Goal: Task Accomplishment & Management: Use online tool/utility

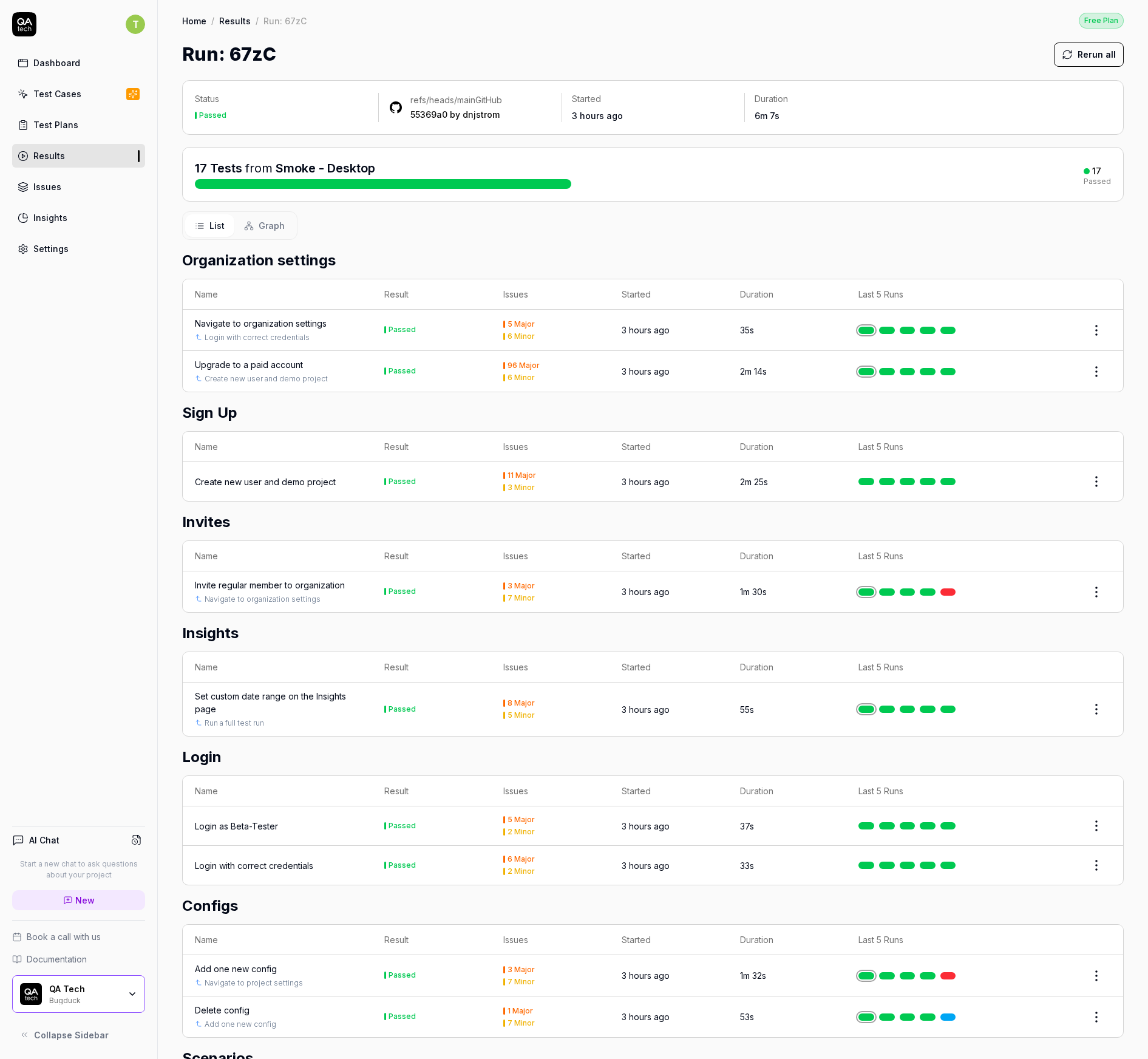
click at [74, 122] on div "Test Plans" at bounding box center [55, 124] width 45 height 13
click at [72, 103] on link "Test Cases" at bounding box center [78, 93] width 133 height 24
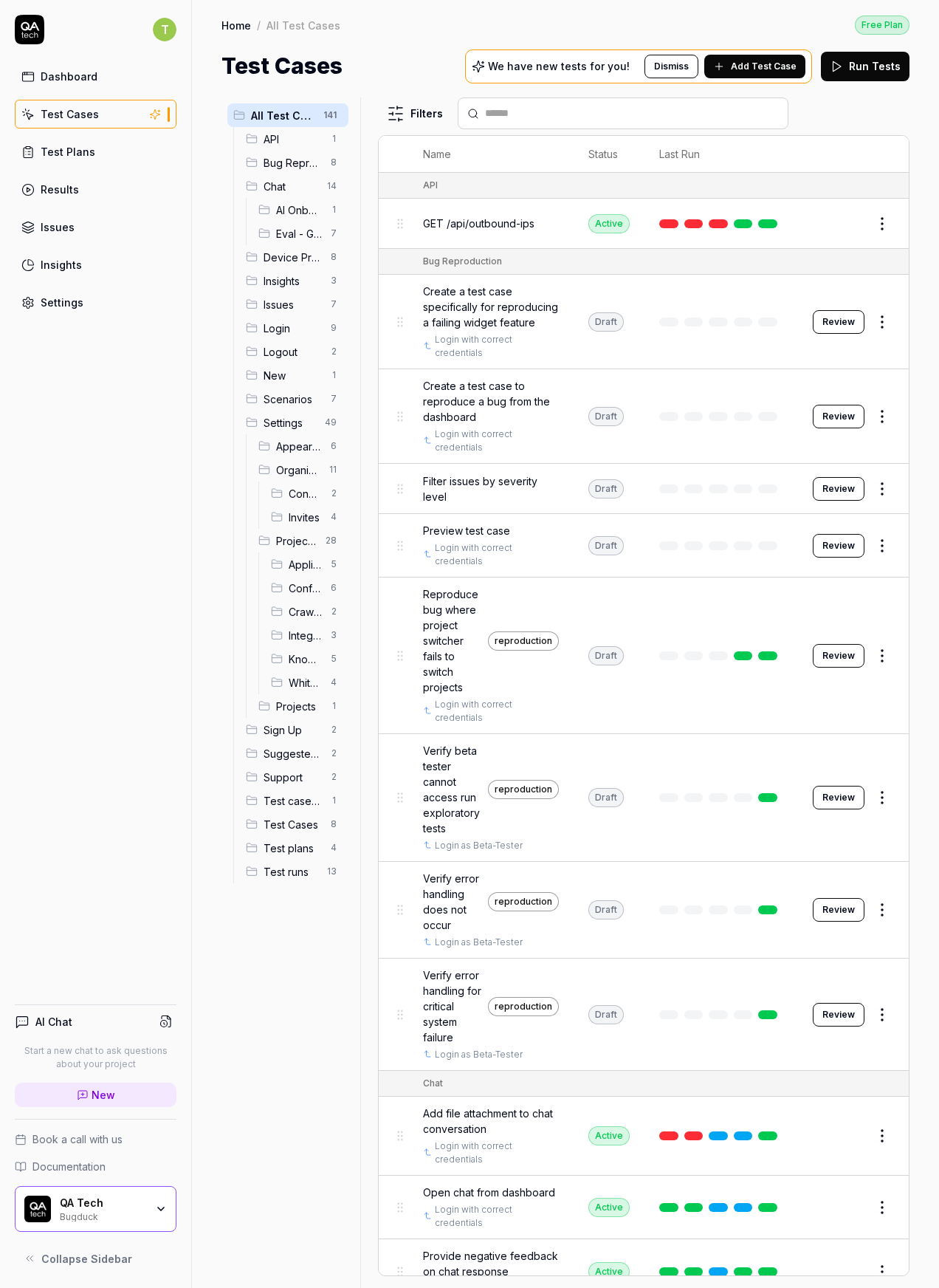
click at [69, 193] on div "Results" at bounding box center [59, 189] width 39 height 16
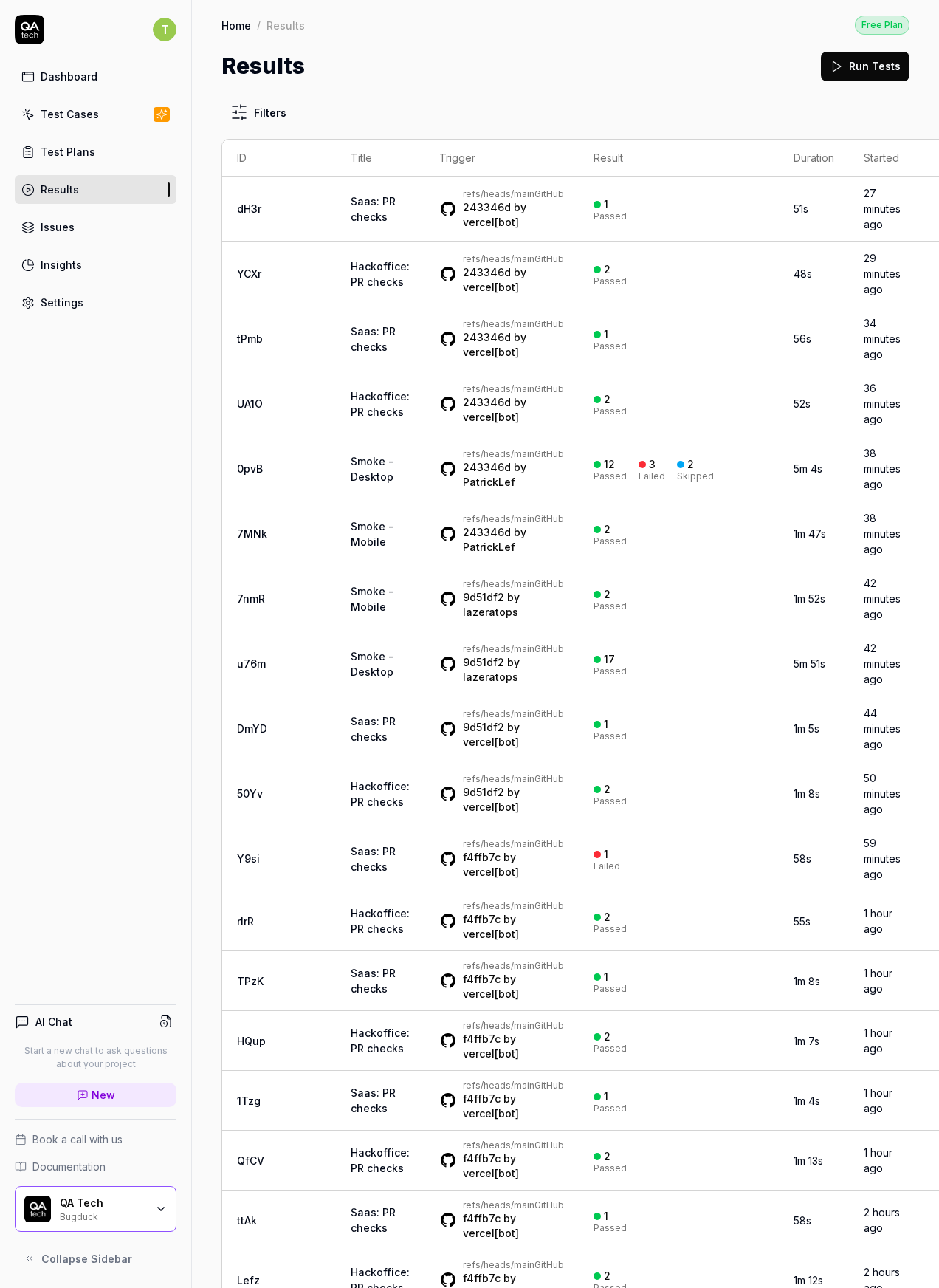
click at [262, 501] on td "0pvB" at bounding box center [279, 468] width 113 height 65
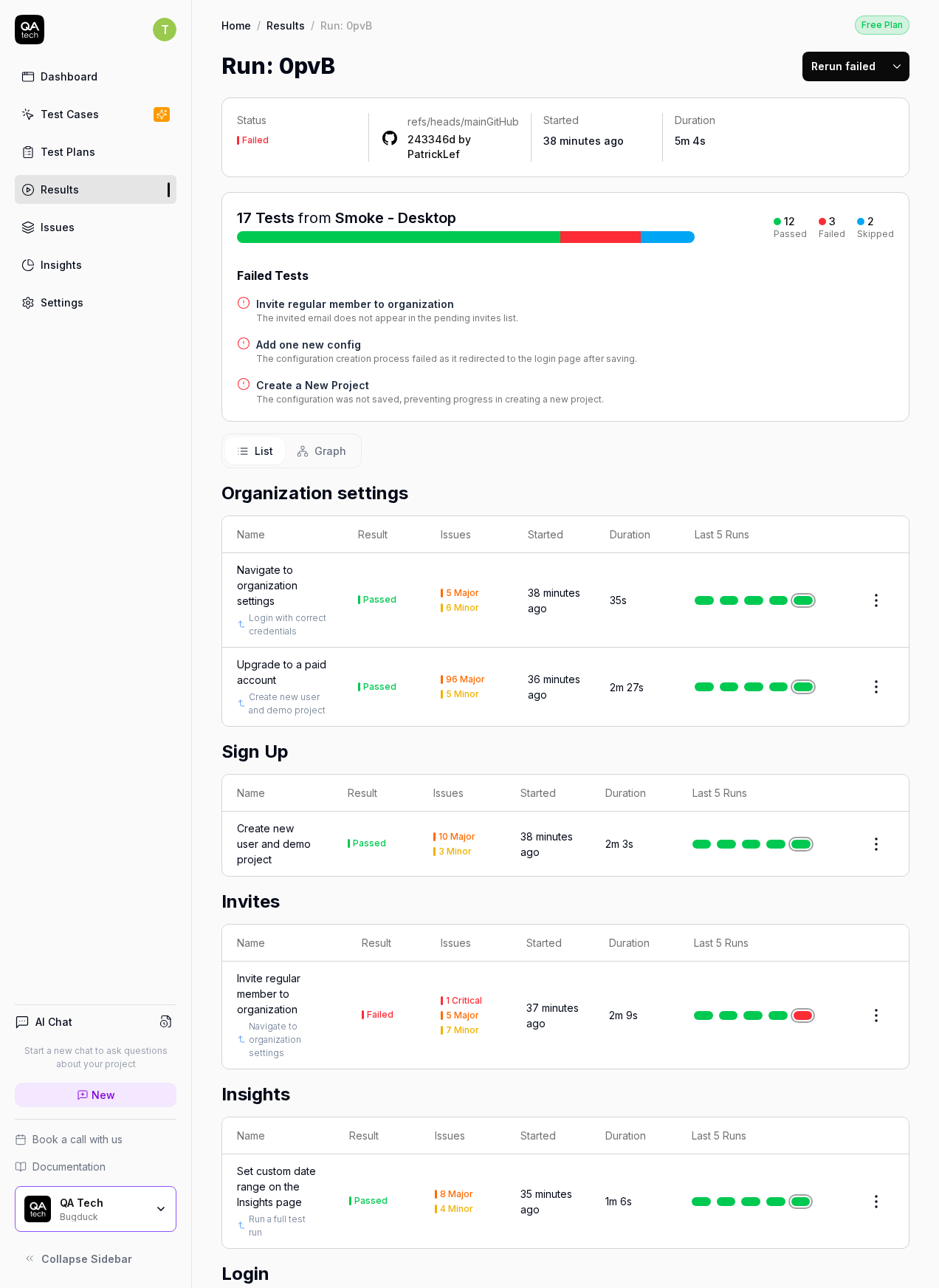
click at [845, 58] on button "Rerun failed" at bounding box center [844, 67] width 82 height 30
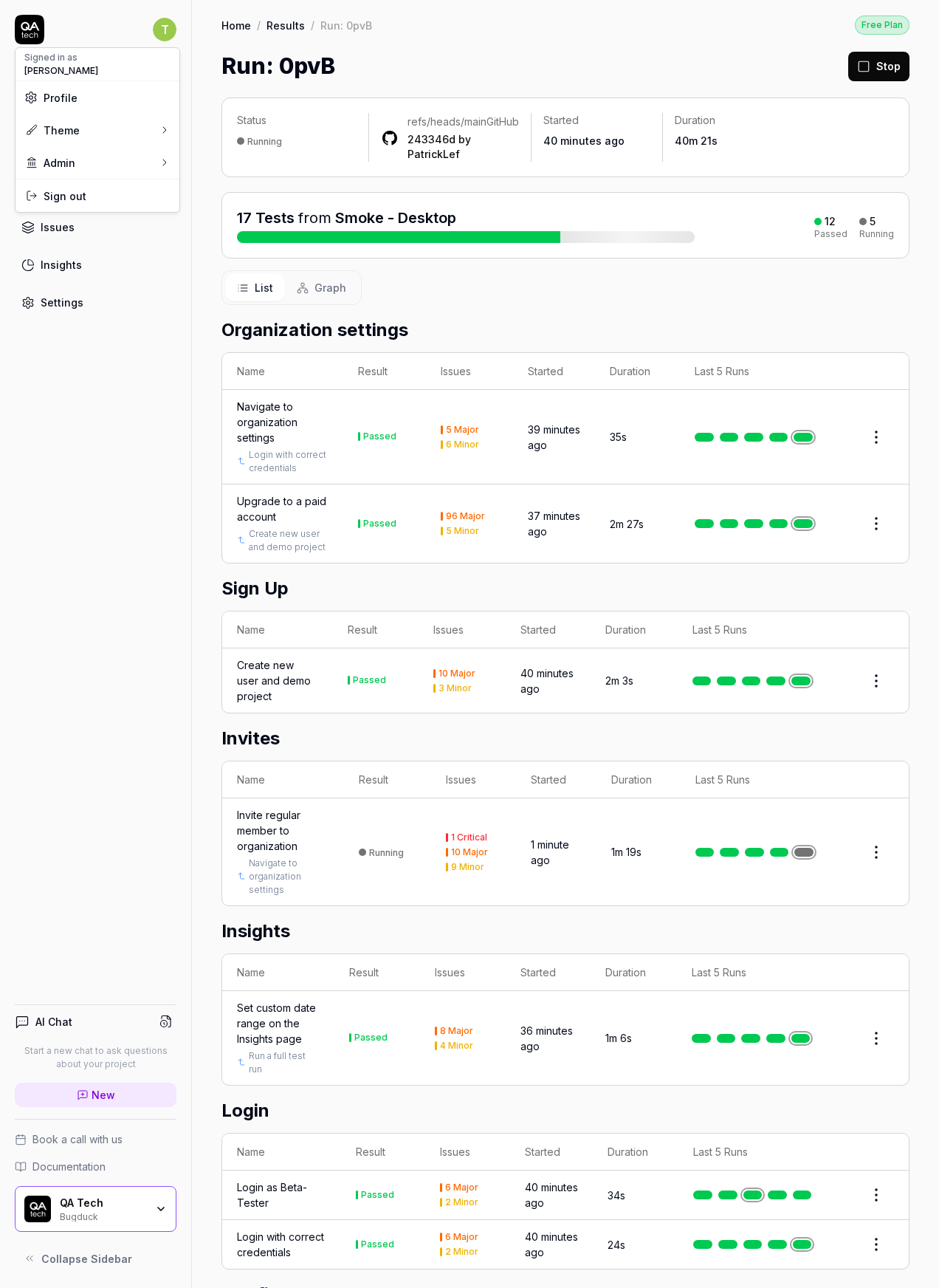
click at [168, 27] on html "T Dashboard Test Cases Test Plans Results Issues Insights Settings AI Chat Star…" at bounding box center [469, 644] width 939 height 1288
click at [91, 163] on div "Admin" at bounding box center [98, 163] width 164 height 33
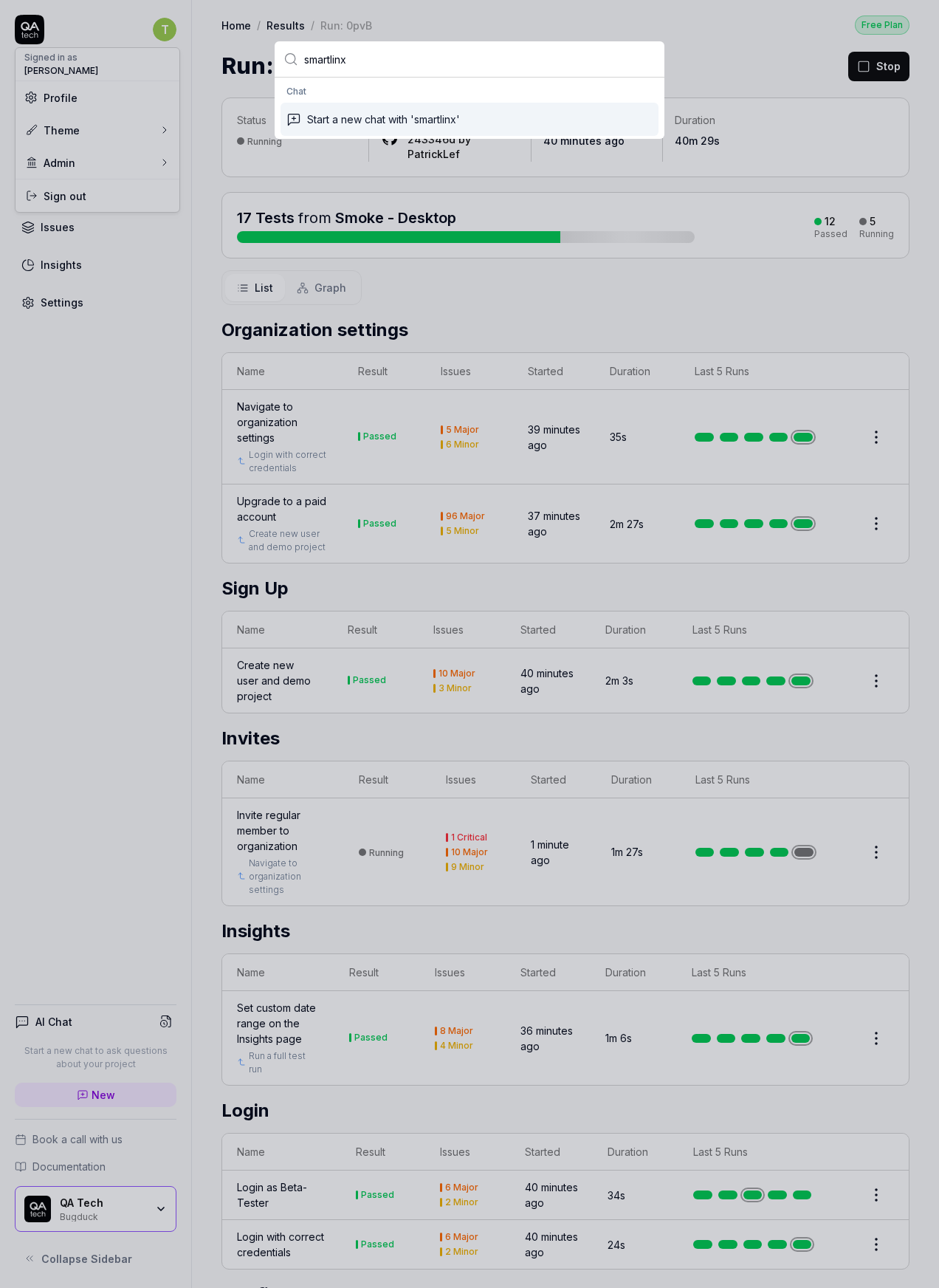
type input "smartlin"
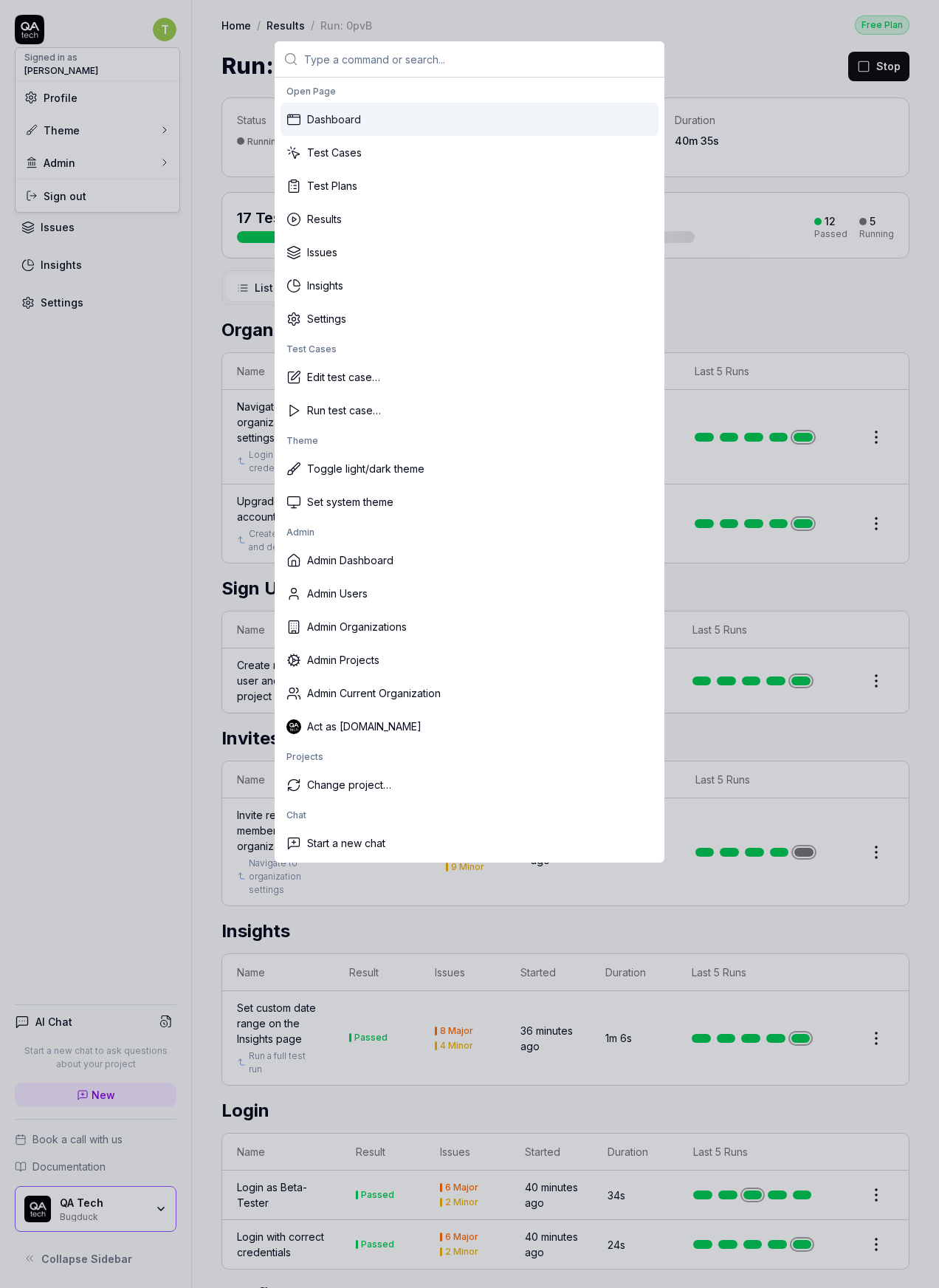
type input "s"
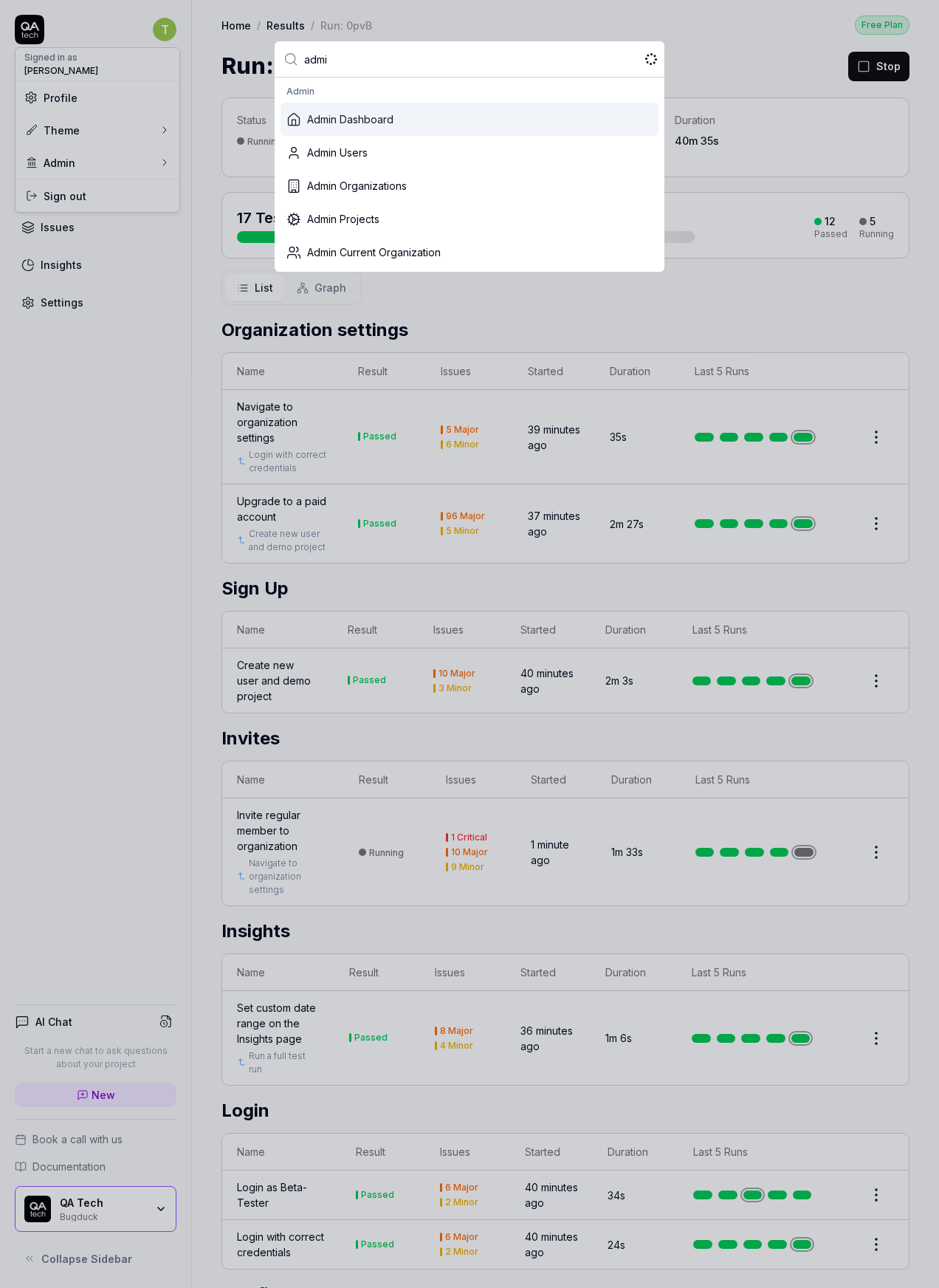
type input "admin"
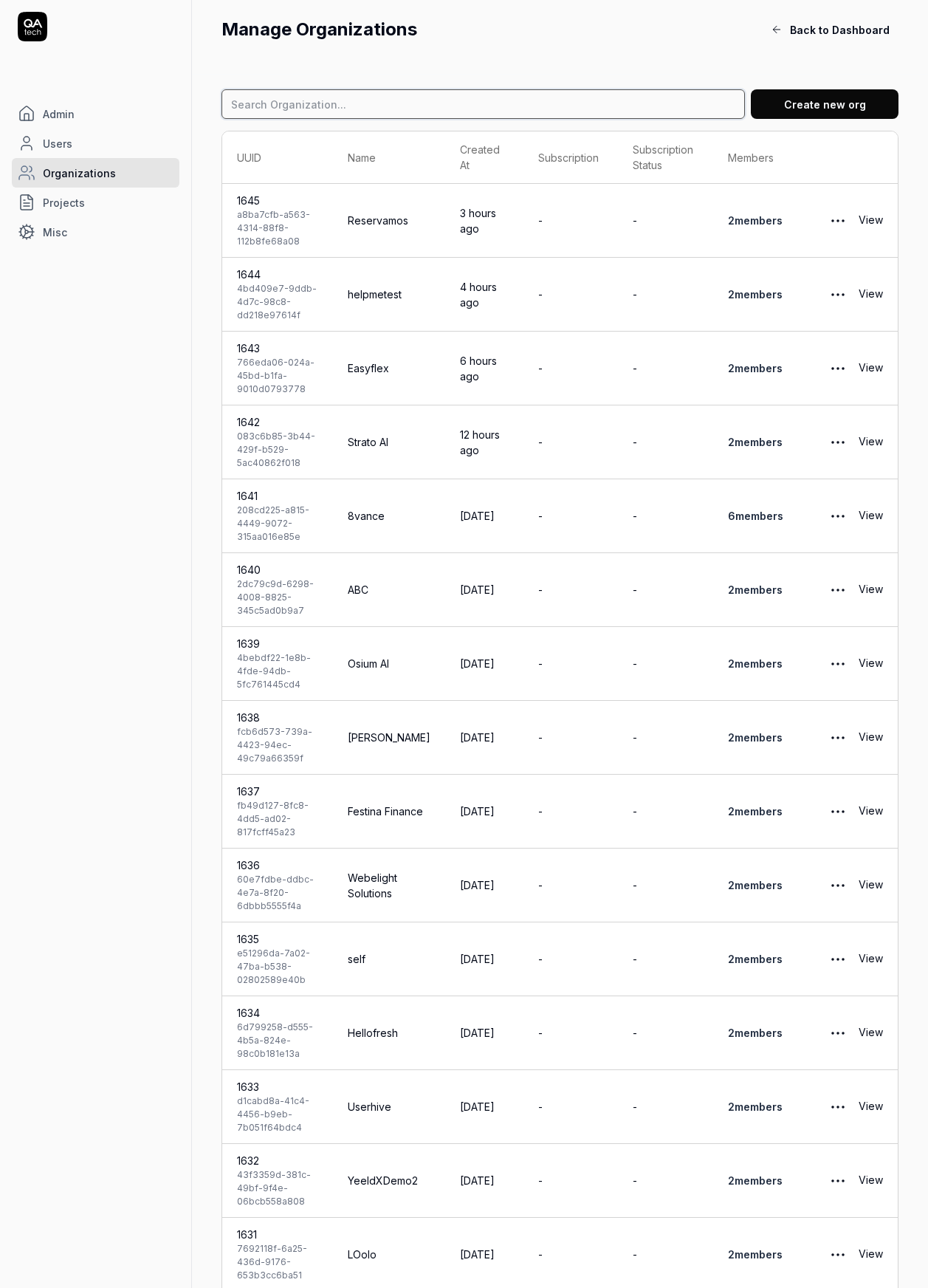
click at [332, 90] on input at bounding box center [483, 104] width 523 height 30
type input "smart"
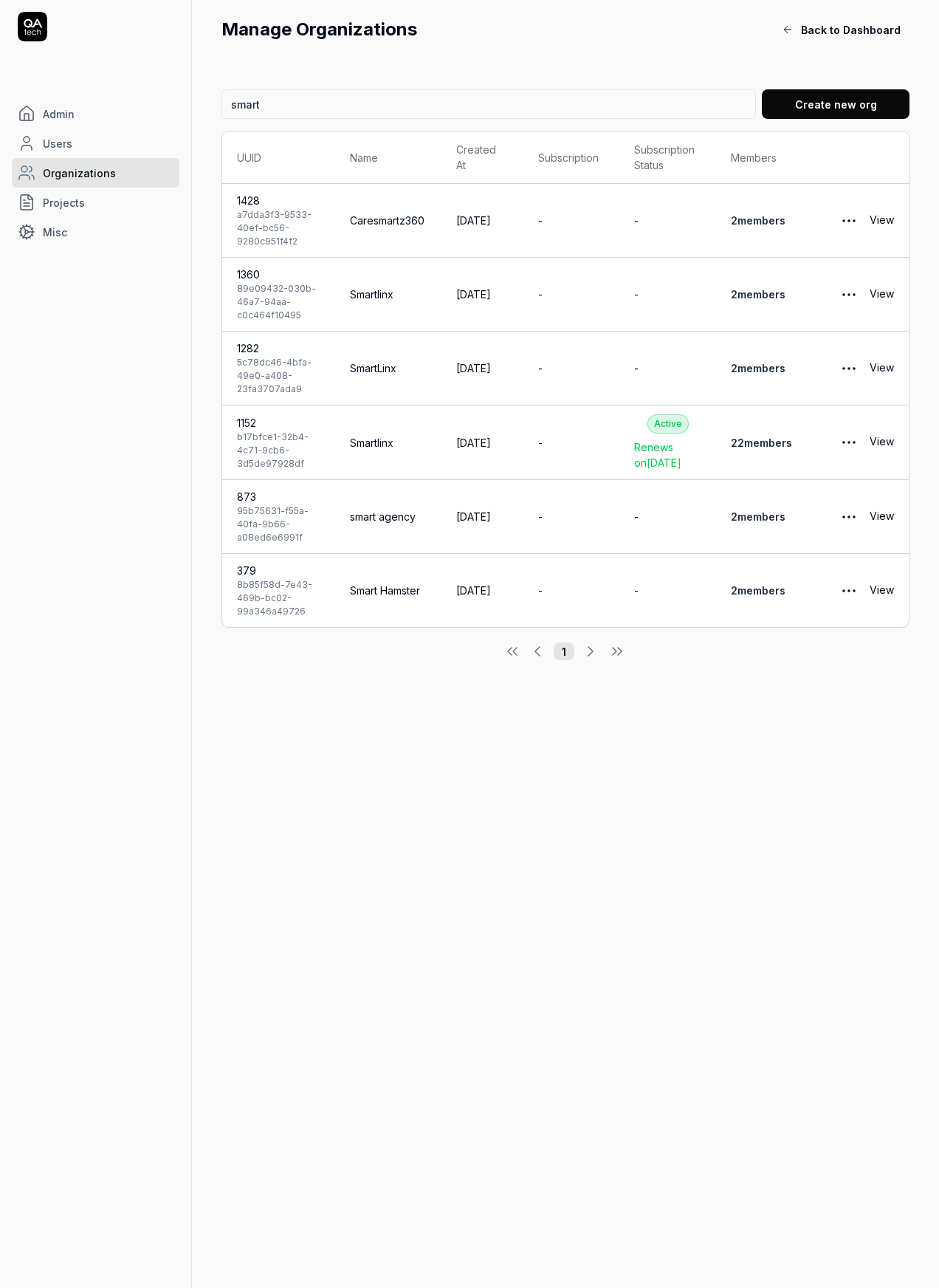
click at [767, 448] on link "22 member s" at bounding box center [762, 442] width 62 height 12
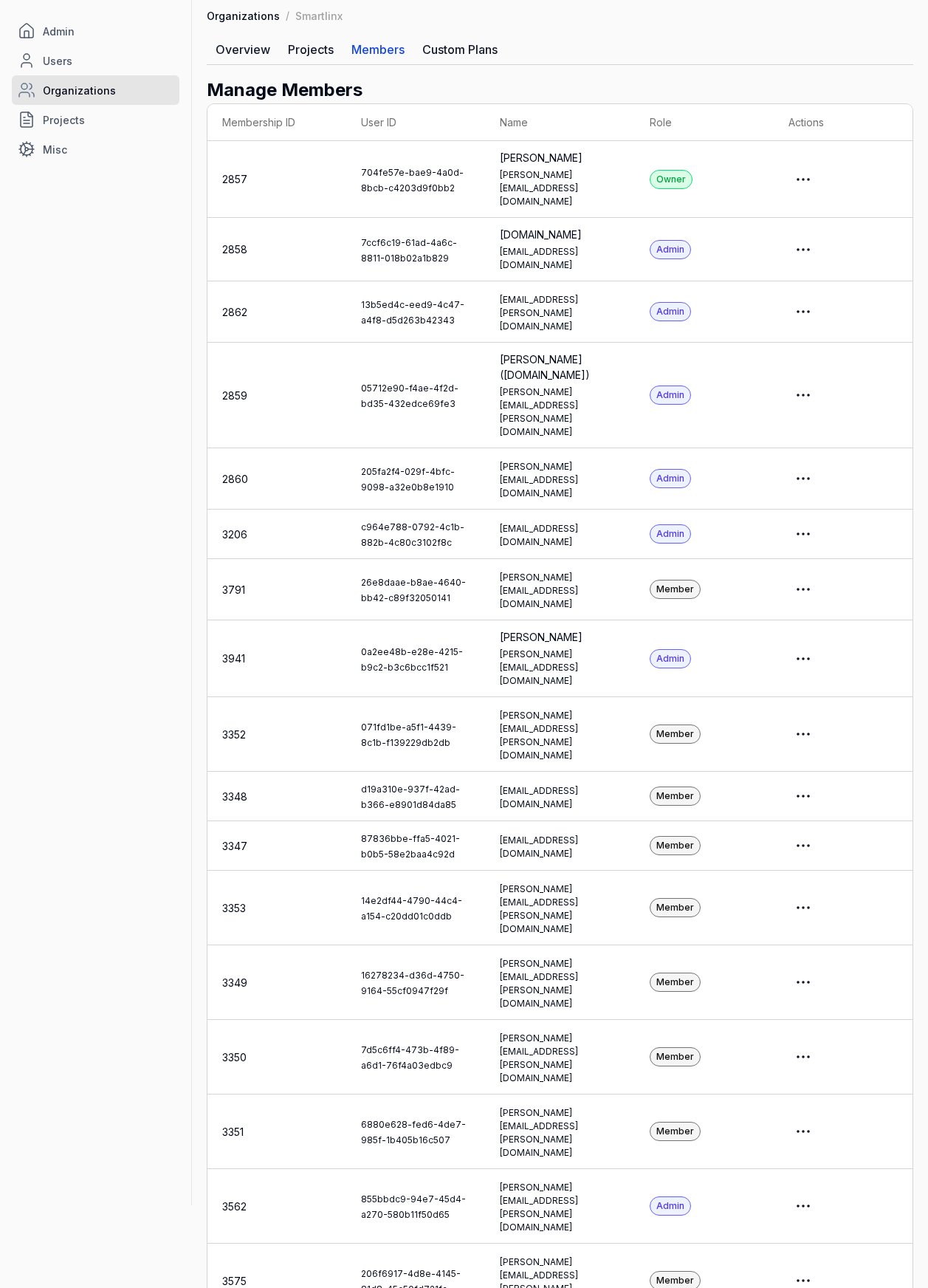
scroll to position [83, 0]
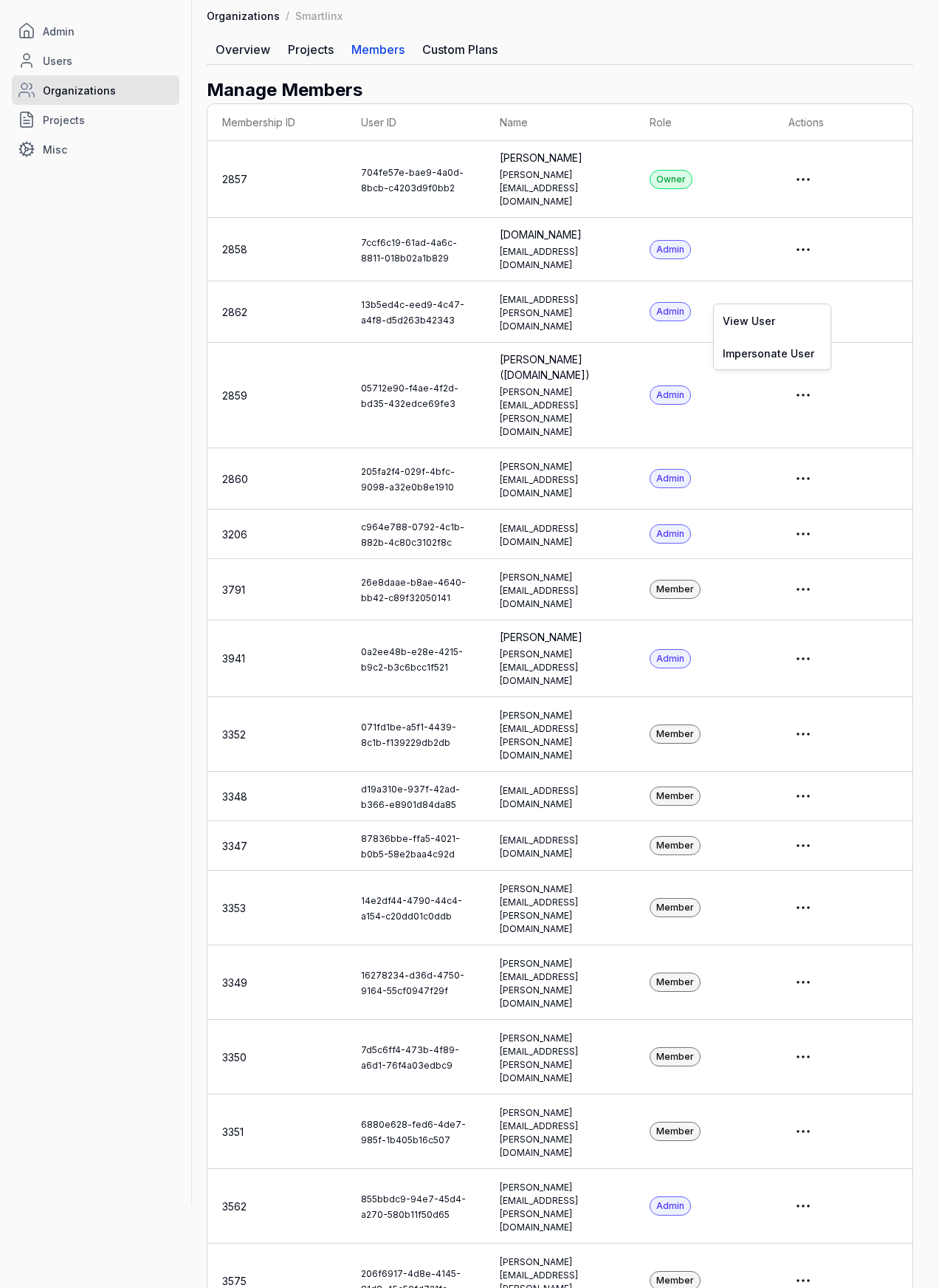
click at [822, 288] on html "Admin Users Organizations Projects Misc Smartlinx Free Plan Back to Dashboard O…" at bounding box center [469, 821] width 939 height 1808
click at [787, 346] on link "Impersonate User" at bounding box center [772, 353] width 117 height 33
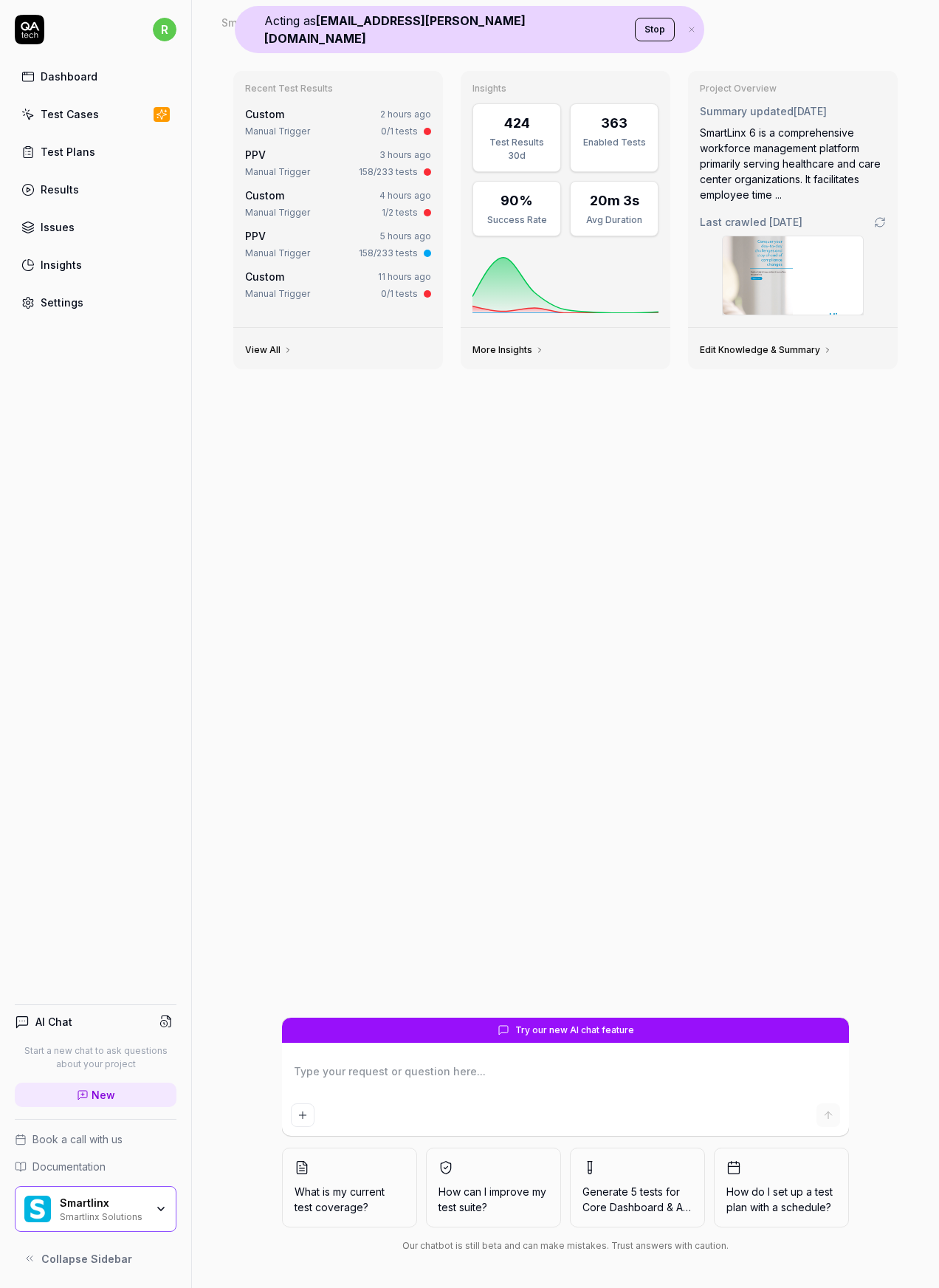
click at [67, 194] on div "Results" at bounding box center [59, 189] width 39 height 16
type textarea "*"
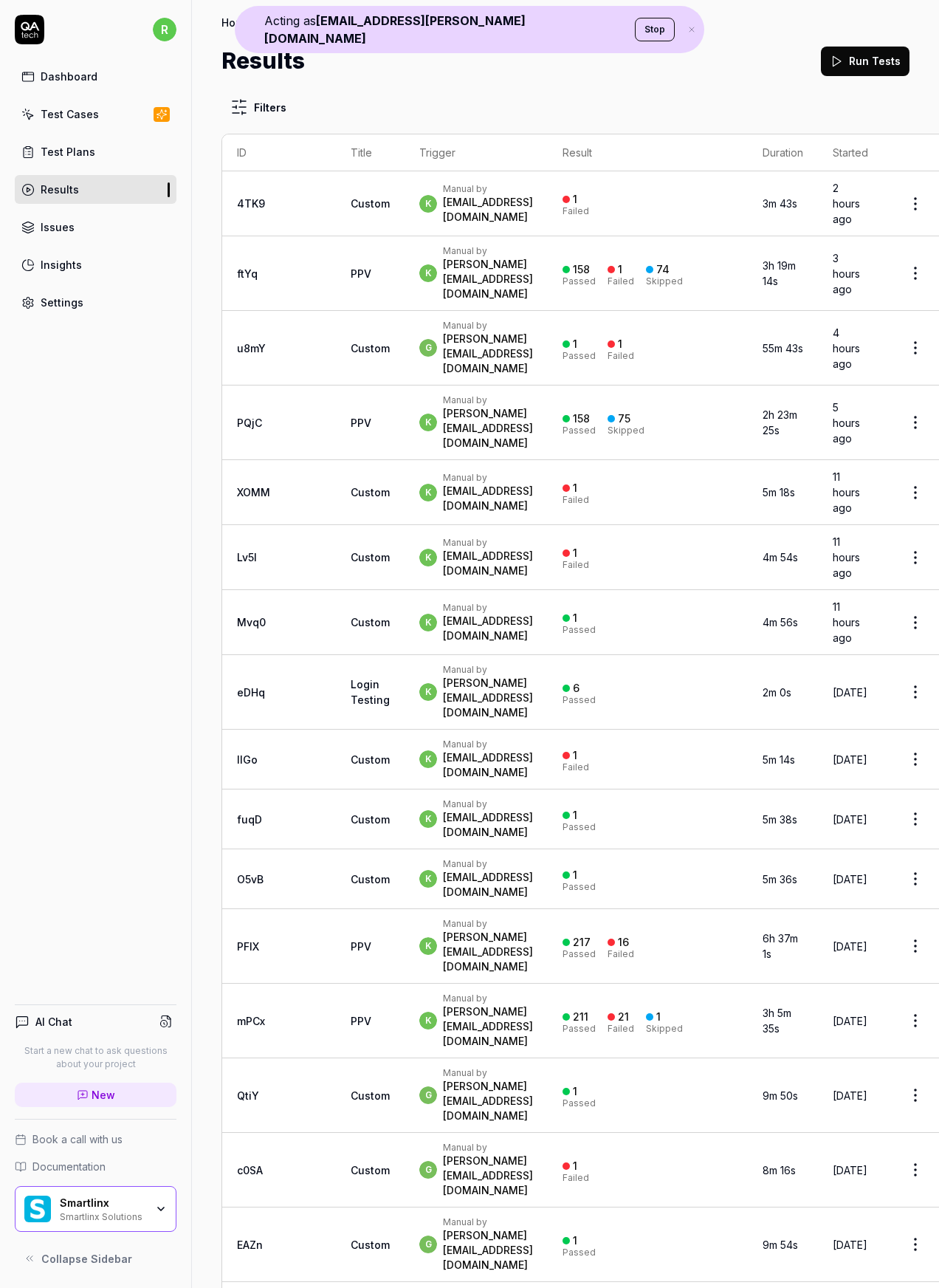
click at [249, 267] on link "ftYq" at bounding box center [247, 273] width 21 height 12
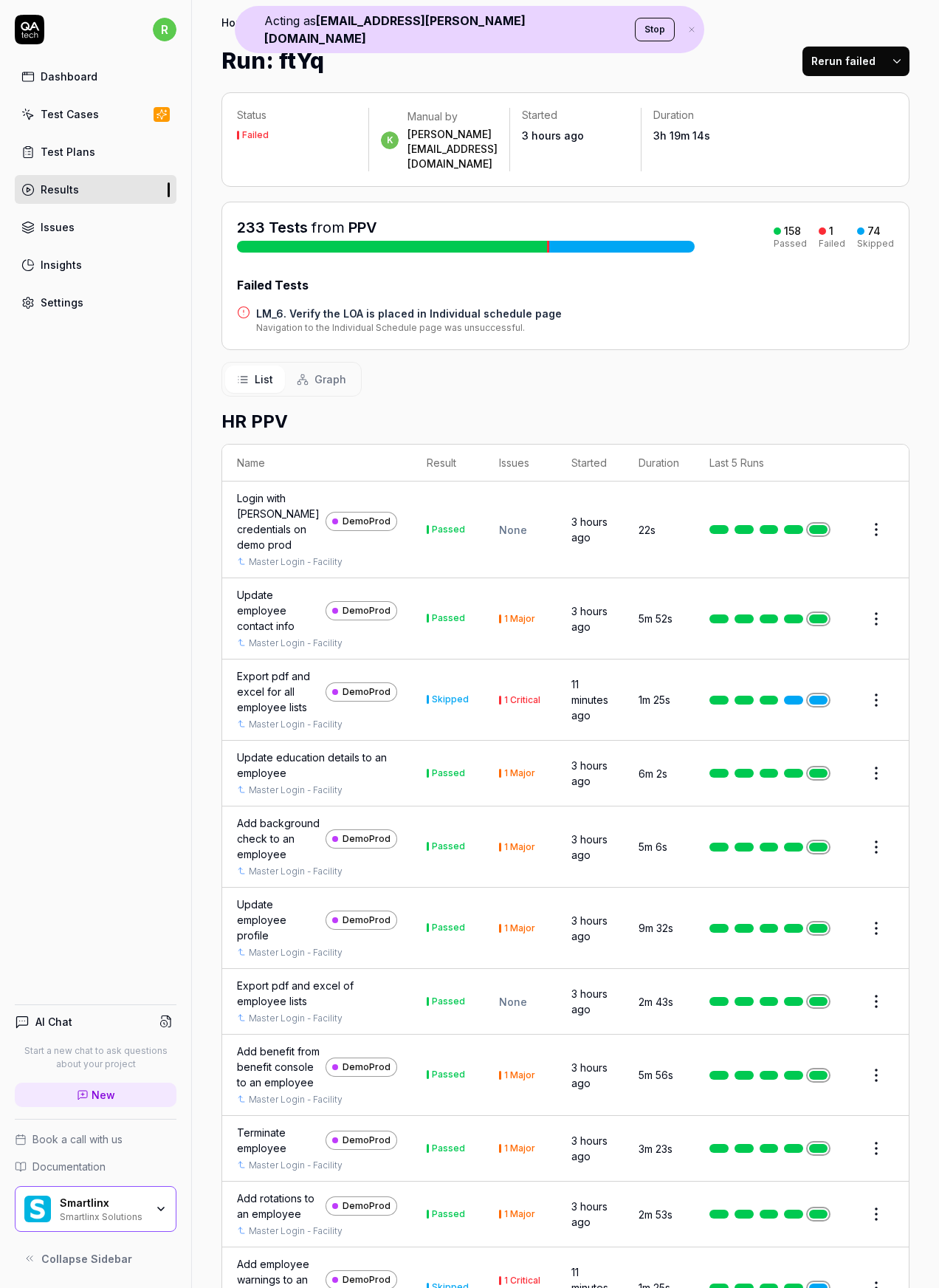
click at [826, 58] on button "Rerun failed" at bounding box center [844, 62] width 82 height 30
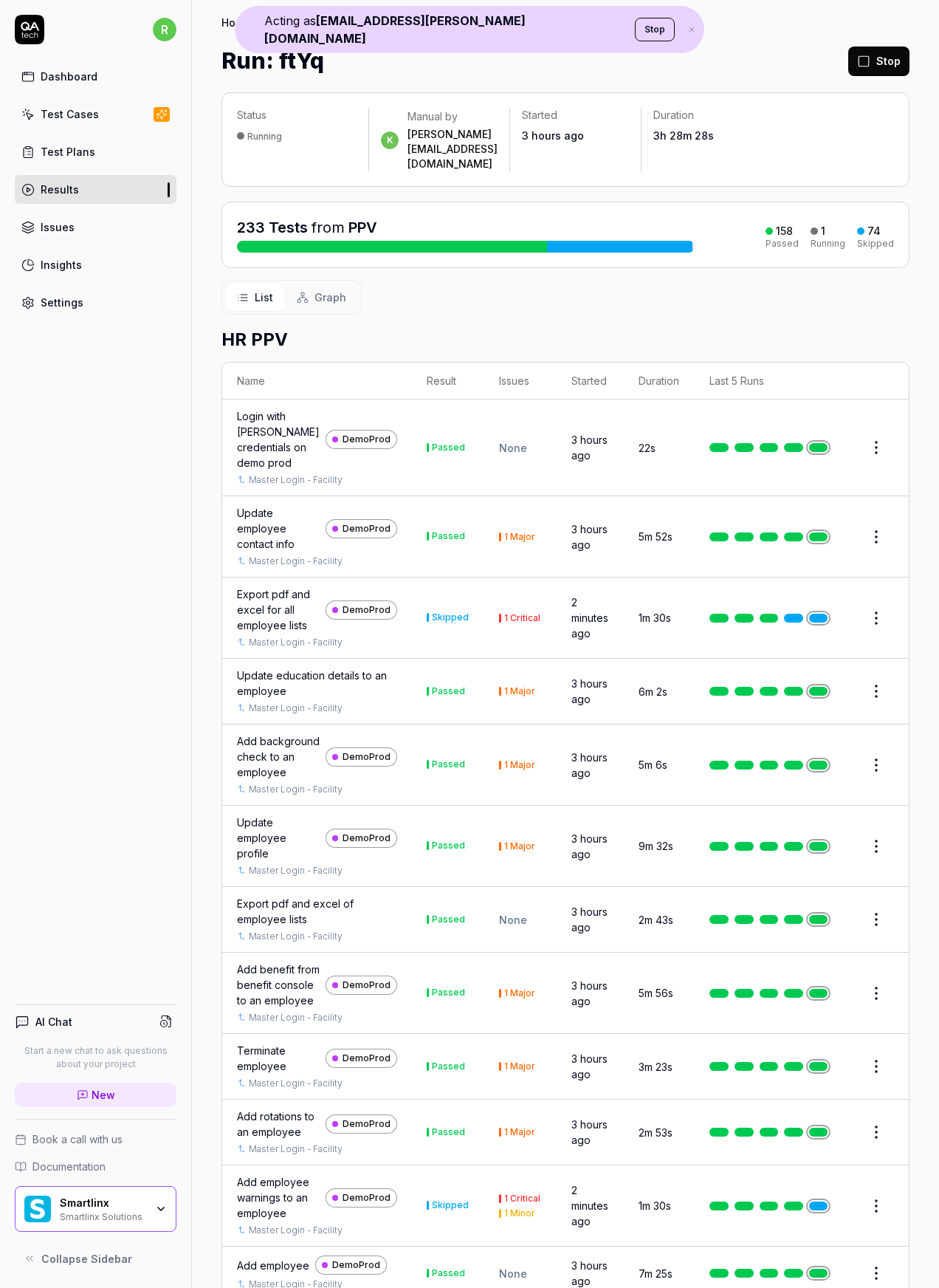
click at [672, 326] on h2 "HR PPV" at bounding box center [566, 339] width 688 height 26
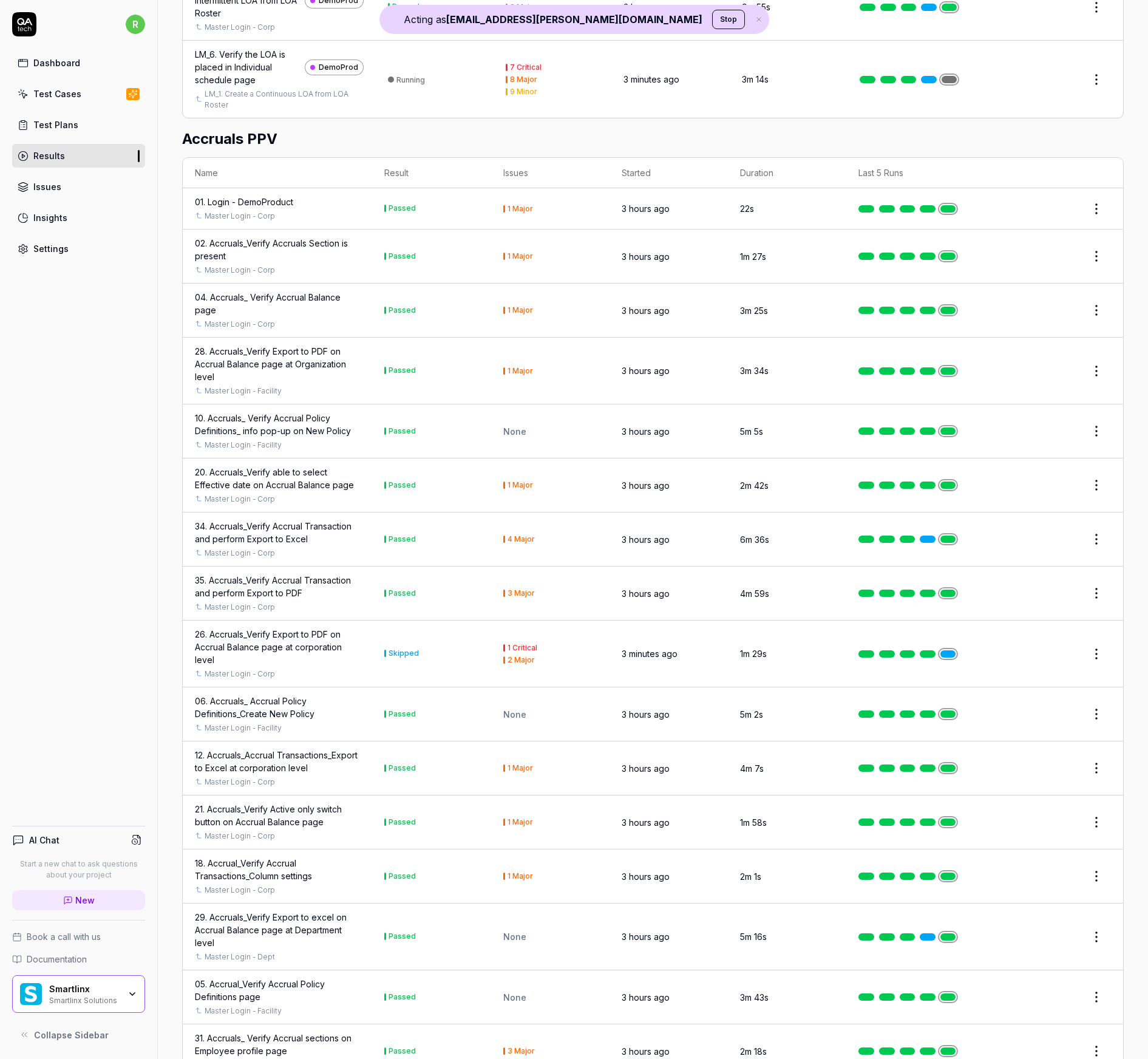
scroll to position [4779, 0]
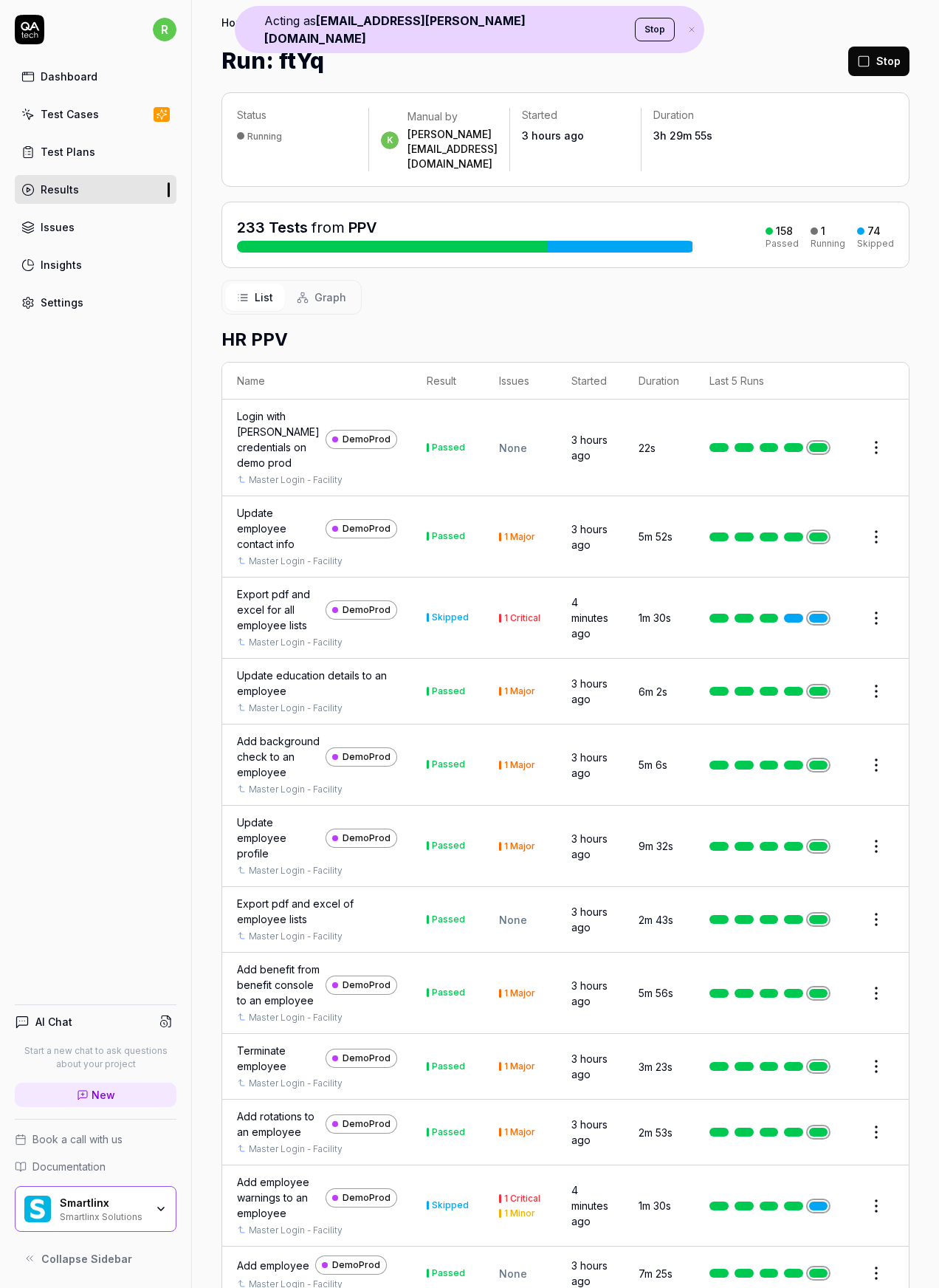
click at [668, 326] on h2 "HR PPV" at bounding box center [566, 339] width 688 height 26
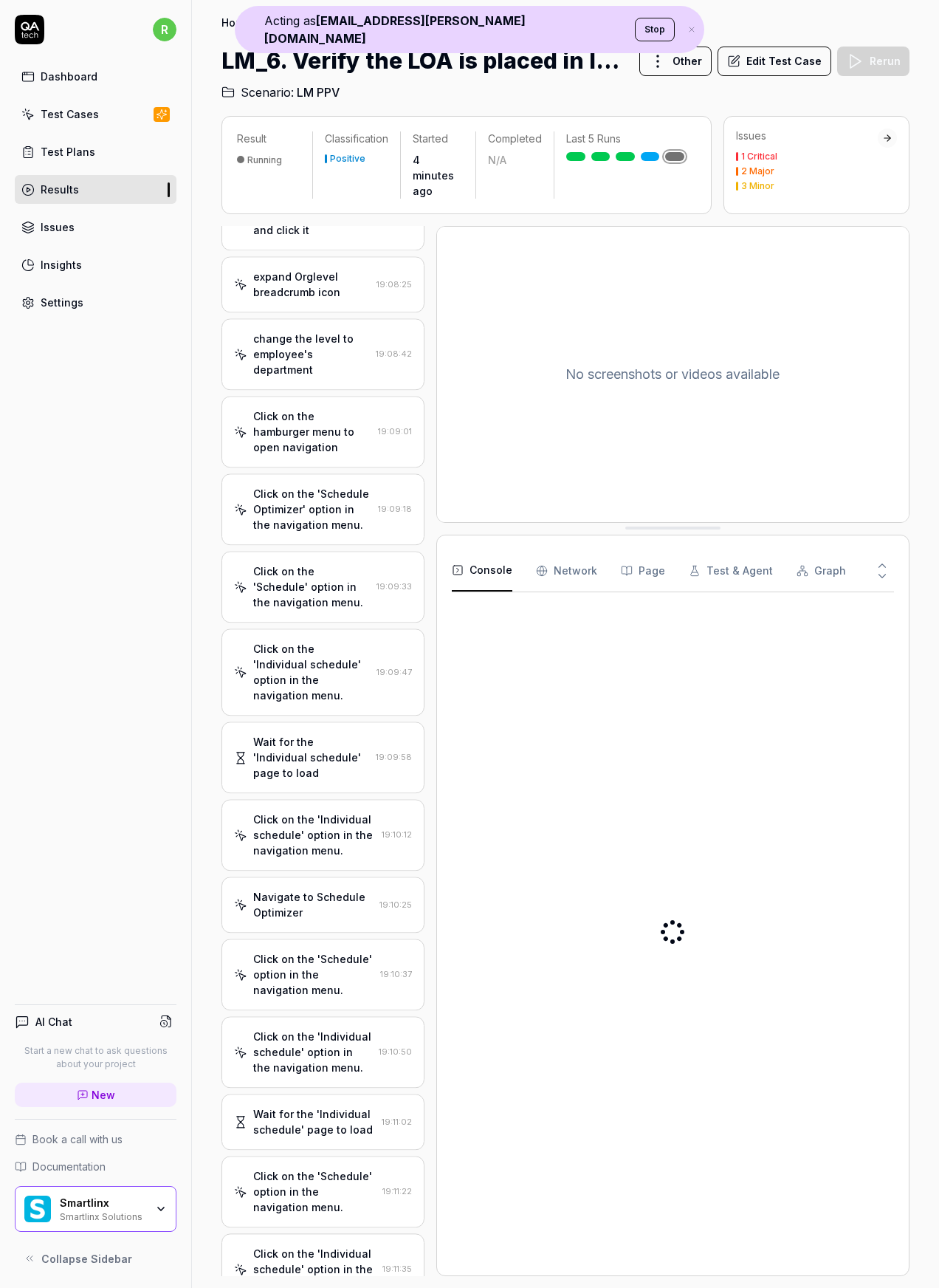
scroll to position [352, 0]
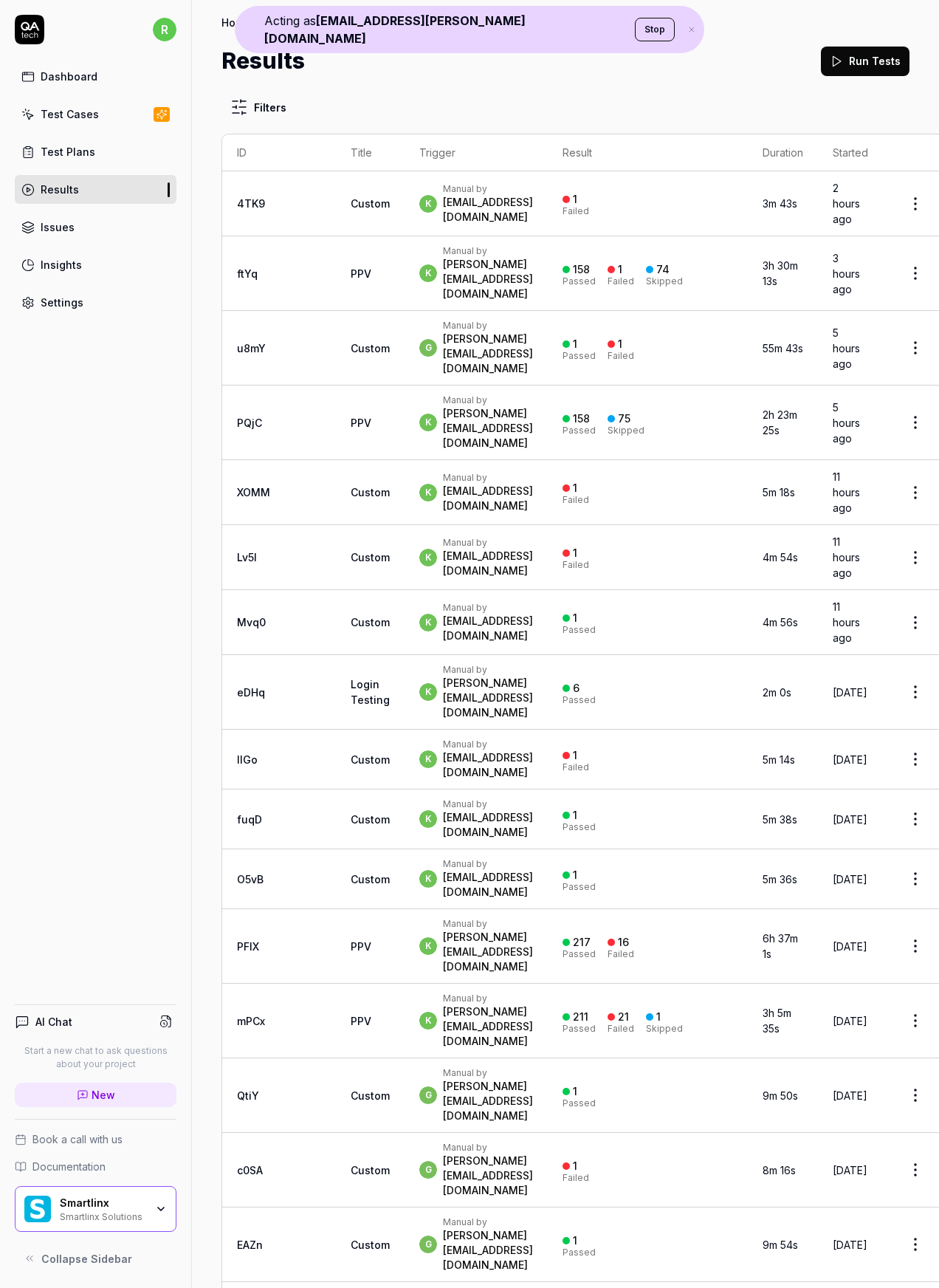
click at [232, 244] on td "ftYq" at bounding box center [279, 274] width 113 height 75
click at [253, 267] on link "ftYq" at bounding box center [247, 273] width 21 height 12
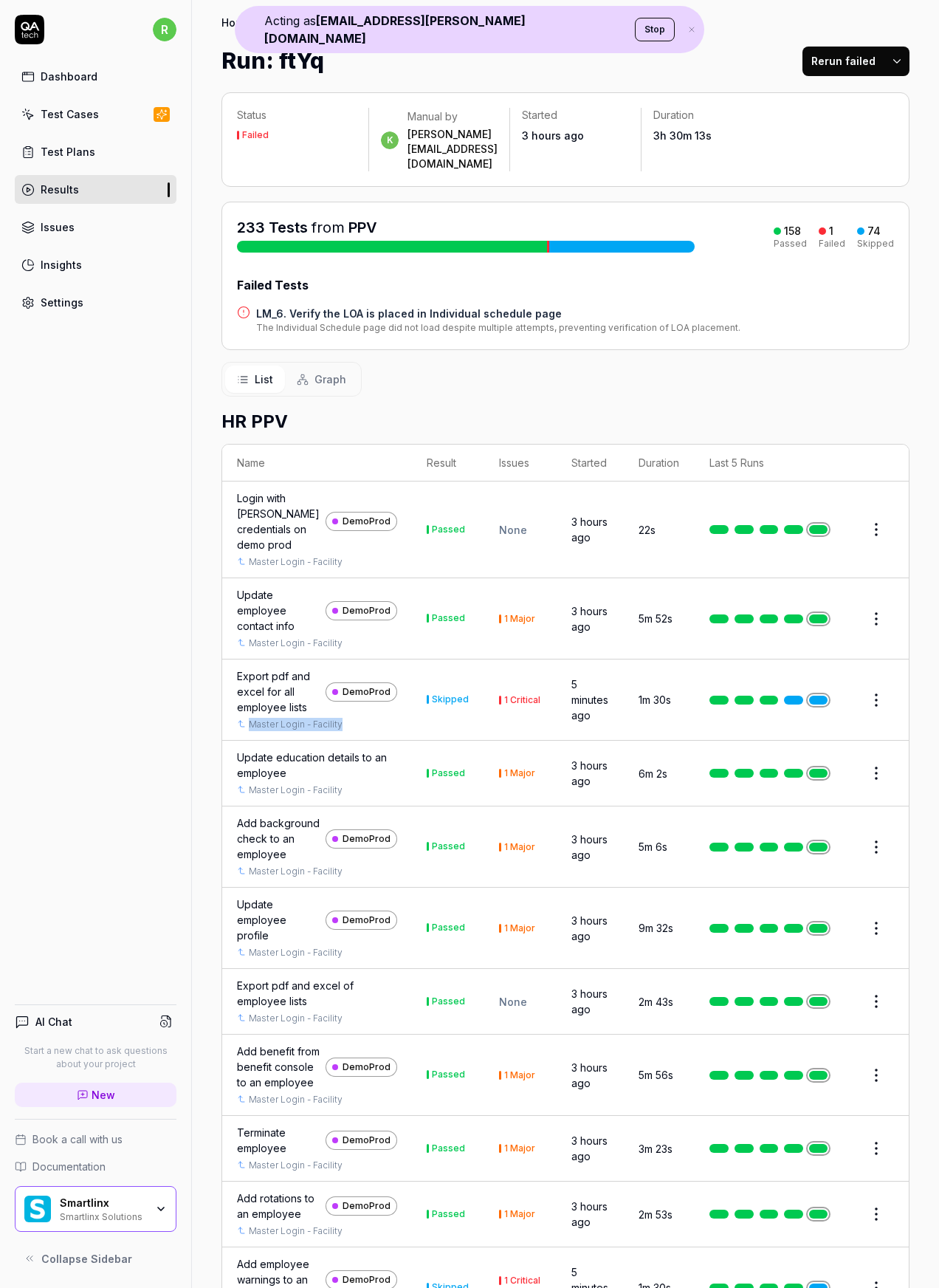
drag, startPoint x: 376, startPoint y: 740, endPoint x: 251, endPoint y: 741, distance: 125.0
click at [251, 741] on td "Export pdf and excel for all employee lists DemoProd Master Login - Facility" at bounding box center [317, 700] width 190 height 81
copy link "Master Login - Facility"
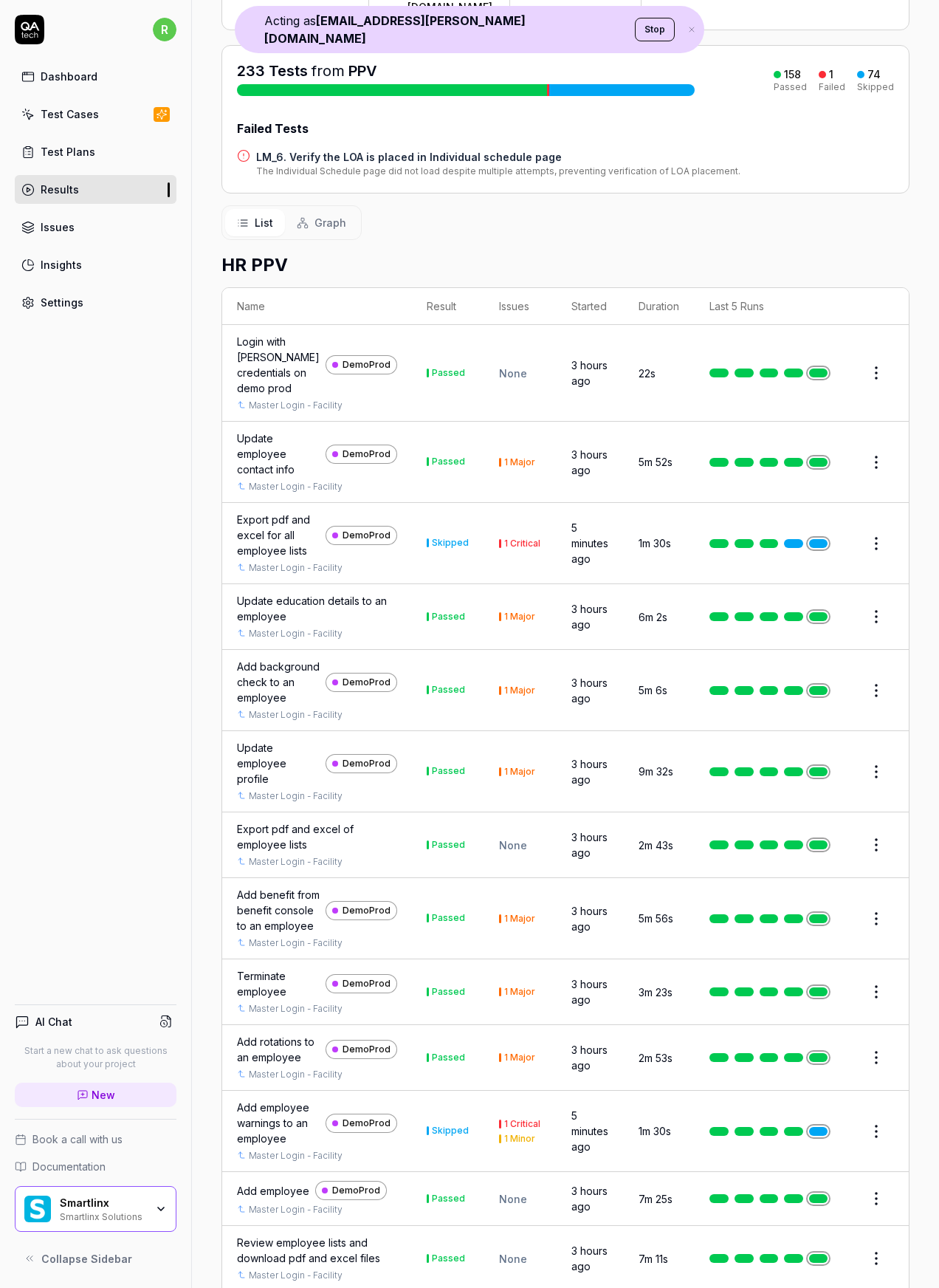
scroll to position [158, 0]
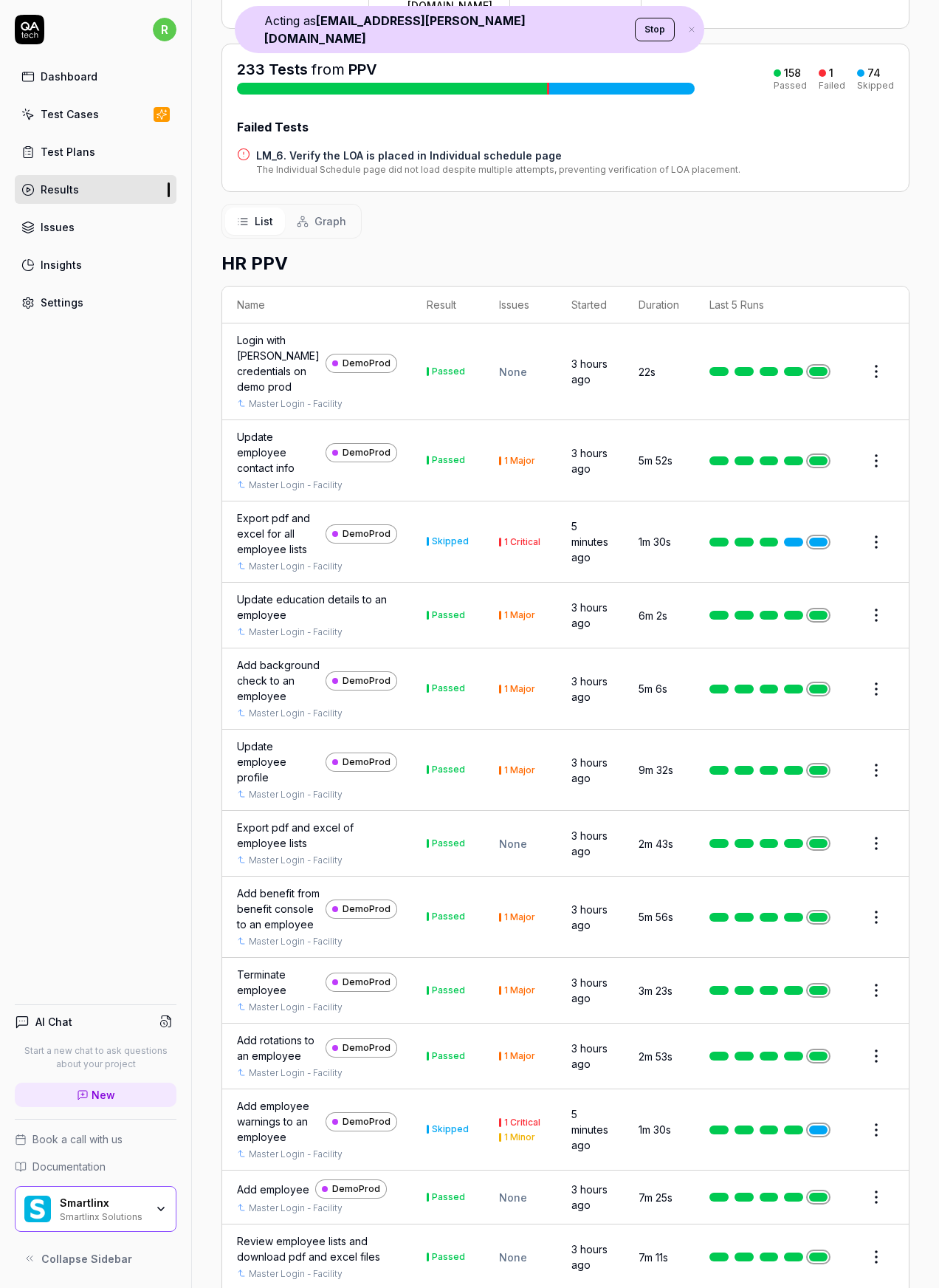
click at [329, 214] on span "Graph" at bounding box center [330, 221] width 32 height 16
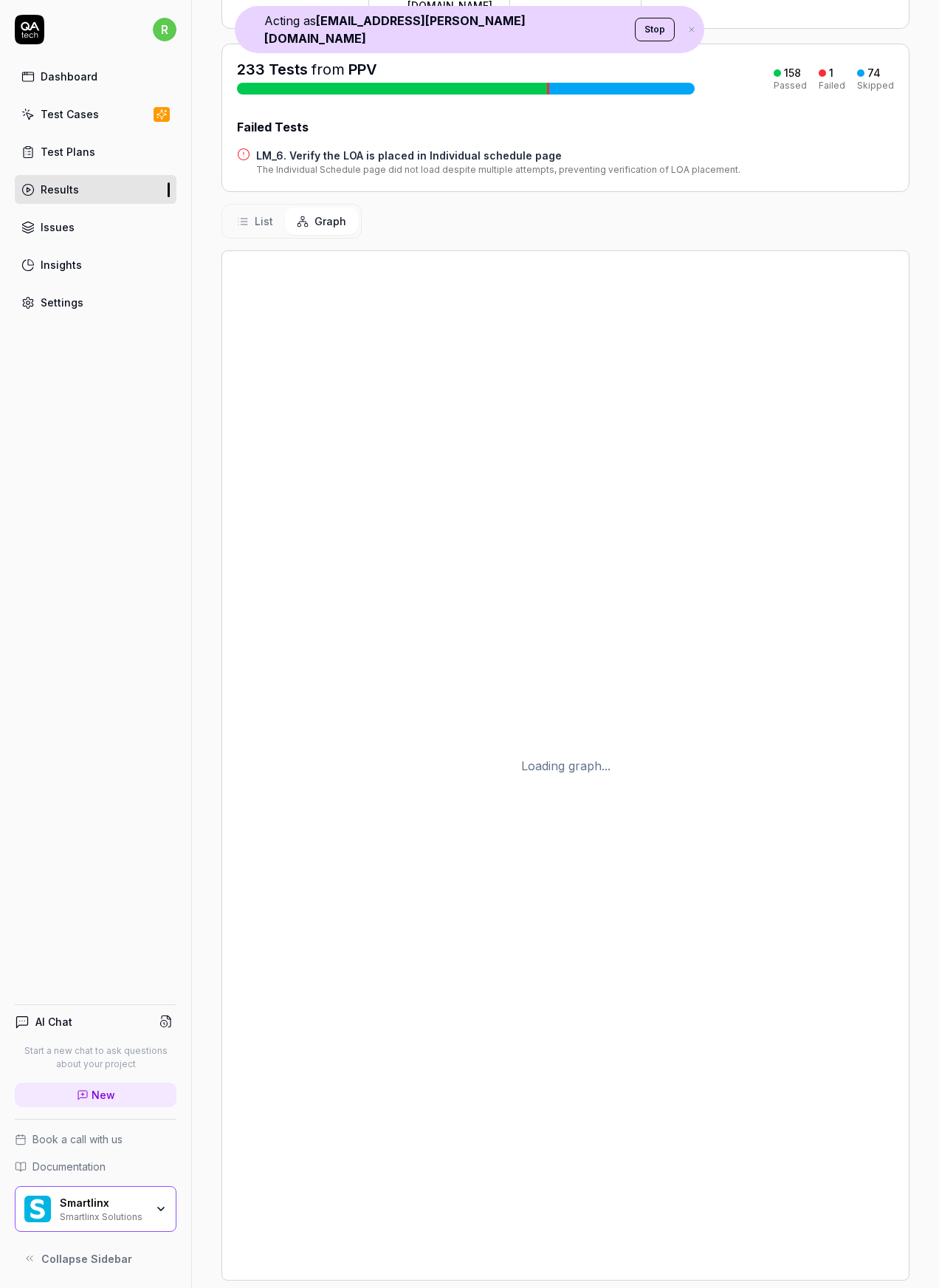
click at [329, 214] on span "Graph" at bounding box center [330, 221] width 32 height 16
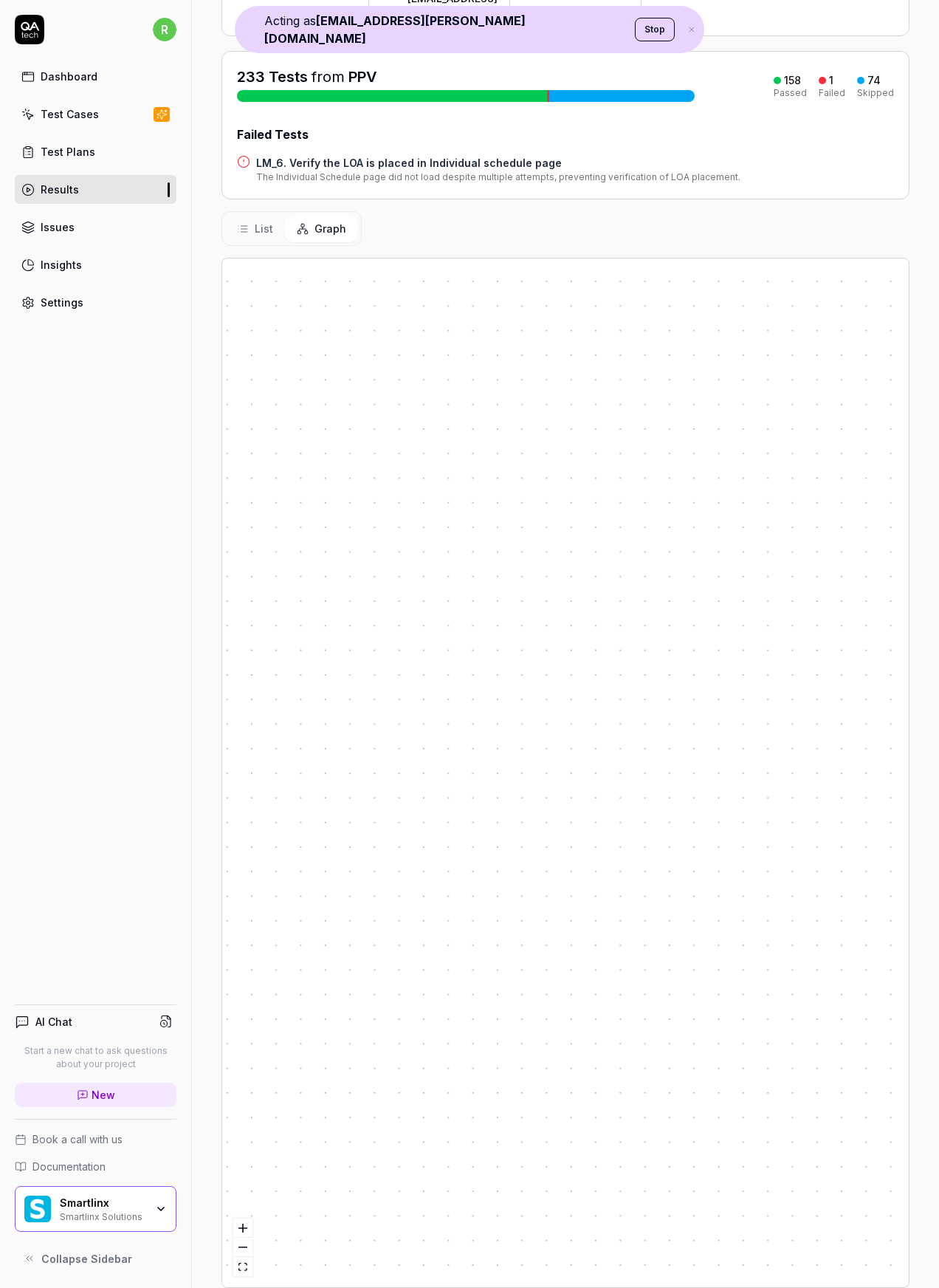
drag, startPoint x: 376, startPoint y: 499, endPoint x: 812, endPoint y: 476, distance: 436.6
click at [812, 476] on div "L o g i n w i t h S i v a c r e d e n t i a l s o n d e m o p r o d 22s Passed …" at bounding box center [566, 773] width 687 height 1028
drag, startPoint x: 645, startPoint y: 513, endPoint x: 862, endPoint y: 488, distance: 218.4
click at [862, 488] on div "L o g i n w i t h S i v a c r e d e n t i a l s o n d e m o p r o d 22s Passed …" at bounding box center [566, 773] width 687 height 1028
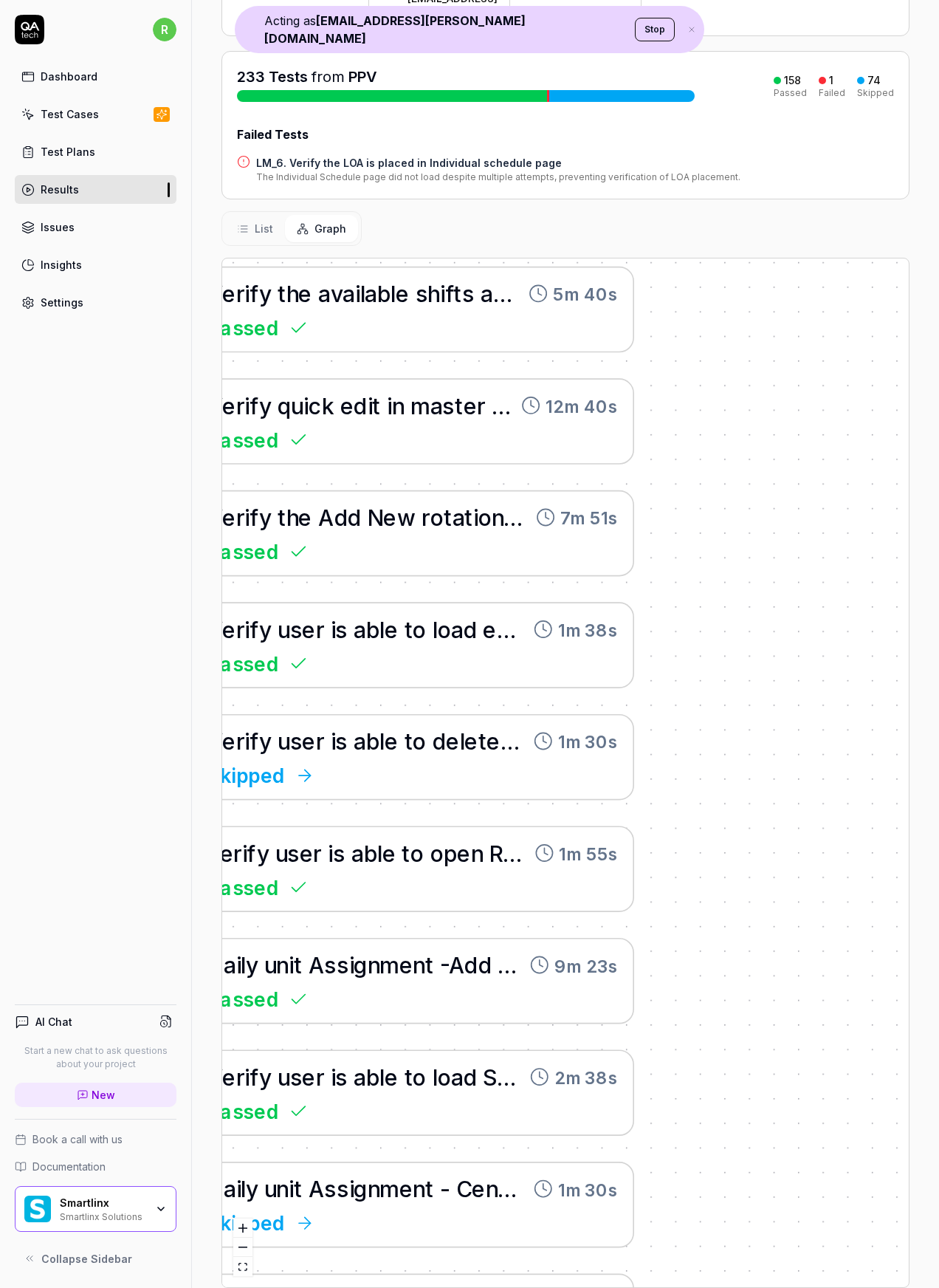
drag, startPoint x: 523, startPoint y: 540, endPoint x: 829, endPoint y: 511, distance: 307.4
click at [829, 511] on div "L o g i n w i t h S i v a c r e d e n t i a l s o n d e m o p r o d 22s Passed …" at bounding box center [566, 773] width 687 height 1028
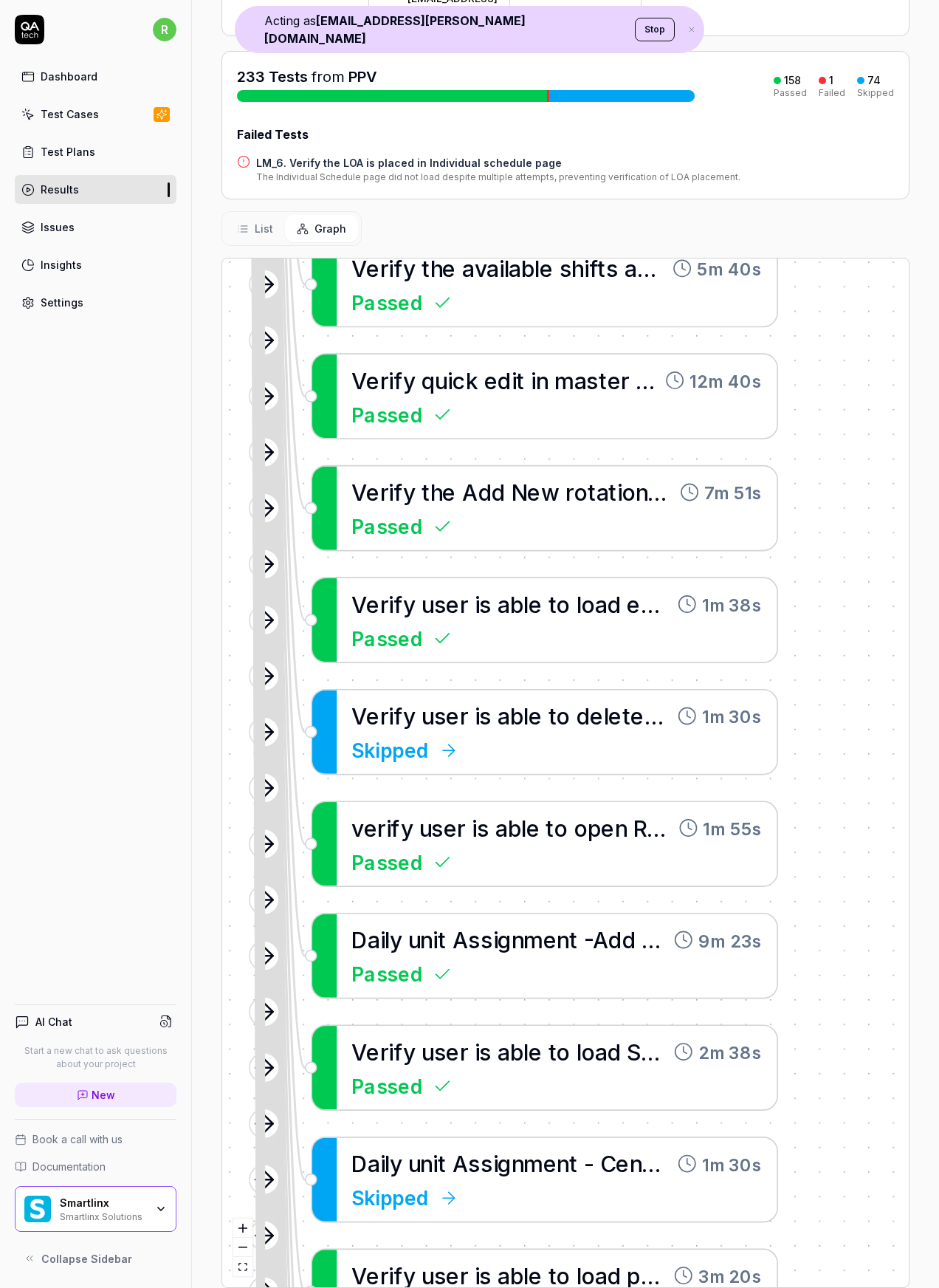
drag, startPoint x: 575, startPoint y: 561, endPoint x: 809, endPoint y: 472, distance: 250.4
click at [809, 472] on div "L o g i n w i t h S i v a c r e d e n t i a l s o n d e m o p r o d 22s Passed …" at bounding box center [566, 773] width 687 height 1028
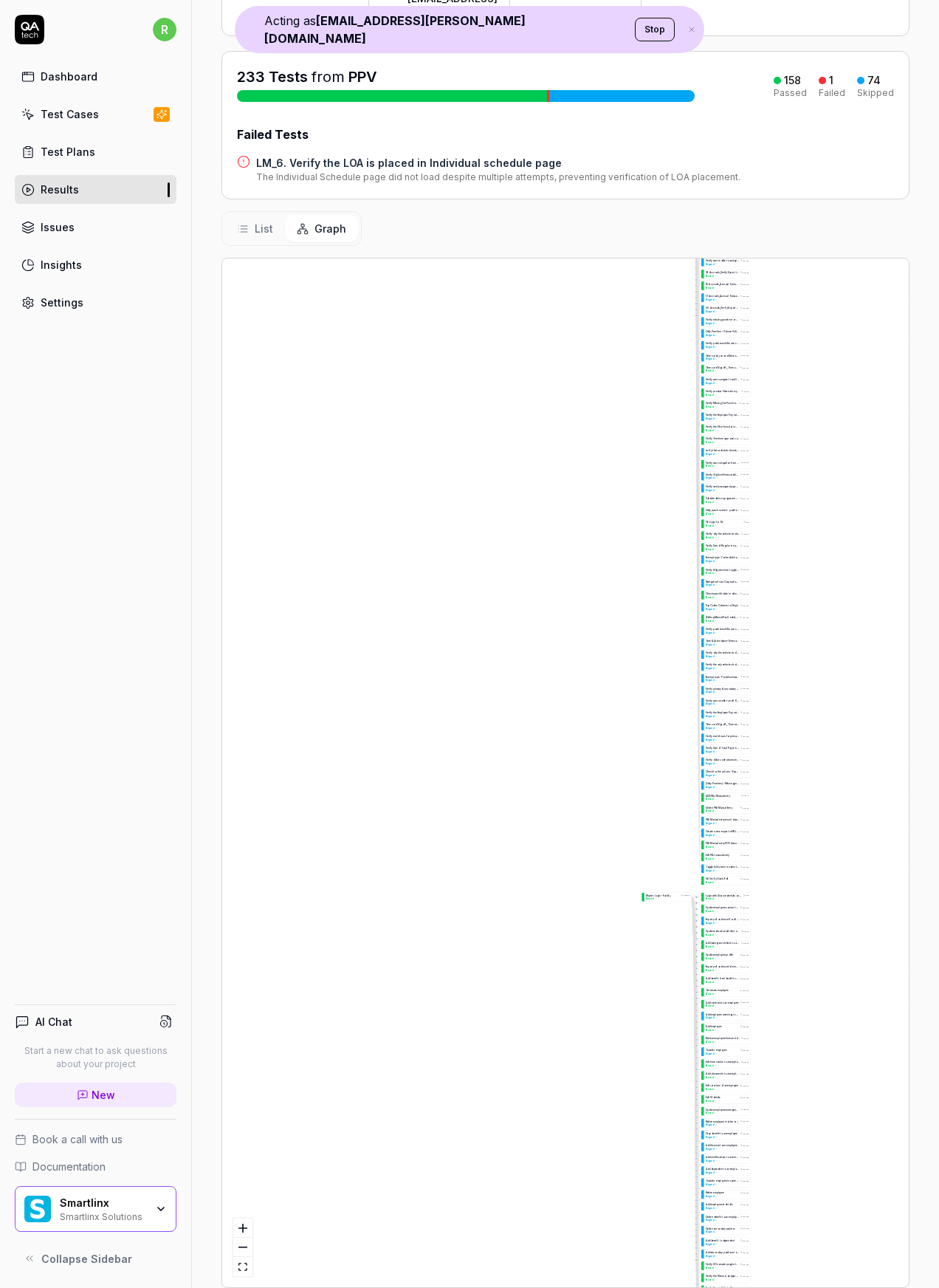
drag, startPoint x: 711, startPoint y: 375, endPoint x: 701, endPoint y: 865, distance: 490.1
click at [707, 405] on span "Passed" at bounding box center [709, 407] width 7 height 3
drag, startPoint x: 734, startPoint y: 1043, endPoint x: 651, endPoint y: 633, distance: 418.3
click at [702, 1073] on div "Skipped" at bounding box center [724, 1074] width 44 height 3
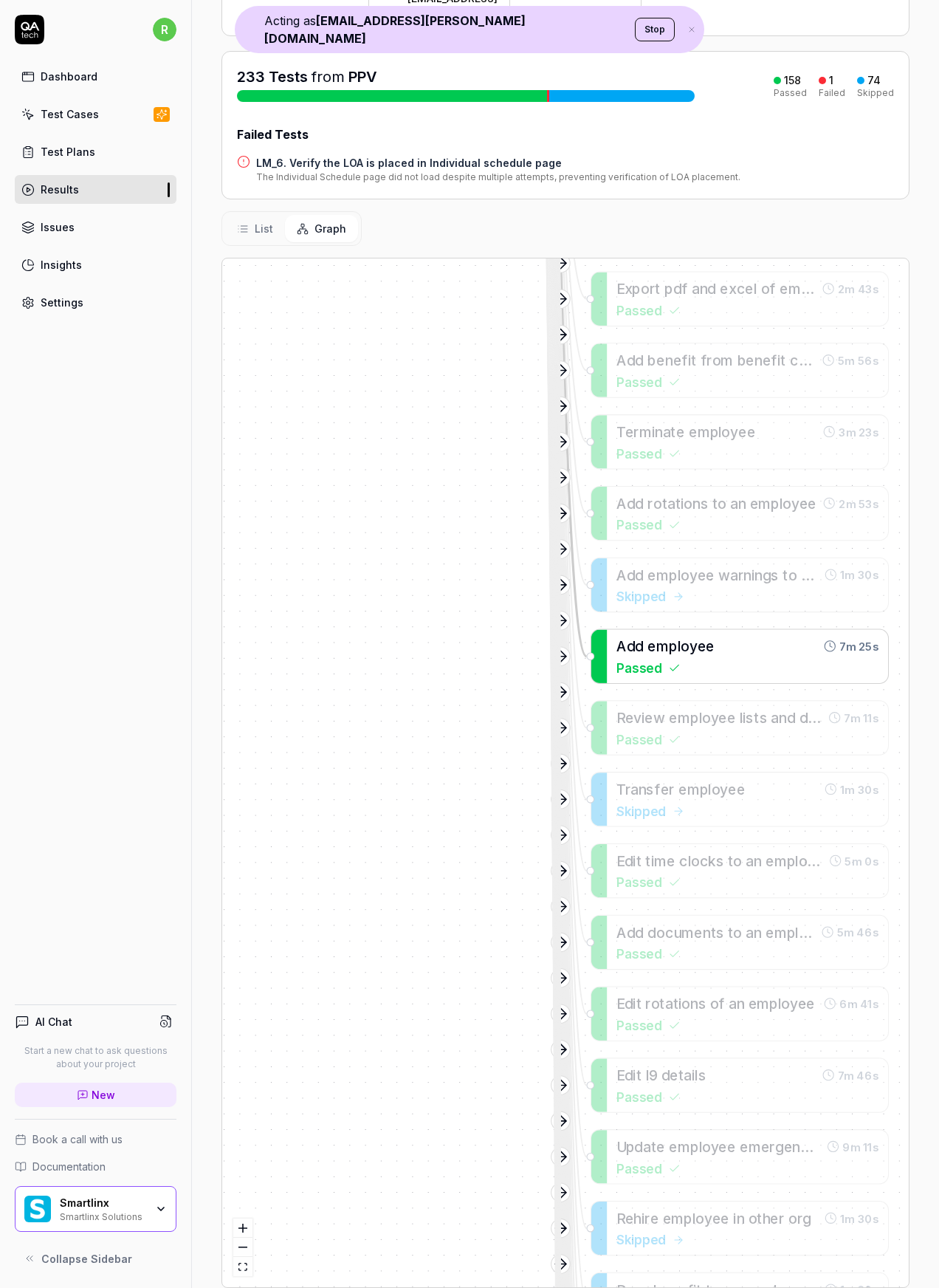
drag, startPoint x: 655, startPoint y: 667, endPoint x: 683, endPoint y: 1155, distance: 488.8
click at [662, 677] on span "Passed" at bounding box center [640, 667] width 46 height 19
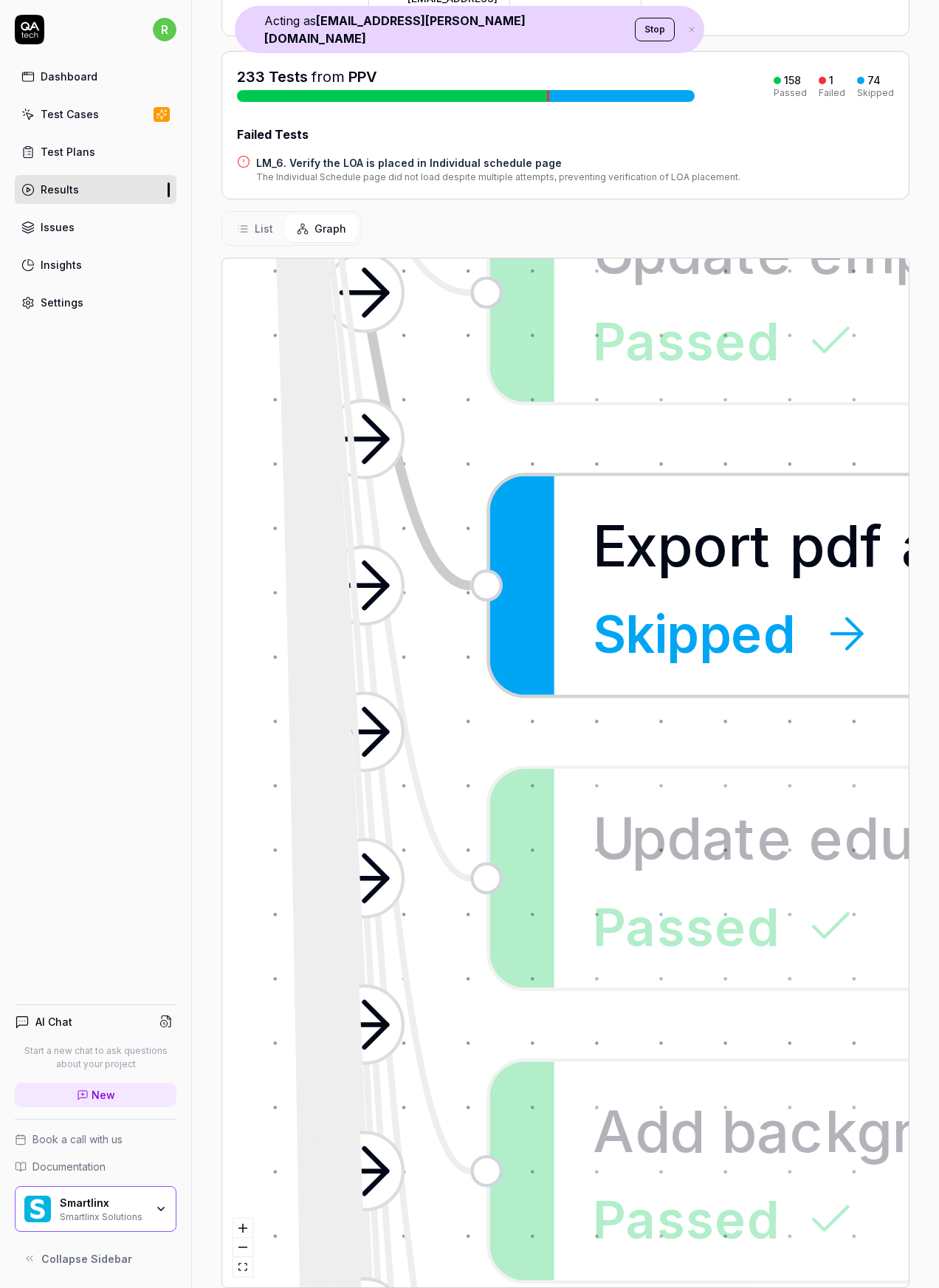
click at [665, 509] on span "p" at bounding box center [674, 543] width 35 height 67
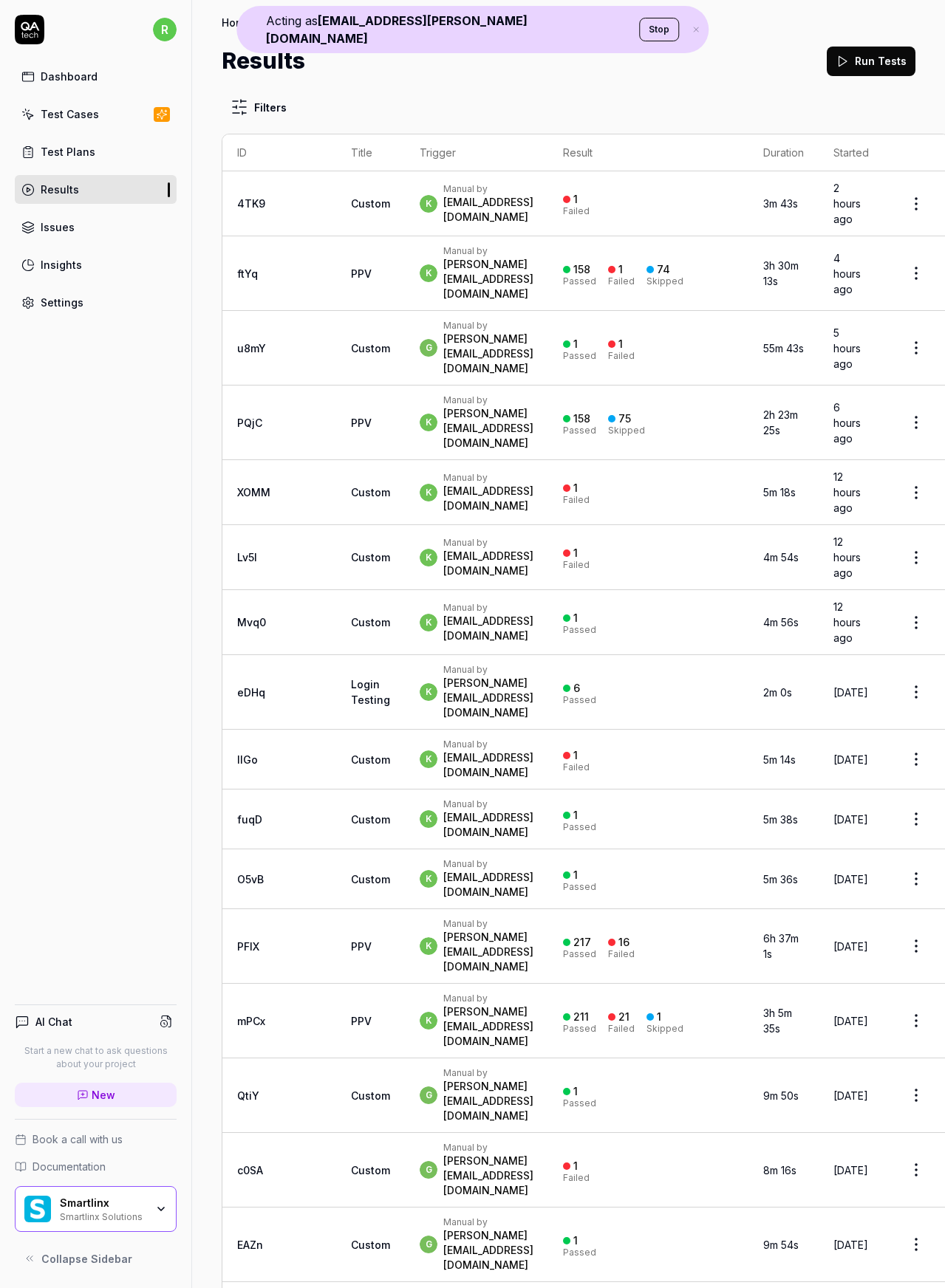
click at [245, 267] on link "ftYq" at bounding box center [247, 273] width 21 height 12
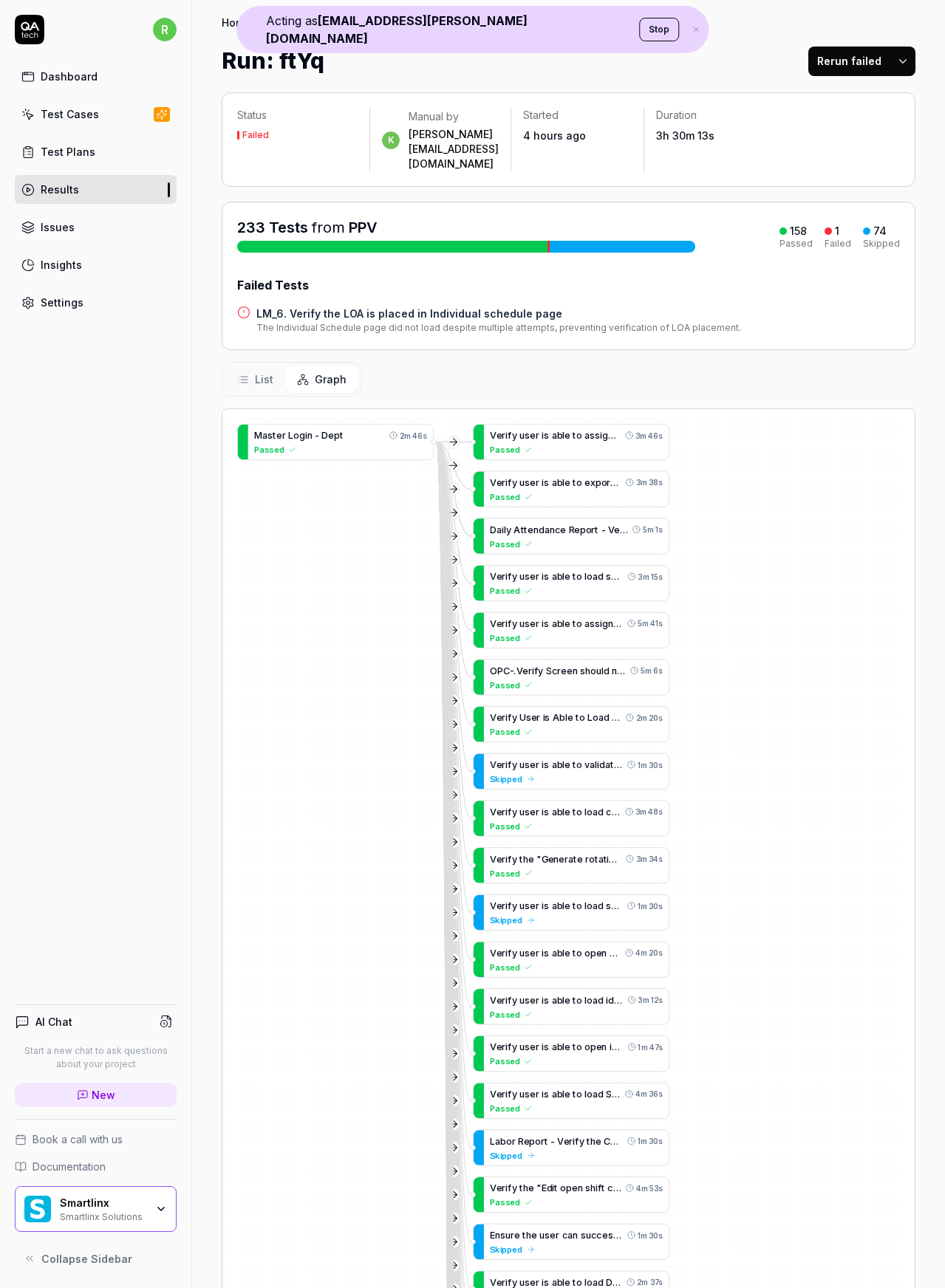
click at [311, 69] on h1 "Run: ftYq" at bounding box center [273, 61] width 103 height 33
copy h1 "ftYq"
click at [308, 61] on h1 "Run: ftYq" at bounding box center [273, 61] width 103 height 33
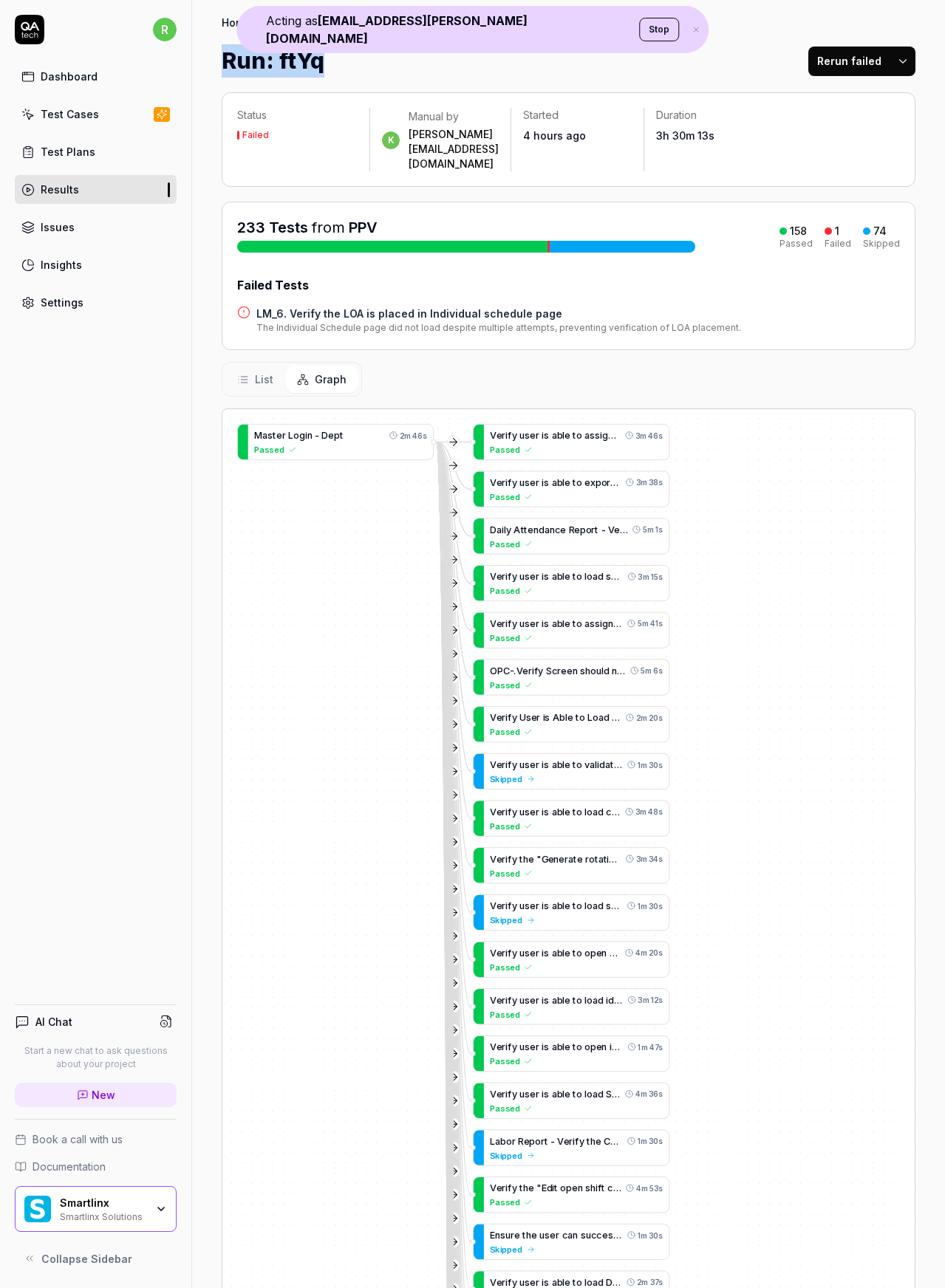
click at [308, 61] on h1 "Run: ftYq" at bounding box center [273, 61] width 103 height 33
copy h1 "Run: ftYq"
click at [307, 62] on h1 "Run: ftYq" at bounding box center [273, 61] width 103 height 33
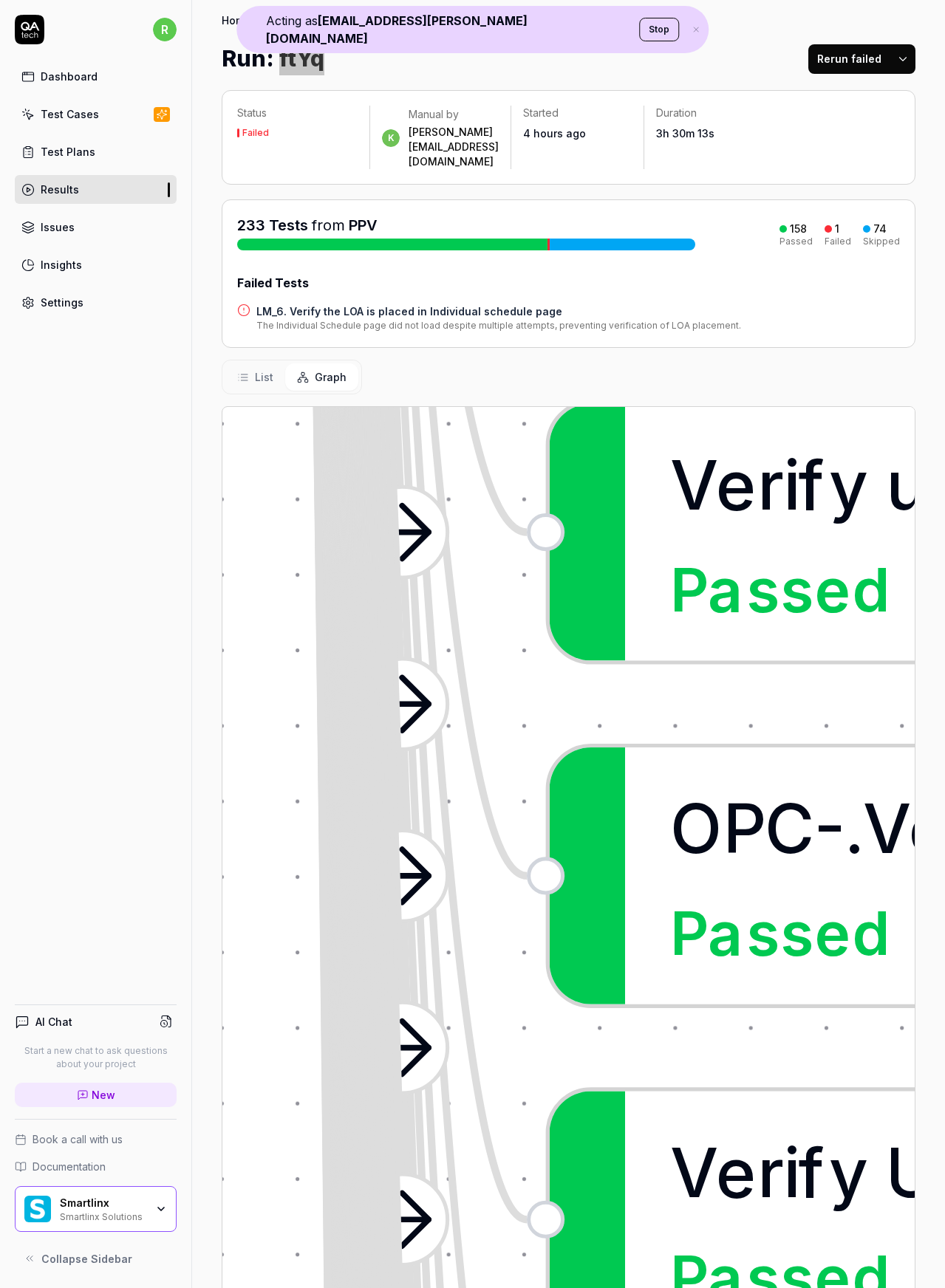
scroll to position [3, 0]
click at [258, 369] on span "List" at bounding box center [264, 376] width 18 height 16
click at [270, 369] on span "List" at bounding box center [264, 376] width 18 height 16
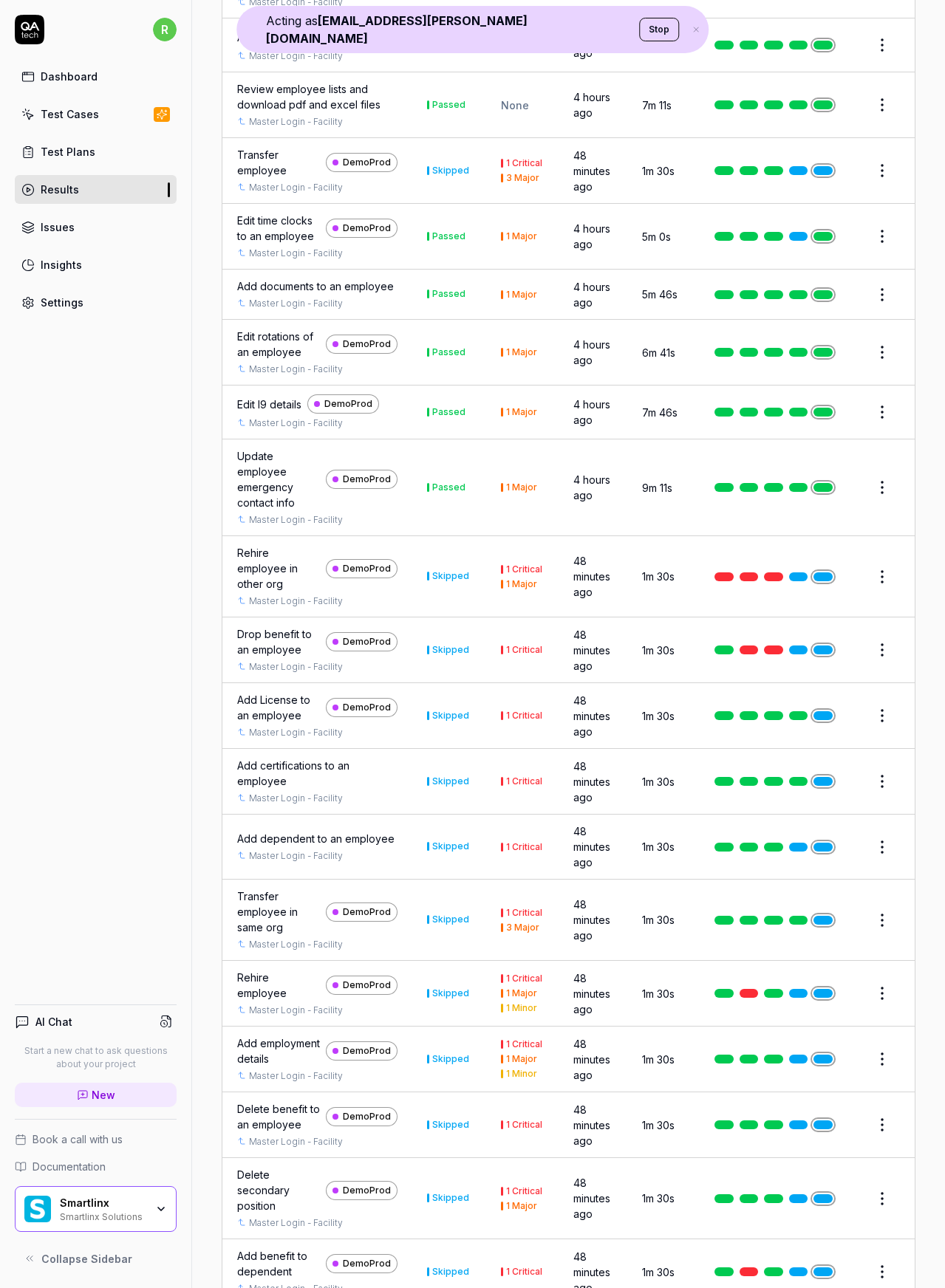
scroll to position [1315, 0]
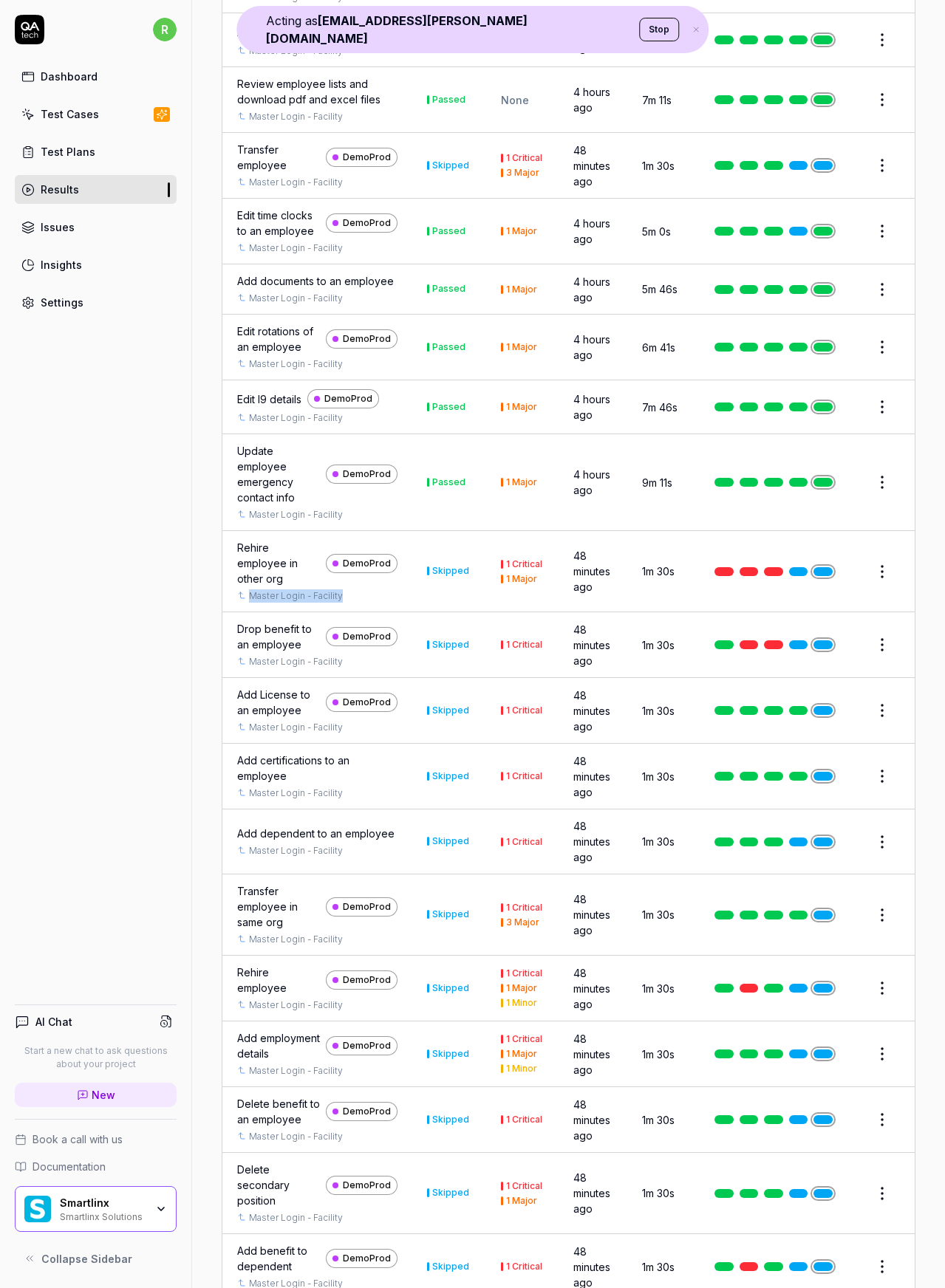
drag, startPoint x: 336, startPoint y: 817, endPoint x: 251, endPoint y: 818, distance: 85.0
click at [251, 602] on div "Master Login - Facility" at bounding box center [317, 596] width 160 height 13
copy link "Master Login - Facility"
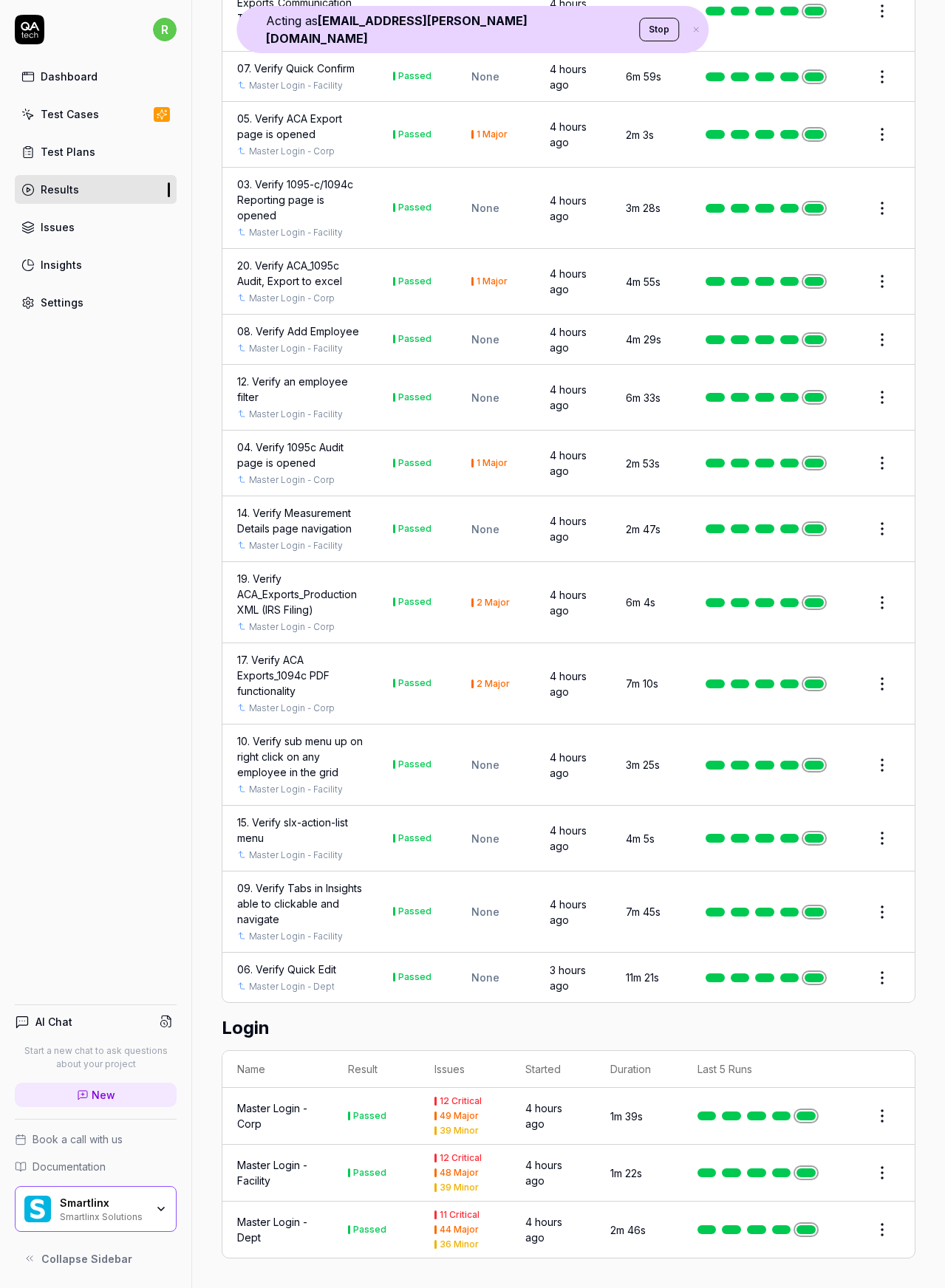
scroll to position [1566, 0]
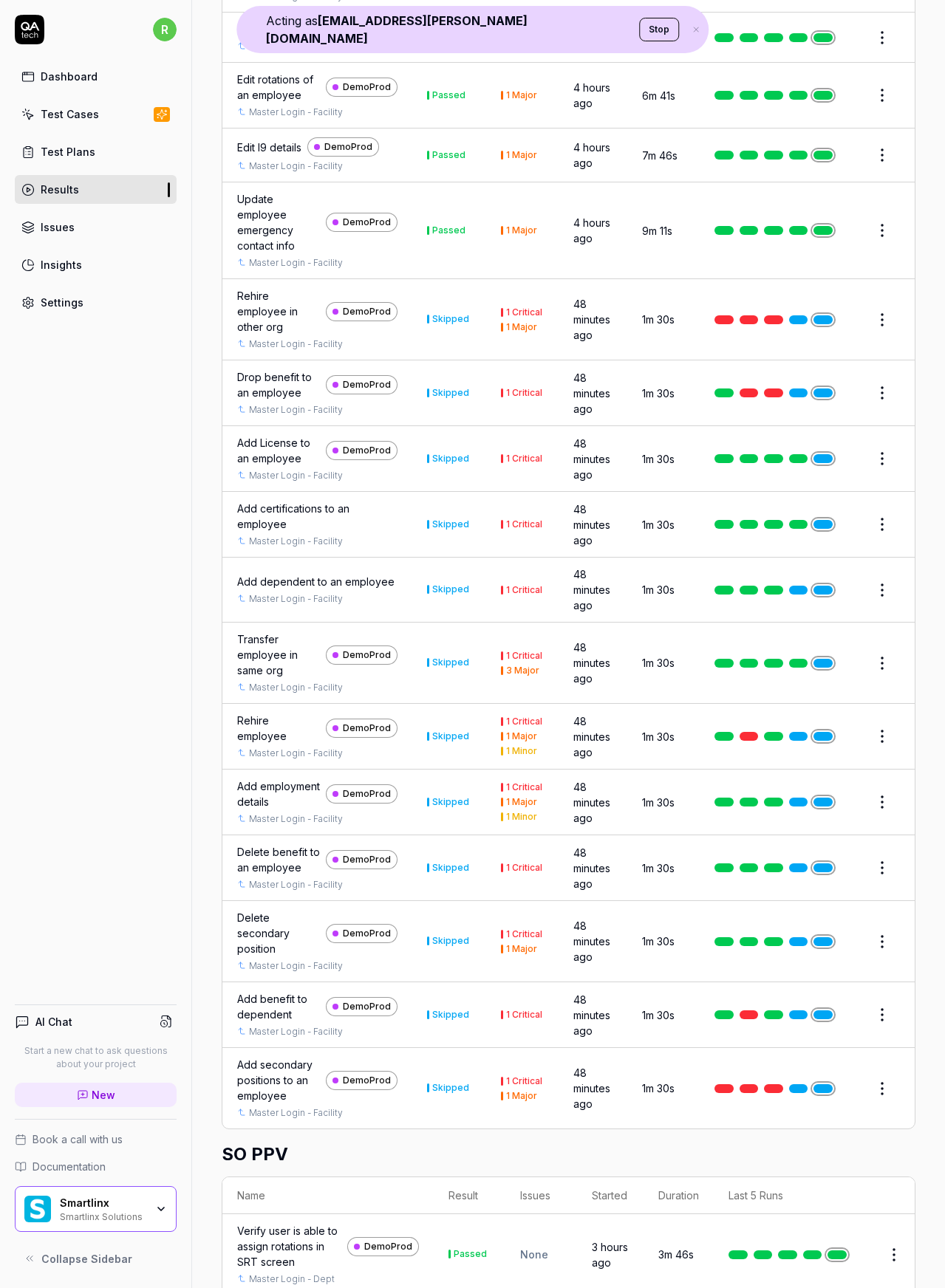
click at [250, 400] on div "Drop benefit to an employee" at bounding box center [279, 384] width 83 height 31
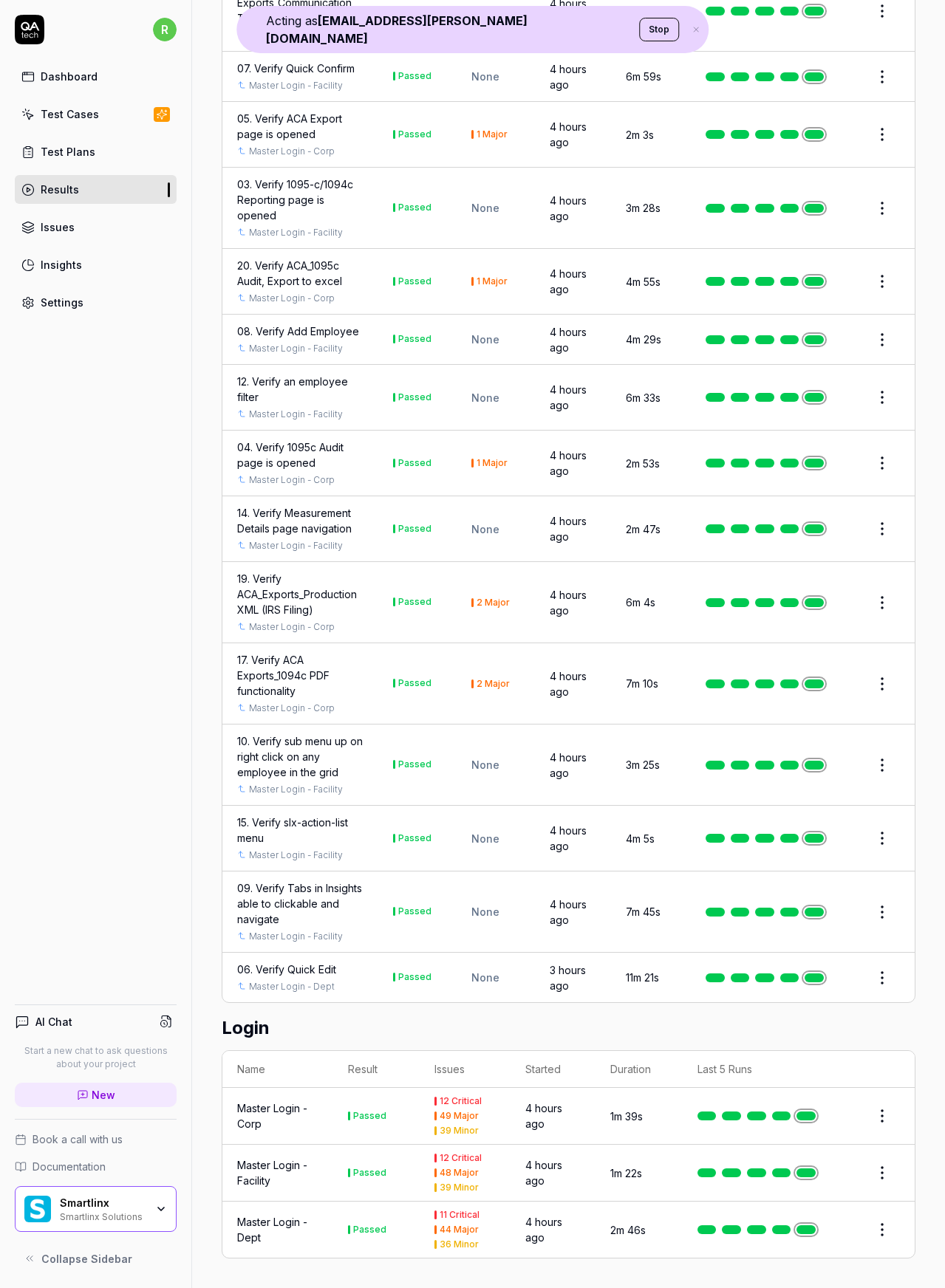
drag, startPoint x: 294, startPoint y: 1166, endPoint x: 33, endPoint y: 663, distance: 566.7
click at [294, 1166] on div "Master Login - Facility" at bounding box center [278, 1172] width 81 height 31
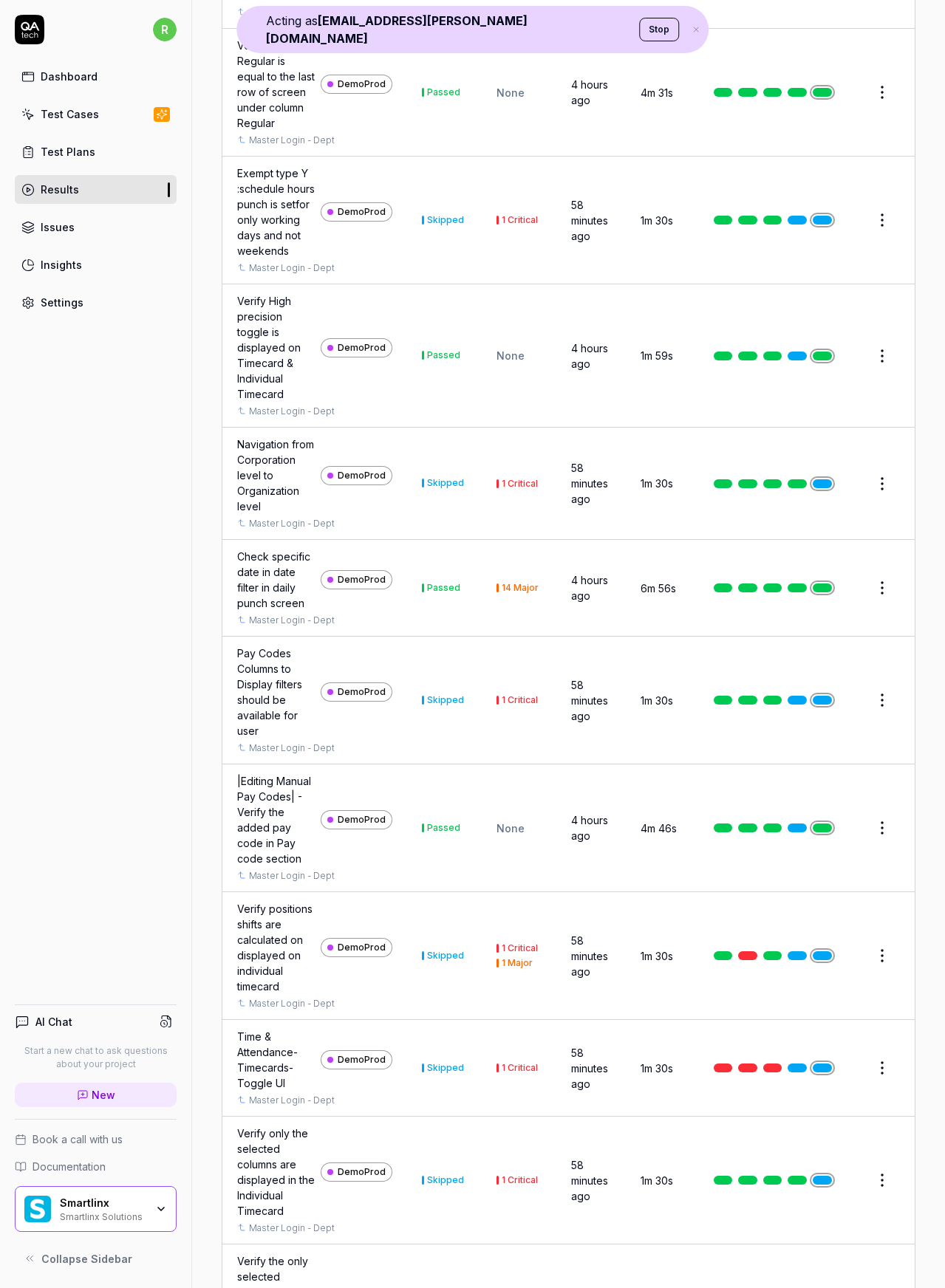
scroll to position [11778, 0]
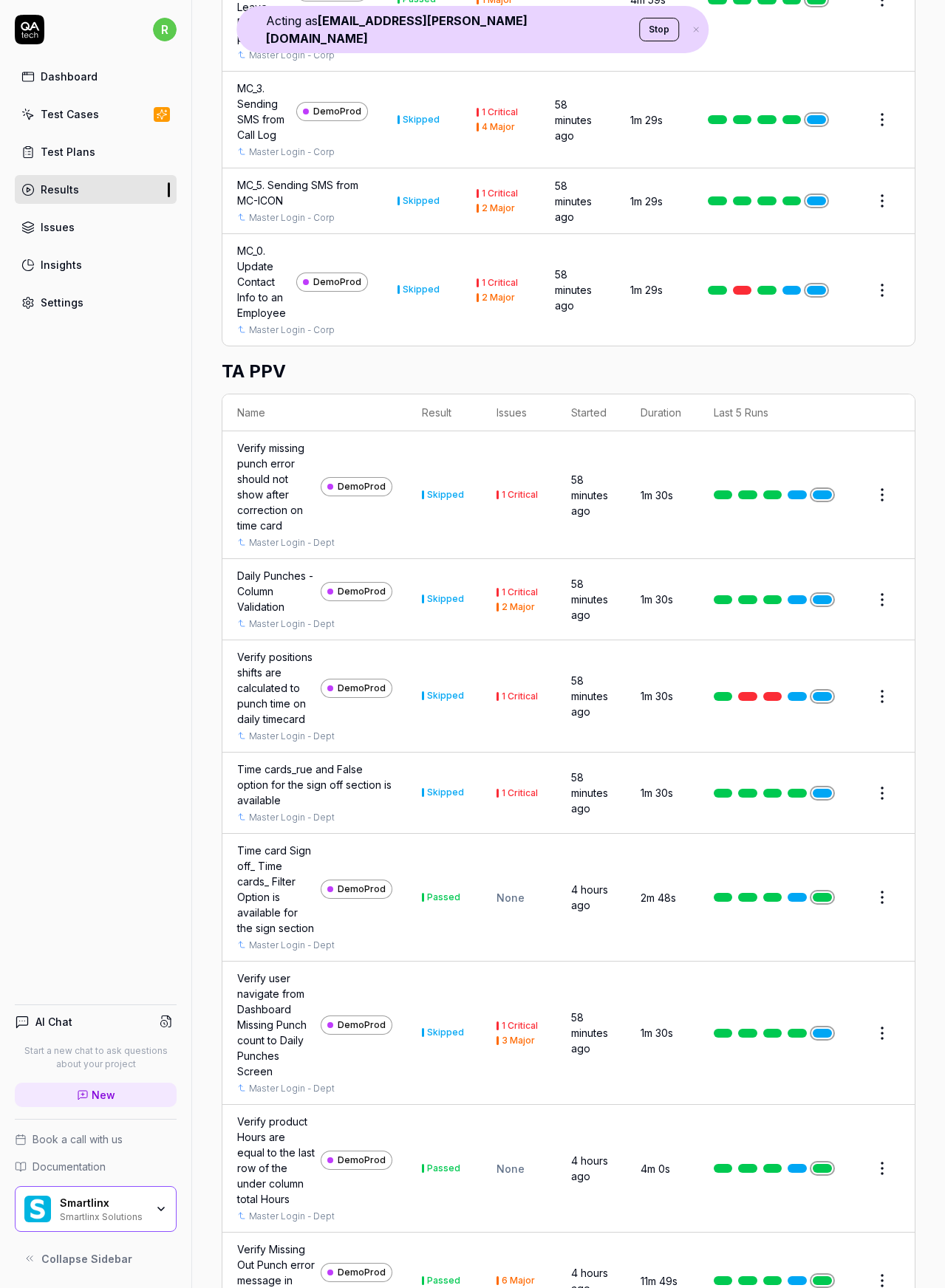
click at [84, 77] on div "Dashboard" at bounding box center [68, 76] width 57 height 16
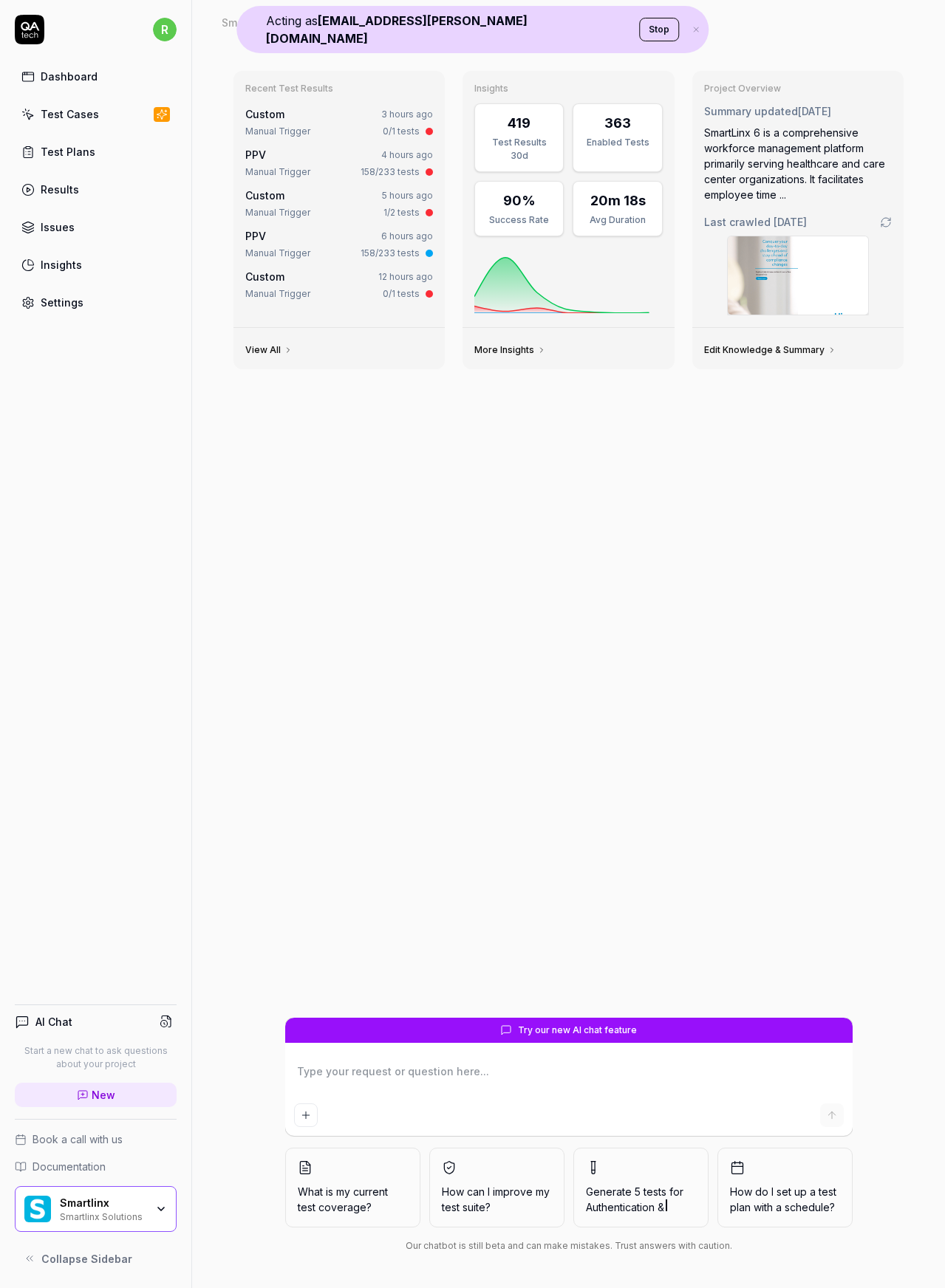
click at [82, 109] on div "Test Cases" at bounding box center [69, 113] width 58 height 16
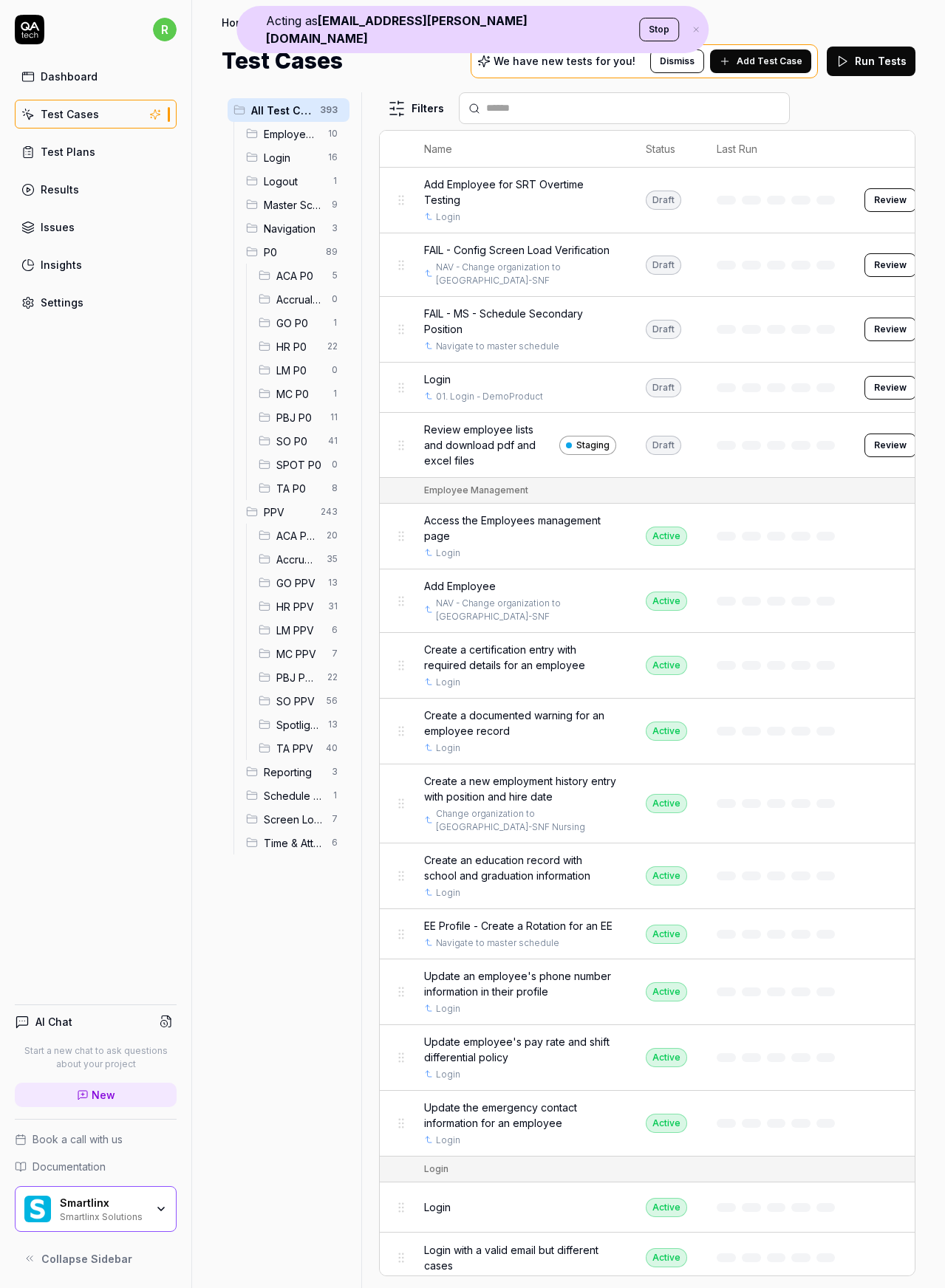
click at [80, 146] on div "Test Plans" at bounding box center [67, 151] width 55 height 16
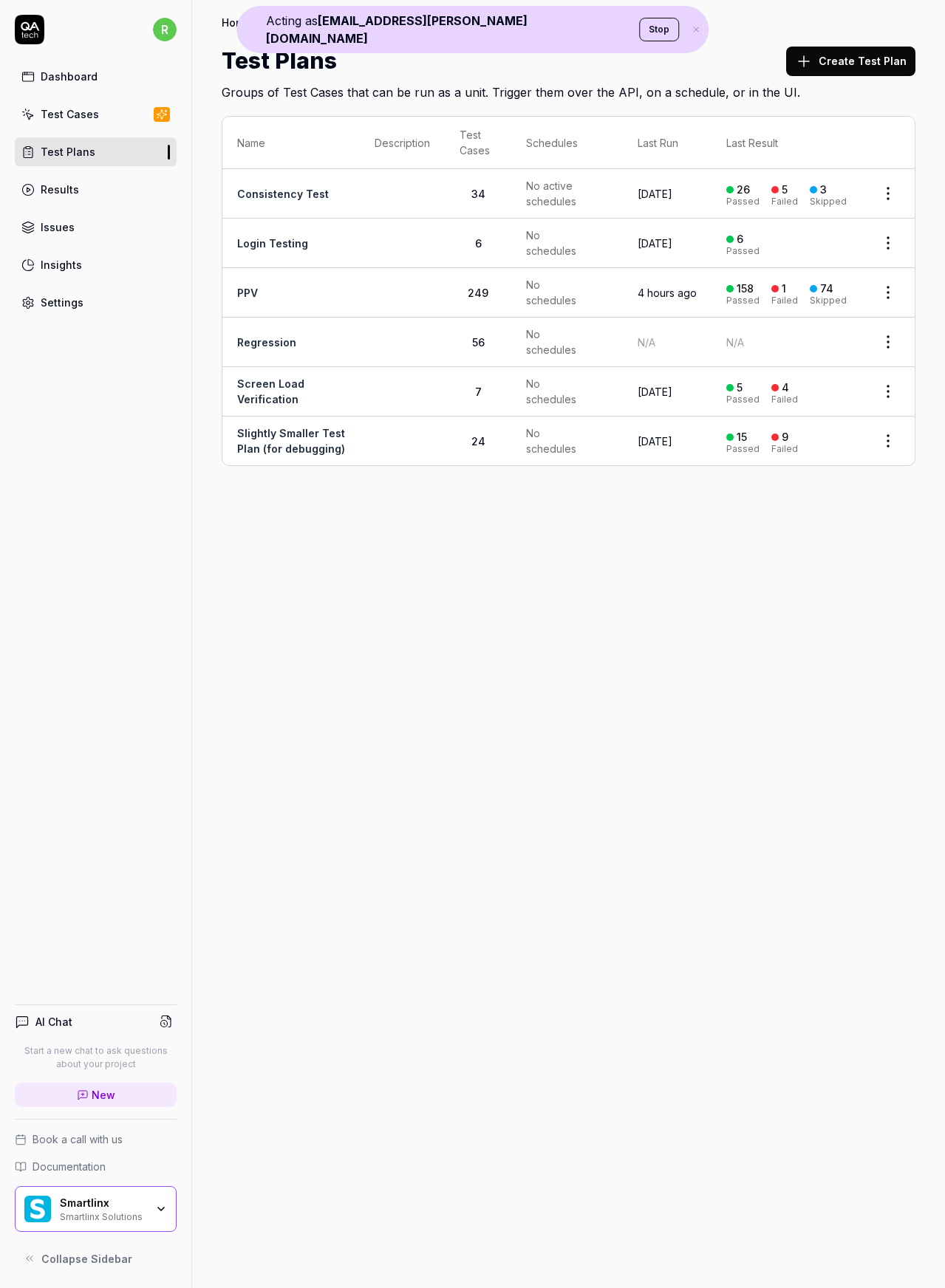
click at [76, 178] on link "Results" at bounding box center [95, 189] width 162 height 29
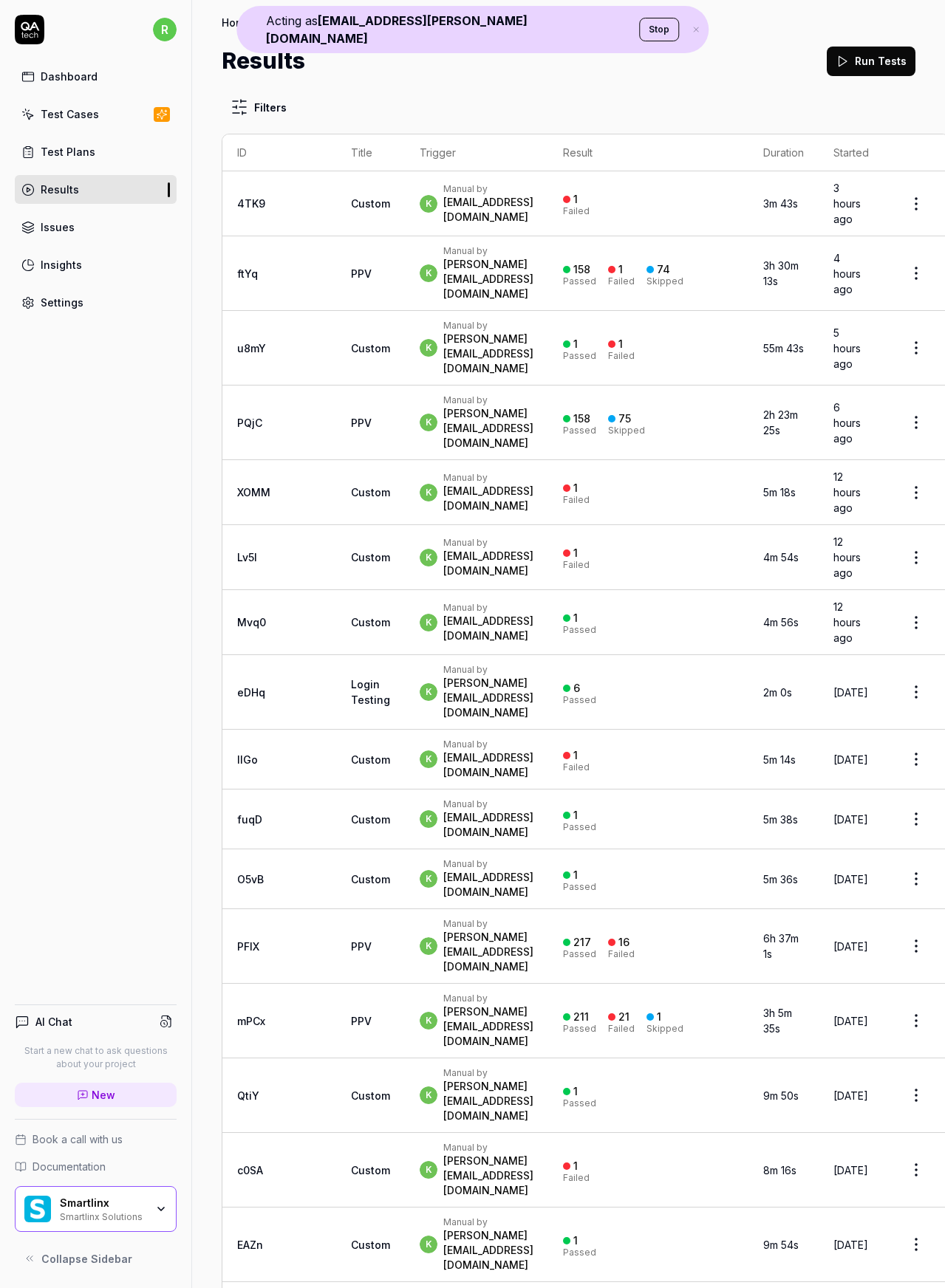
click at [639, 21] on button "Stop" at bounding box center [659, 30] width 40 height 24
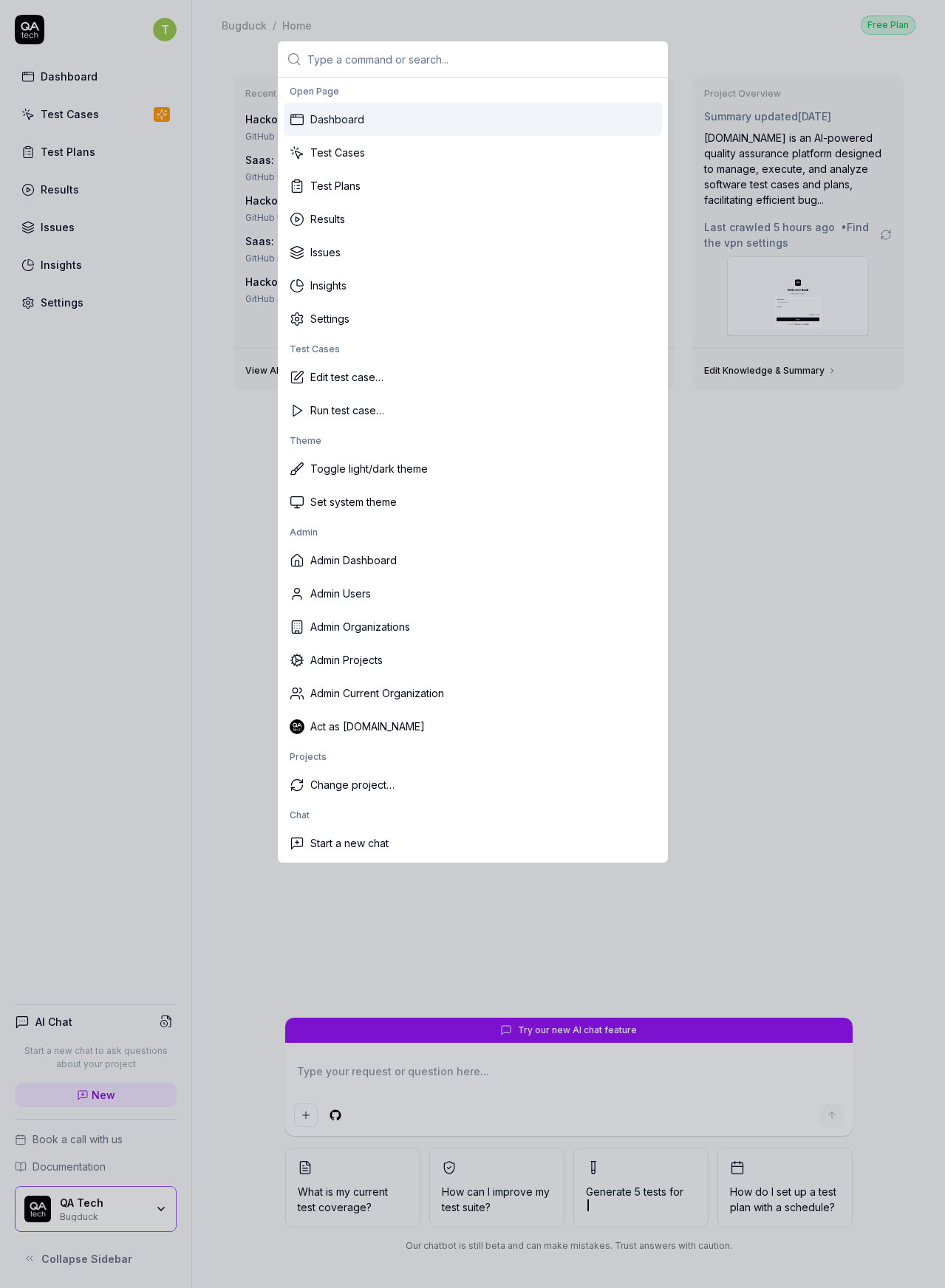
type textarea "*"
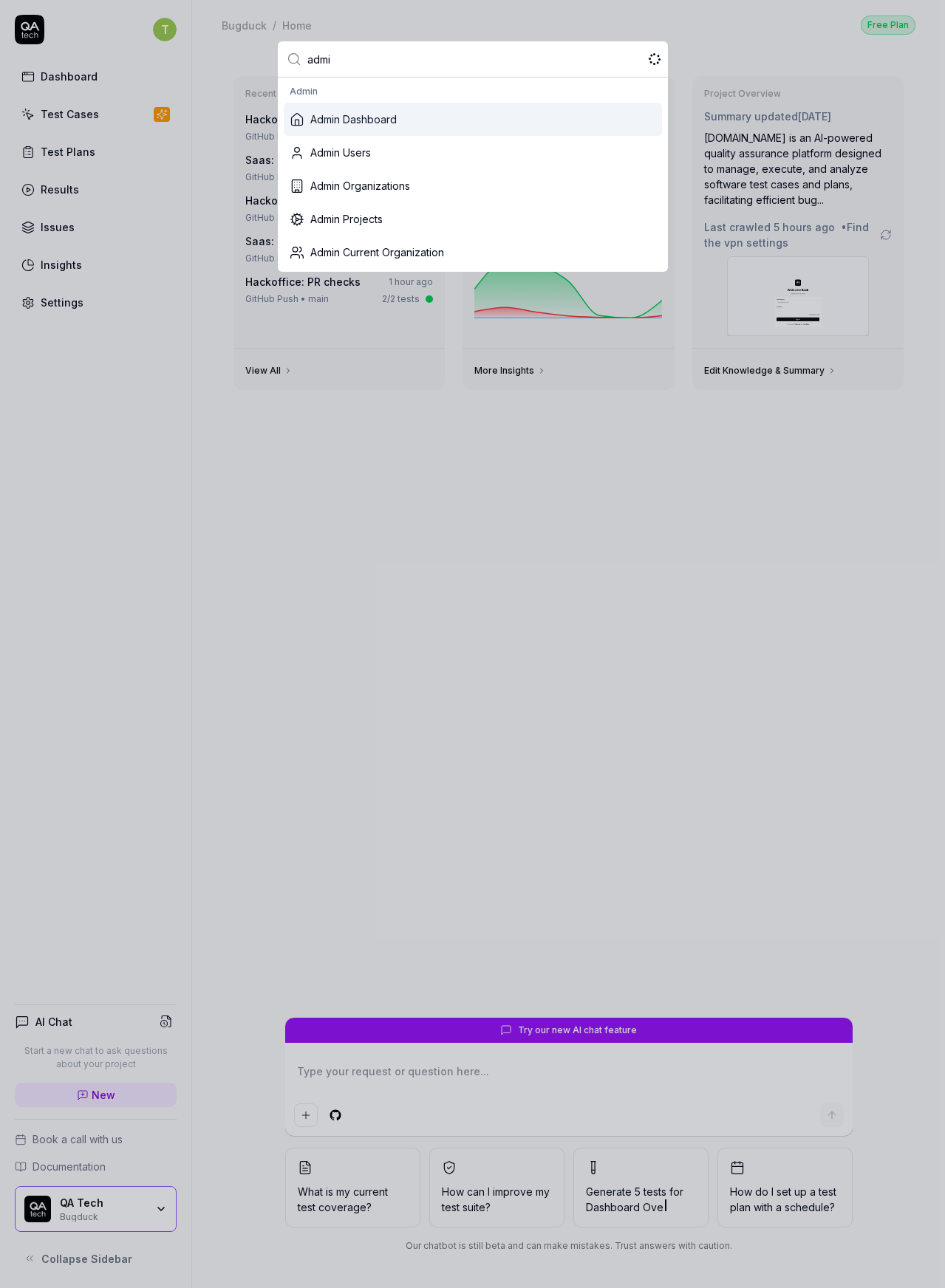
type input "admin"
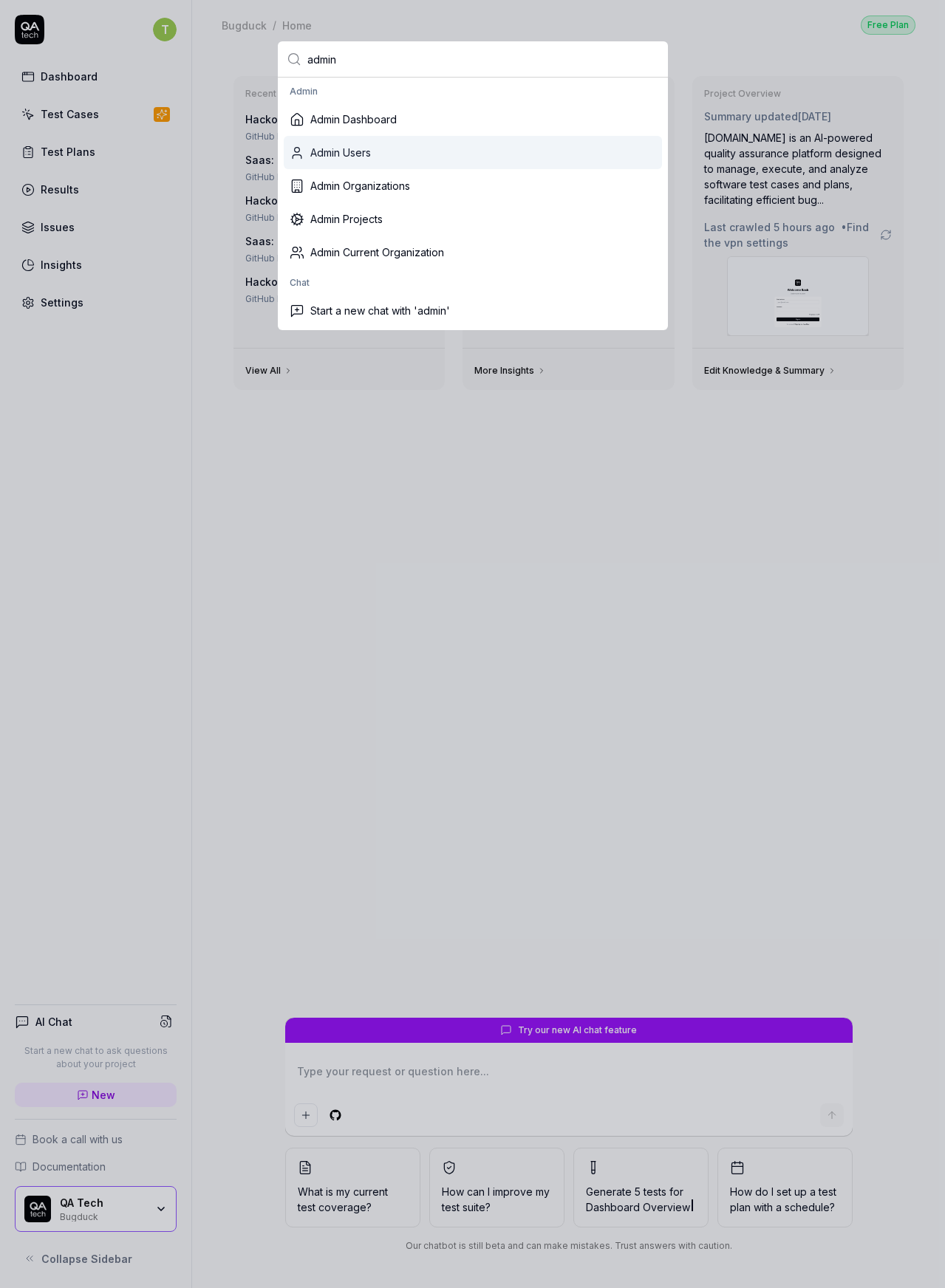
type textarea "*"
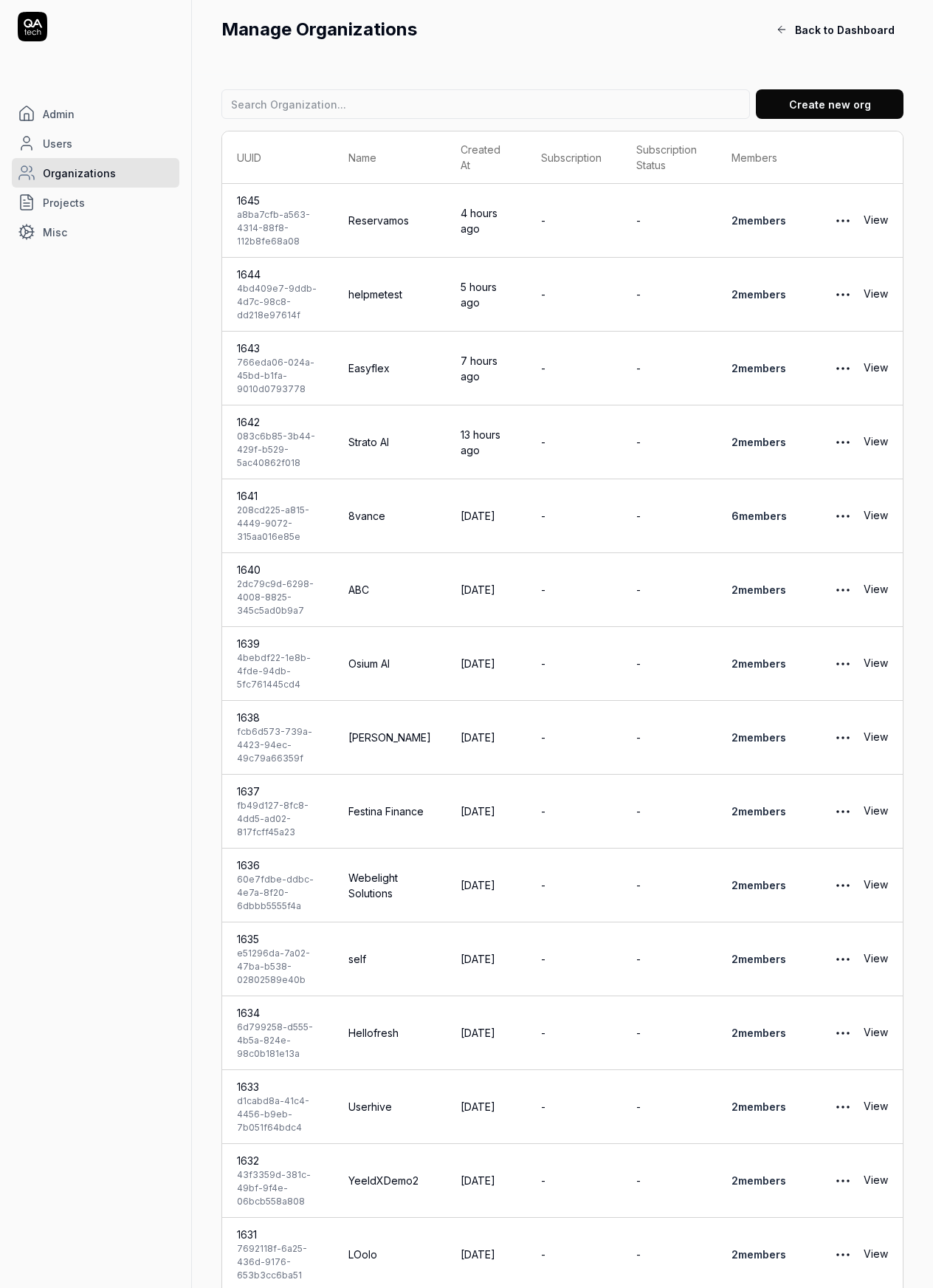
click at [429, 100] on input at bounding box center [486, 104] width 529 height 30
type input "samrt"
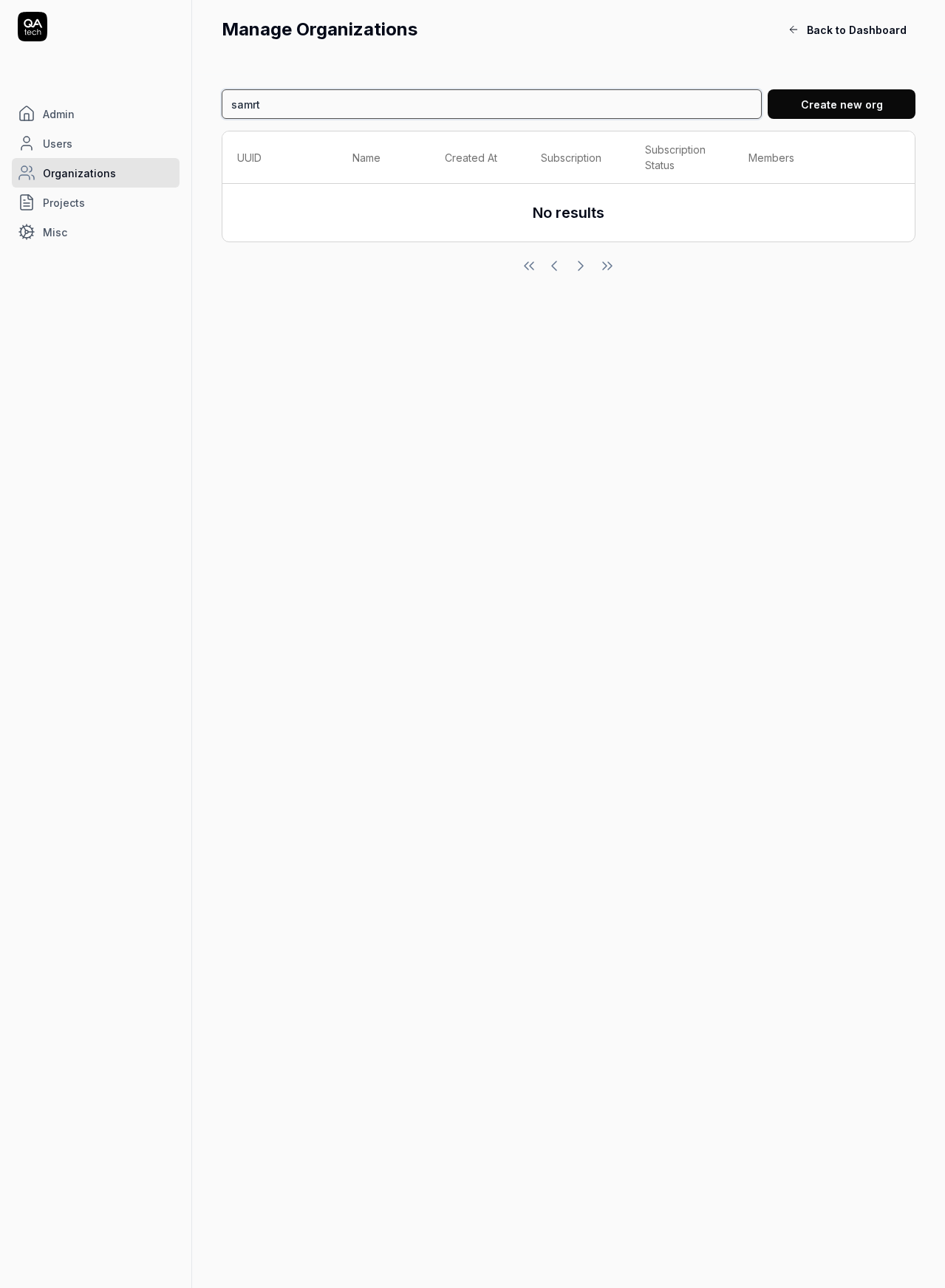
click at [403, 102] on input "samrt" at bounding box center [491, 104] width 540 height 30
type input "smart"
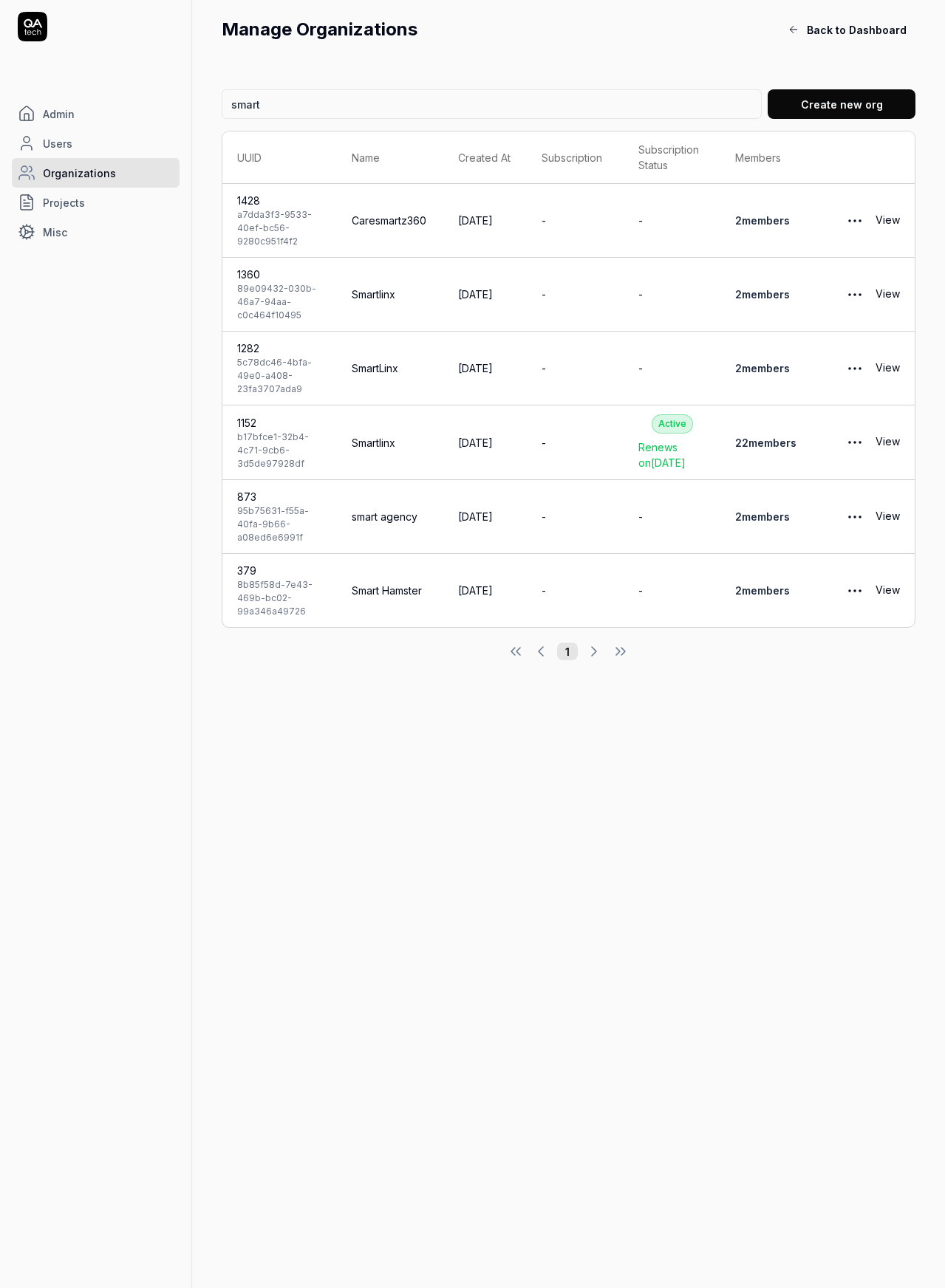
click at [791, 447] on span "s" at bounding box center [793, 442] width 6 height 12
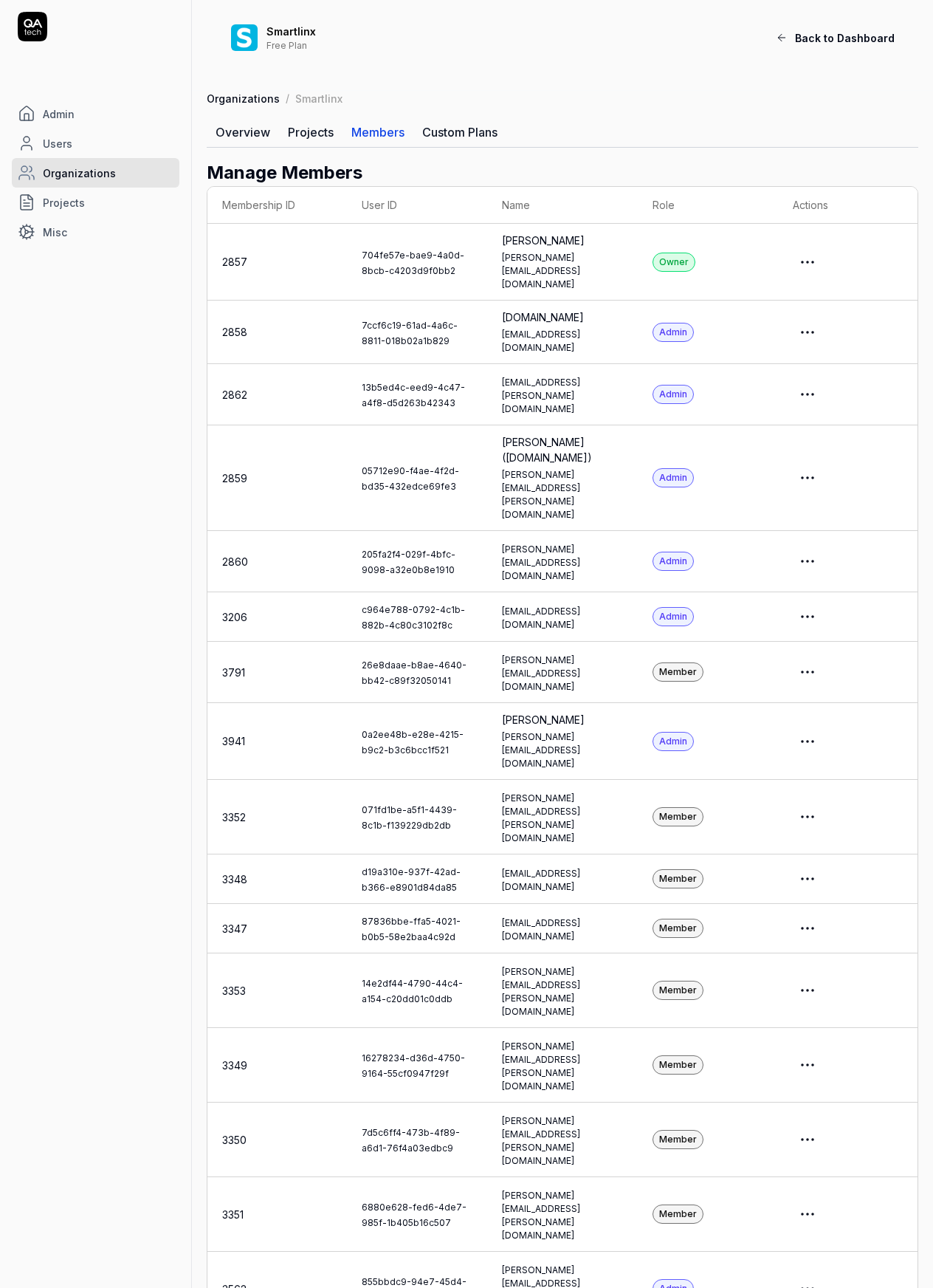
click at [835, 481] on html "Admin Users Organizations Projects Misc Smartlinx Free Plan Back to Dashboard O…" at bounding box center [466, 904] width 933 height 1808
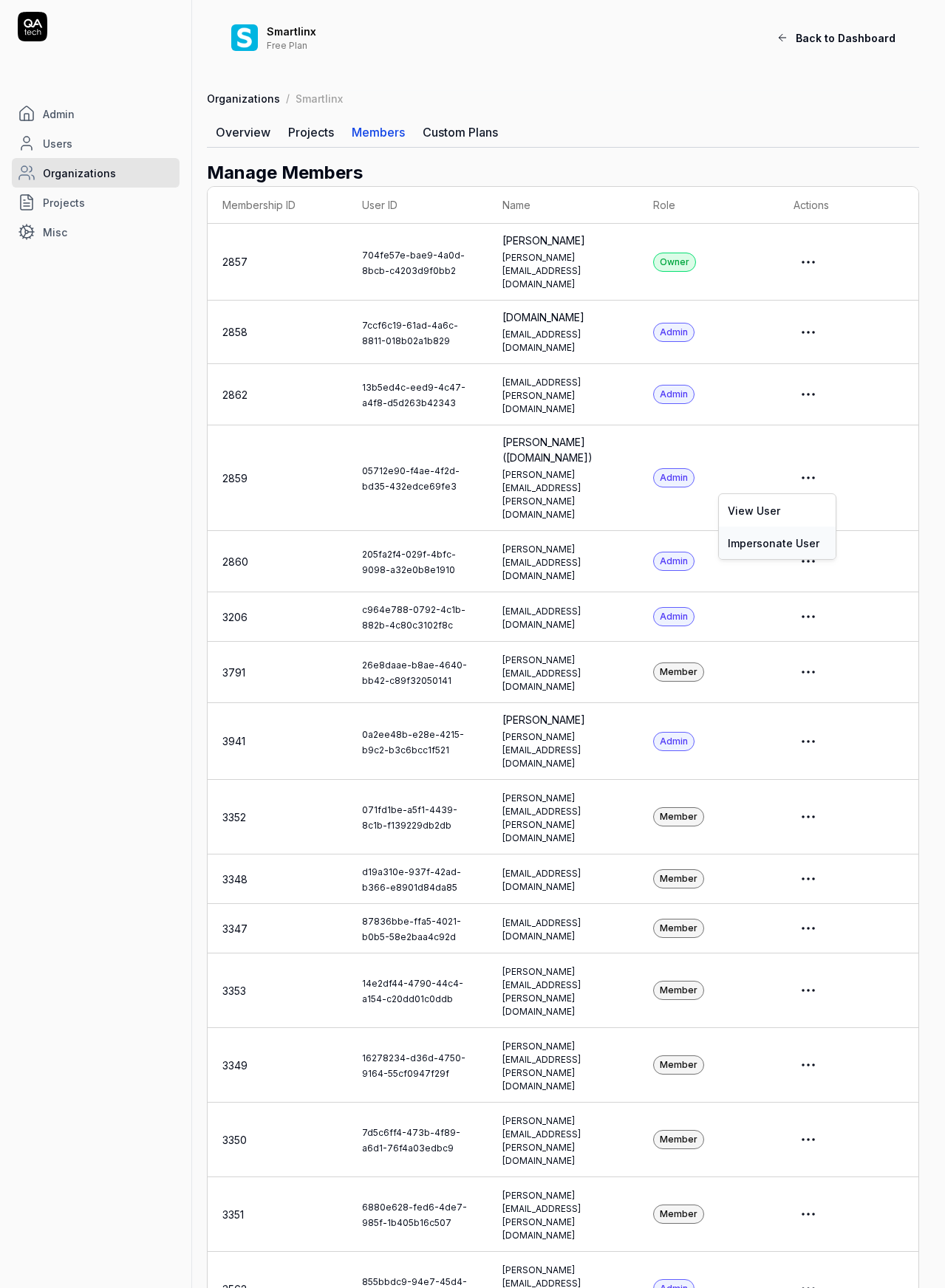
click at [803, 548] on link "Impersonate User" at bounding box center [777, 543] width 117 height 33
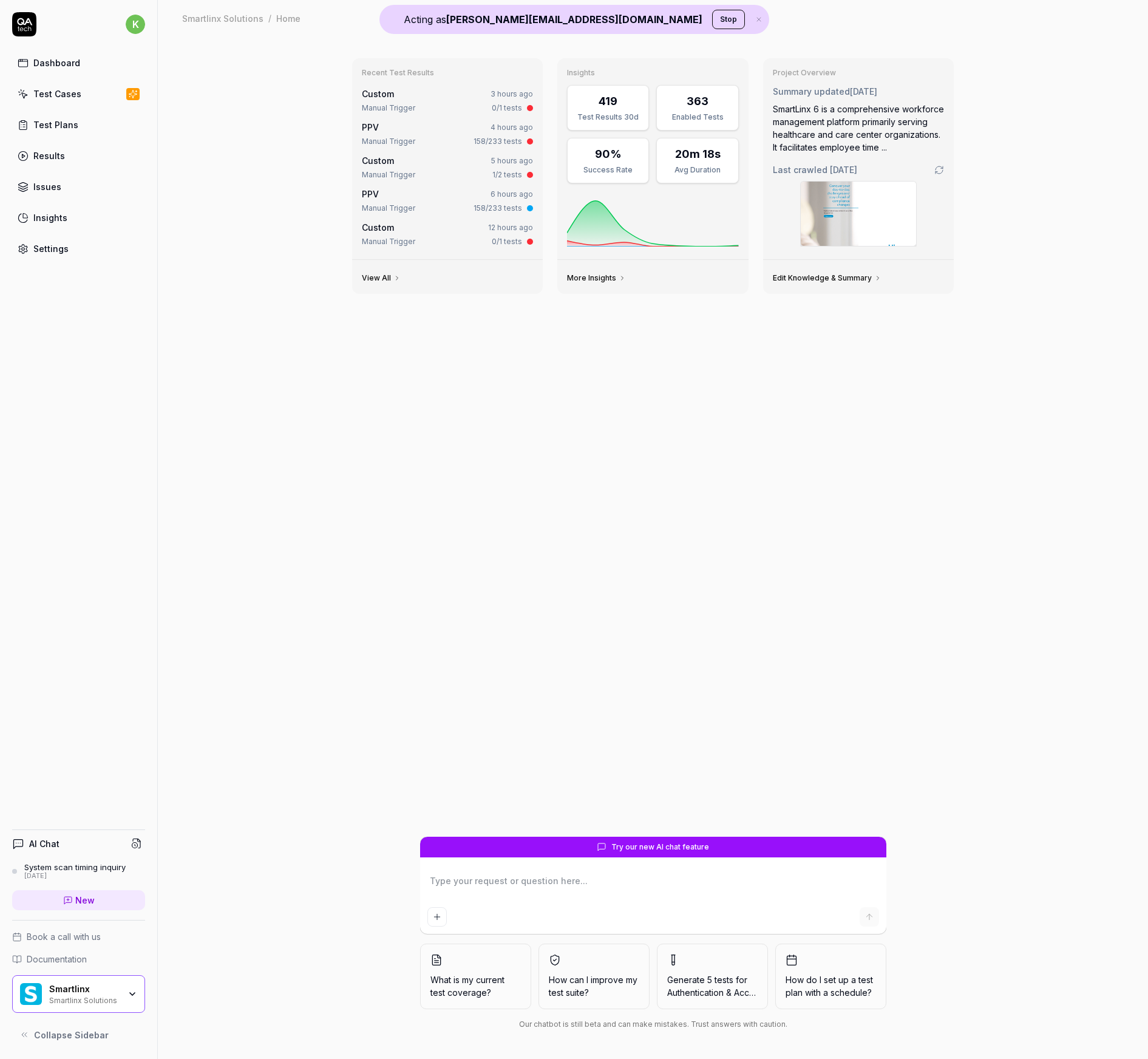
type textarea "*"
click at [57, 129] on div "Test Plans" at bounding box center [55, 124] width 45 height 13
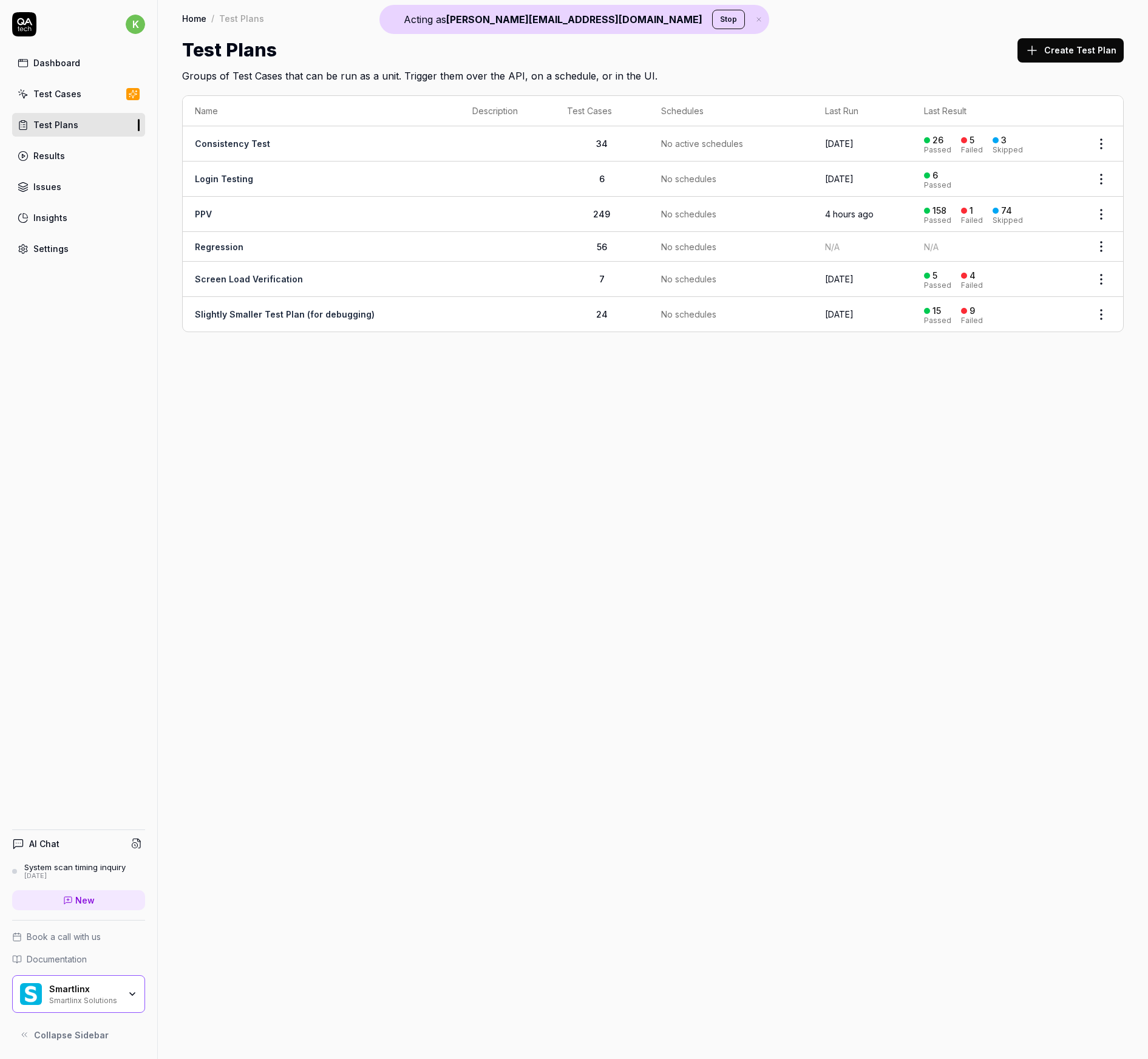
click at [752, 213] on div "No schedules" at bounding box center [731, 213] width 140 height 13
click at [500, 215] on td at bounding box center [507, 214] width 95 height 35
click at [201, 215] on link "PPV" at bounding box center [203, 213] width 17 height 10
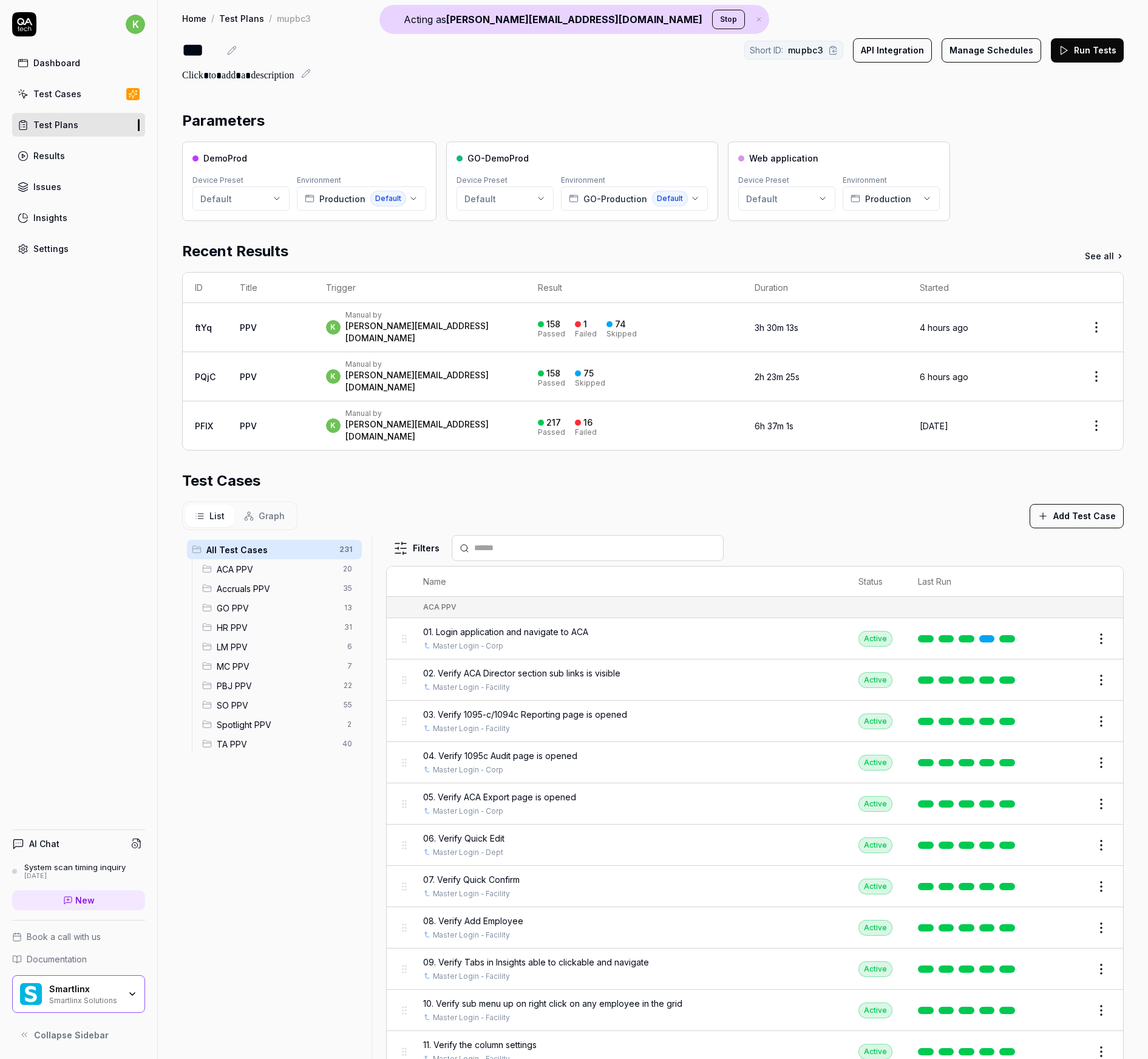
click at [776, 42] on button "Run Tests" at bounding box center [1087, 51] width 73 height 24
click at [81, 159] on link "Results" at bounding box center [78, 155] width 133 height 24
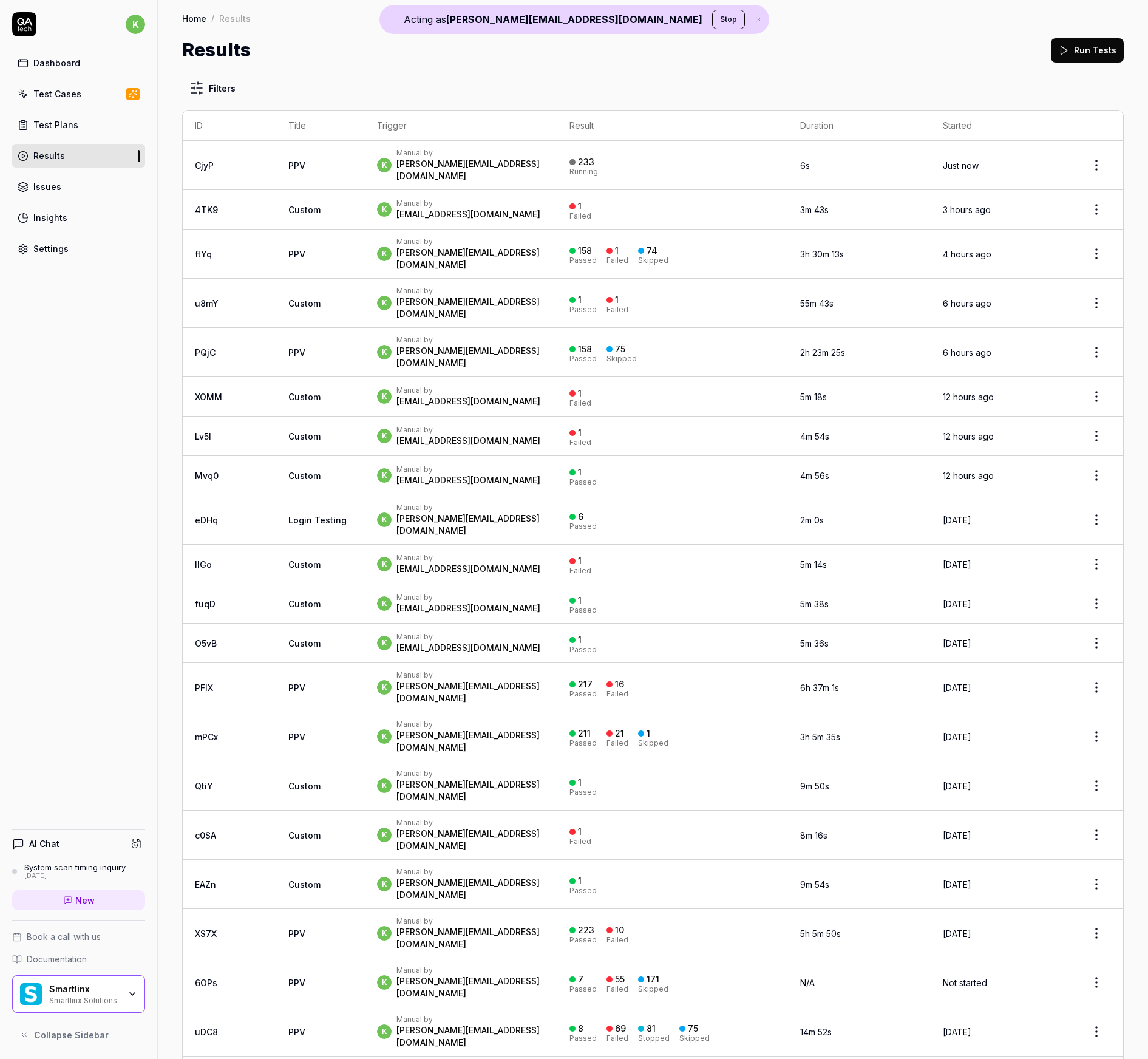
click at [201, 160] on link "CjyP" at bounding box center [205, 165] width 19 height 10
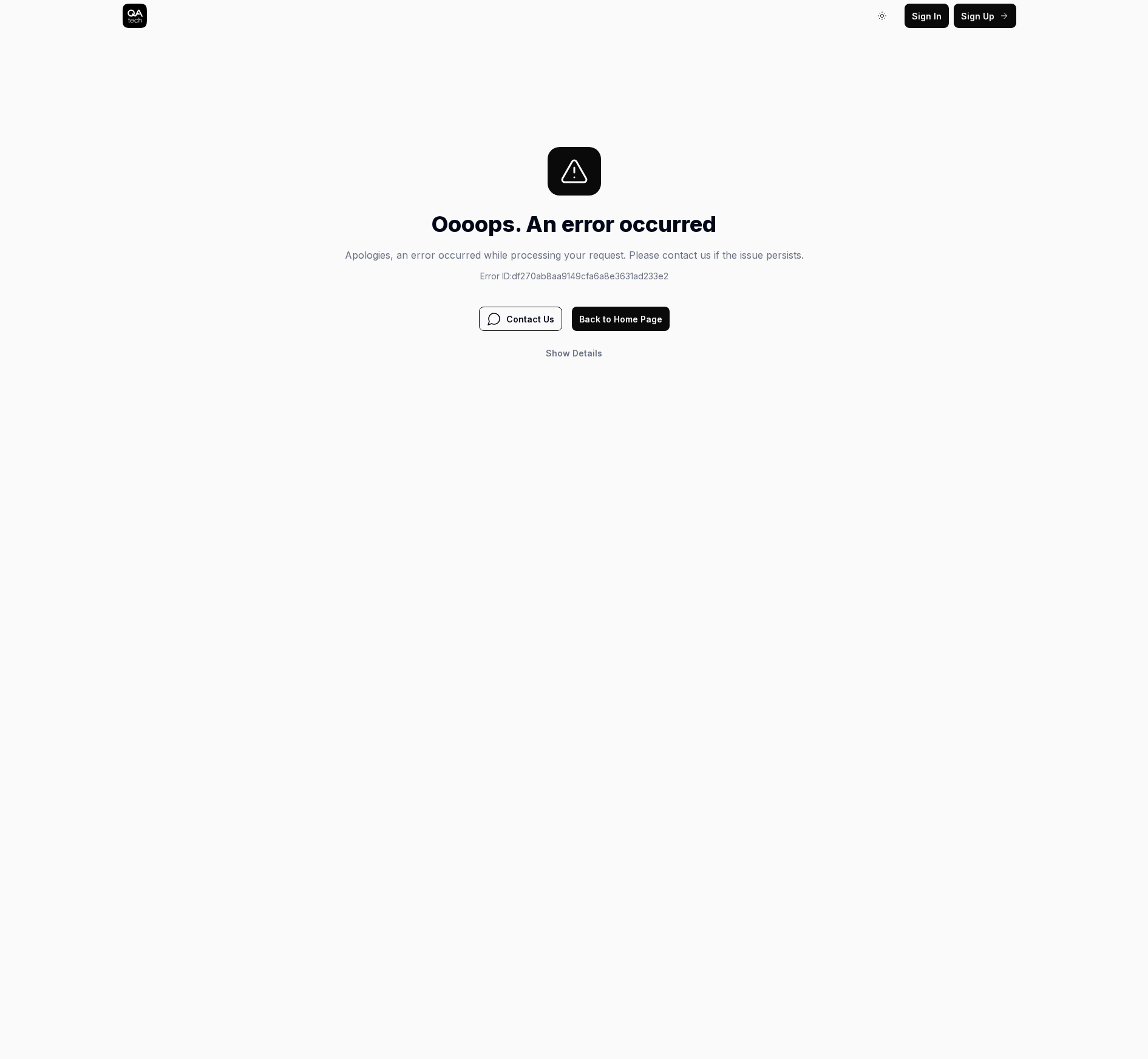
click at [736, 282] on div "Oooops. An error occurred Apologies, an error occurred while processing your re…" at bounding box center [575, 256] width 459 height 218
drag, startPoint x: 621, startPoint y: 249, endPoint x: 617, endPoint y: 261, distance: 12.6
click at [620, 252] on p "Apologies, an error occurred while processing your request. Please contact us i…" at bounding box center [575, 255] width 459 height 15
click at [604, 267] on div "Oooops. An error occurred Apologies, an error occurred while processing your re…" at bounding box center [575, 244] width 459 height 75
click at [597, 273] on p "Error ID: df270ab8aa9149cfa6a8e3631ad233e2" at bounding box center [575, 276] width 459 height 13
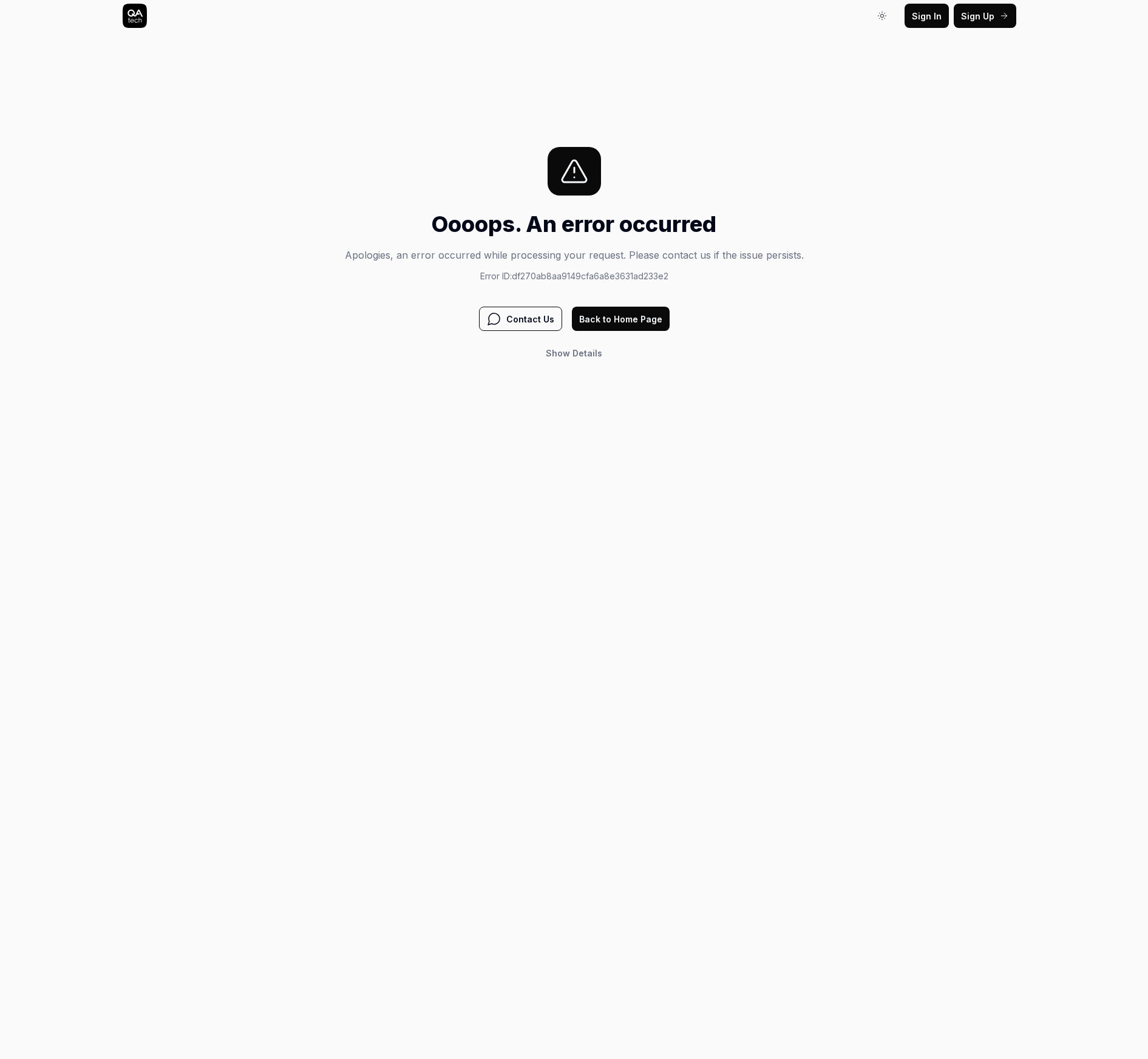
click at [136, 484] on div "Sign In Sign In Sign Up Sign In Oooops. An error occurred Apologies, an error o…" at bounding box center [574, 530] width 1148 height 1059
click at [557, 348] on span "Show" at bounding box center [558, 353] width 24 height 10
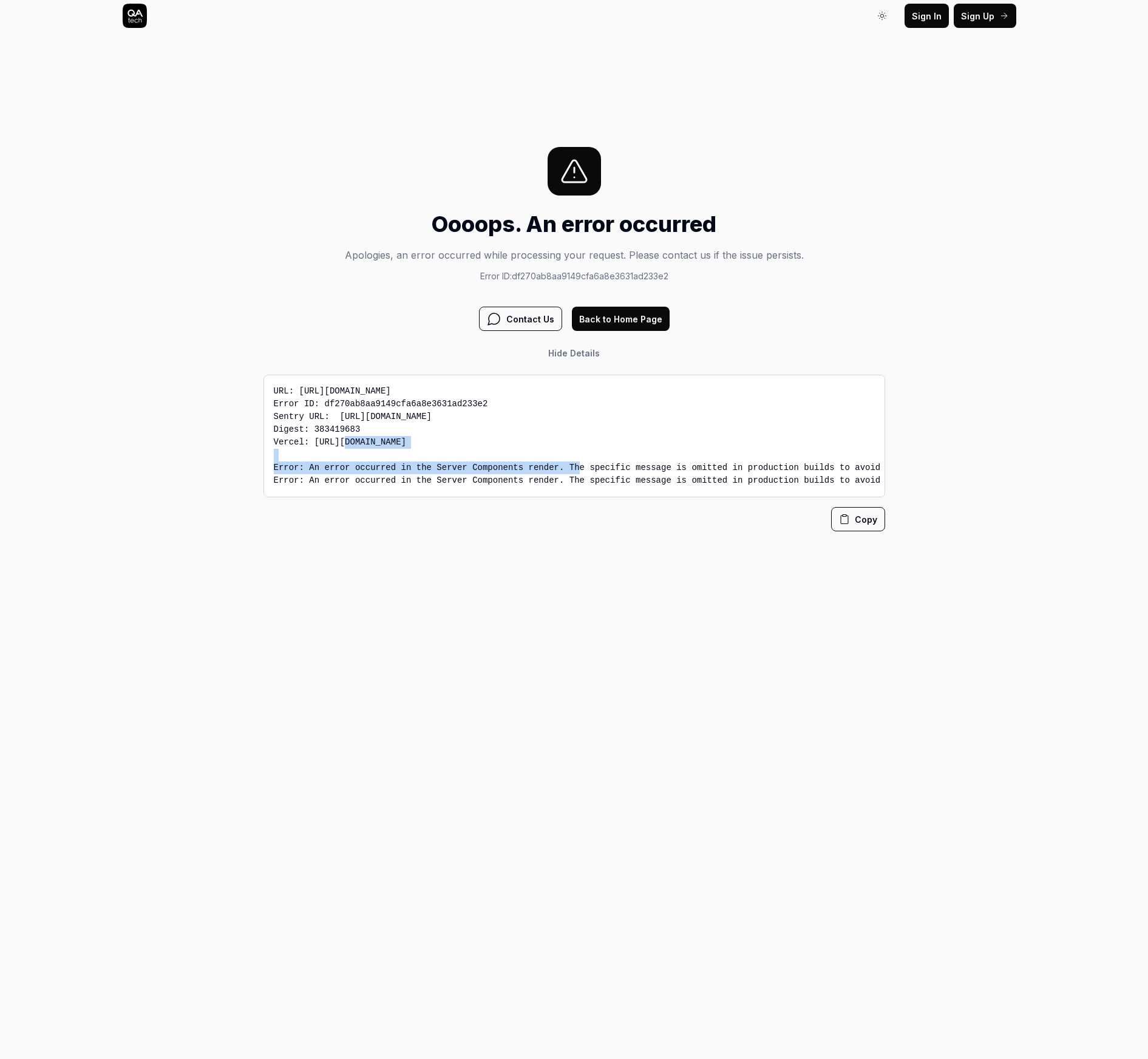
drag, startPoint x: 729, startPoint y: 420, endPoint x: 342, endPoint y: 417, distance: 387.0
click at [342, 417] on pre "URL: https://app.qa.tech/dashboard/p/smartlinx-solutions_RpbL/results/CjyP Erro…" at bounding box center [574, 436] width 621 height 123
copy pre "https://qa-tech-ab.sentry.io/issues?query=df270ab8aa9149cfa6a8e3631ad233e2"
click at [598, 438] on pre "URL: https://app.qa.tech/dashboard/p/smartlinx-solutions_RpbL/results/CjyP Erro…" at bounding box center [574, 436] width 621 height 123
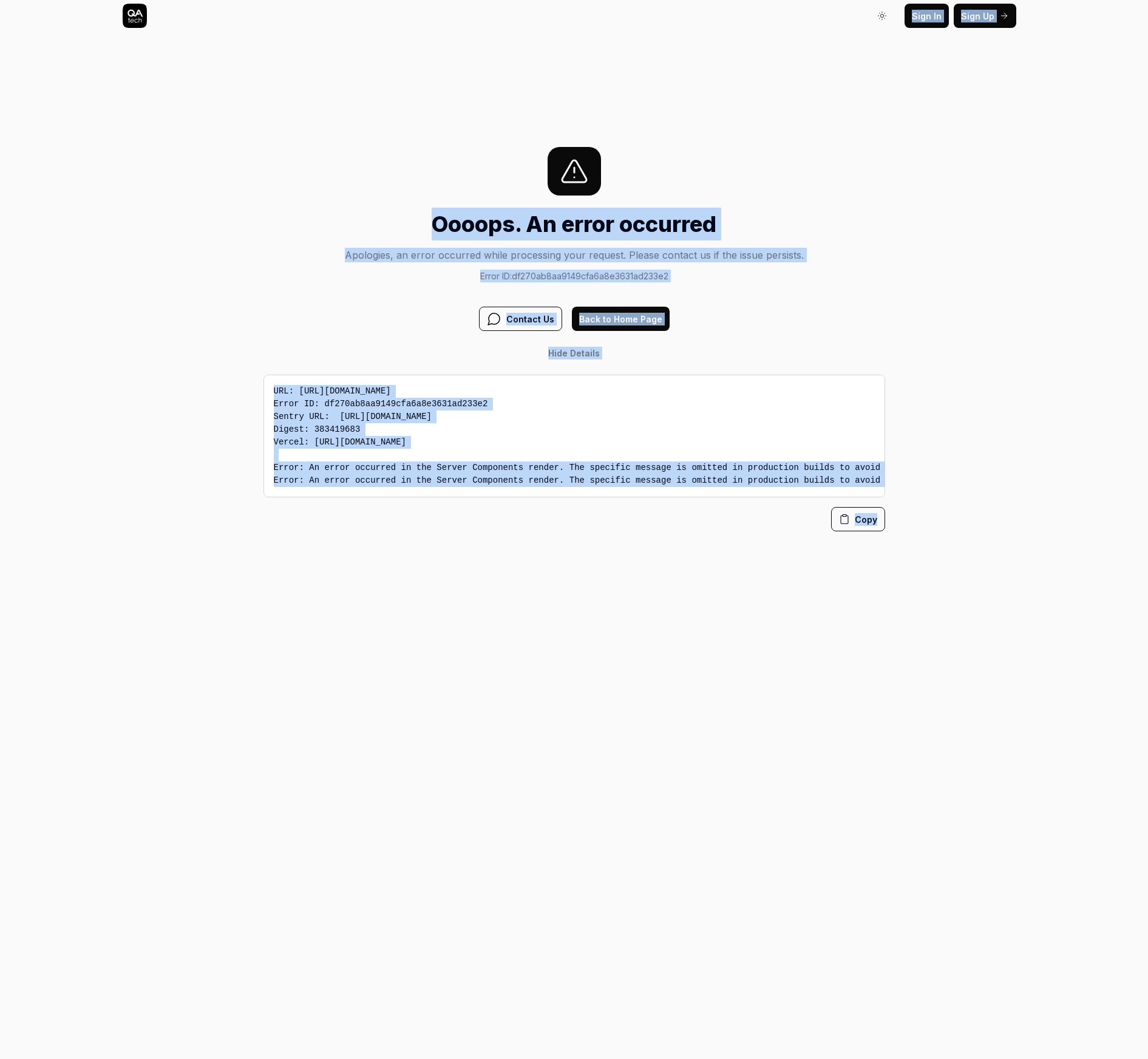
copy div "Sign In Sign Up Sign In Oooops. An error occurred Apologies, an error occurred …"
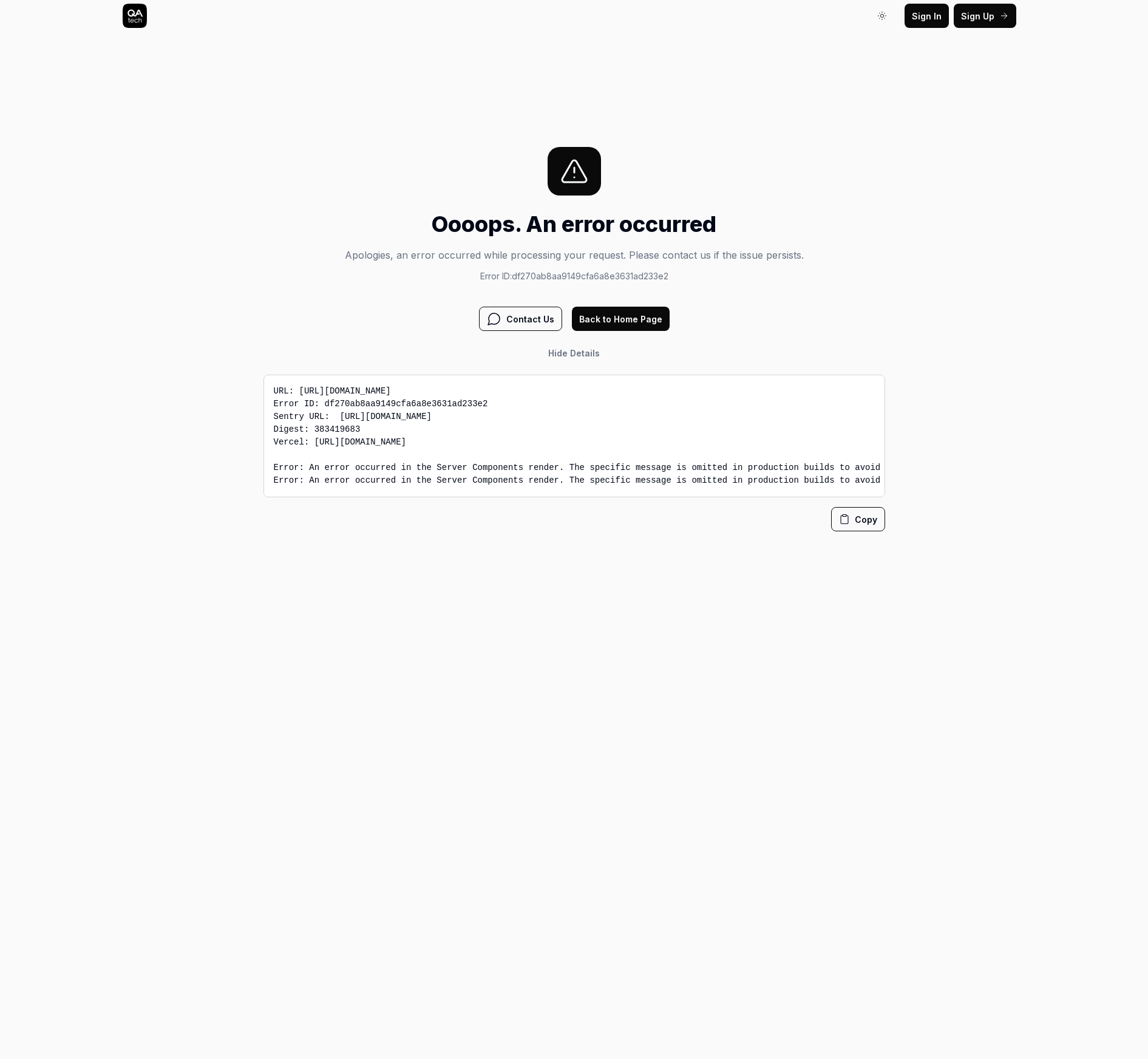
click at [590, 439] on pre "URL: https://app.qa.tech/dashboard/p/smartlinx-solutions_RpbL/results/CjyP Erro…" at bounding box center [574, 436] width 621 height 123
click at [630, 484] on pre "URL: https://app.qa.tech/dashboard/p/smartlinx-solutions_RpbL/results/CjyP Erro…" at bounding box center [574, 436] width 621 height 123
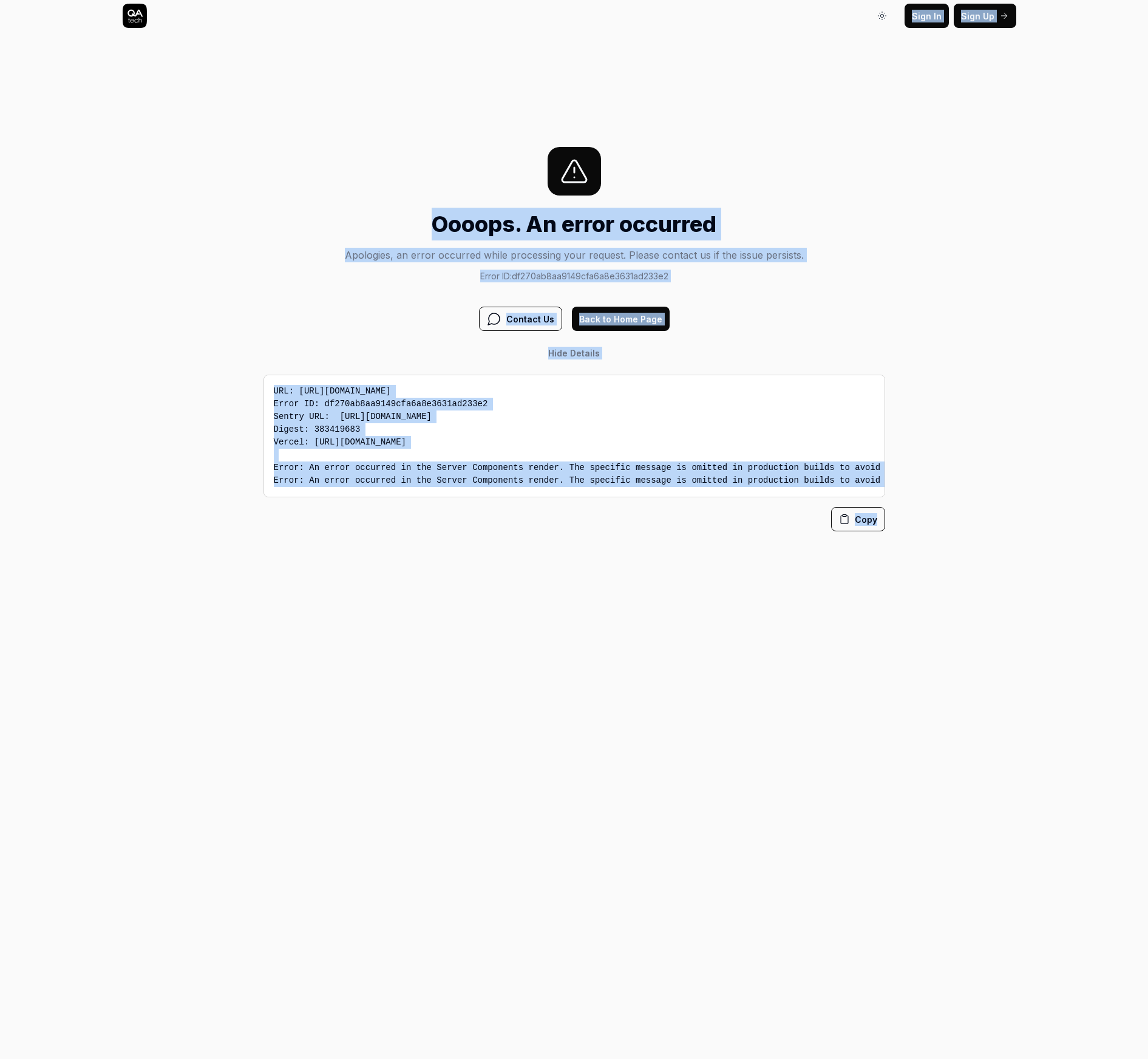
click at [630, 484] on pre "URL: https://app.qa.tech/dashboard/p/smartlinx-solutions_RpbL/results/CjyP Erro…" at bounding box center [574, 436] width 621 height 123
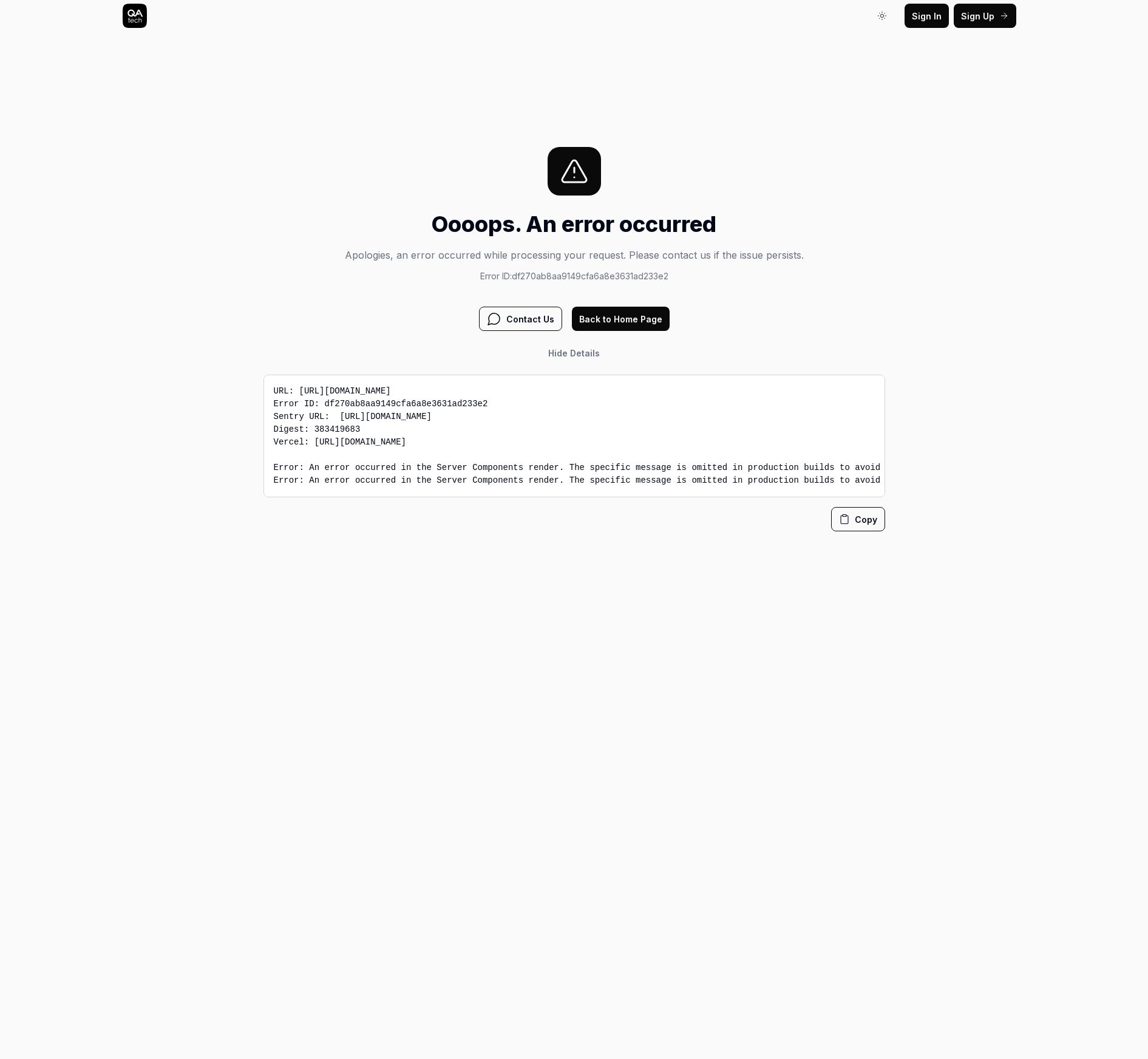
drag, startPoint x: 274, startPoint y: 386, endPoint x: 781, endPoint y: 530, distance: 527.1
click at [776, 530] on div "URL: https://app.qa.tech/dashboard/p/smartlinx-solutions_RpbL/results/CjyP Erro…" at bounding box center [574, 448] width 621 height 166
copy pre "URL: https://app.qa.tech/dashboard/p/smartlinx-solutions_RpbL/results/CjyP Erro…"
click at [383, 303] on div "Oooops. An error occurred Apologies, an error occurred while processing your re…" at bounding box center [574, 339] width 621 height 384
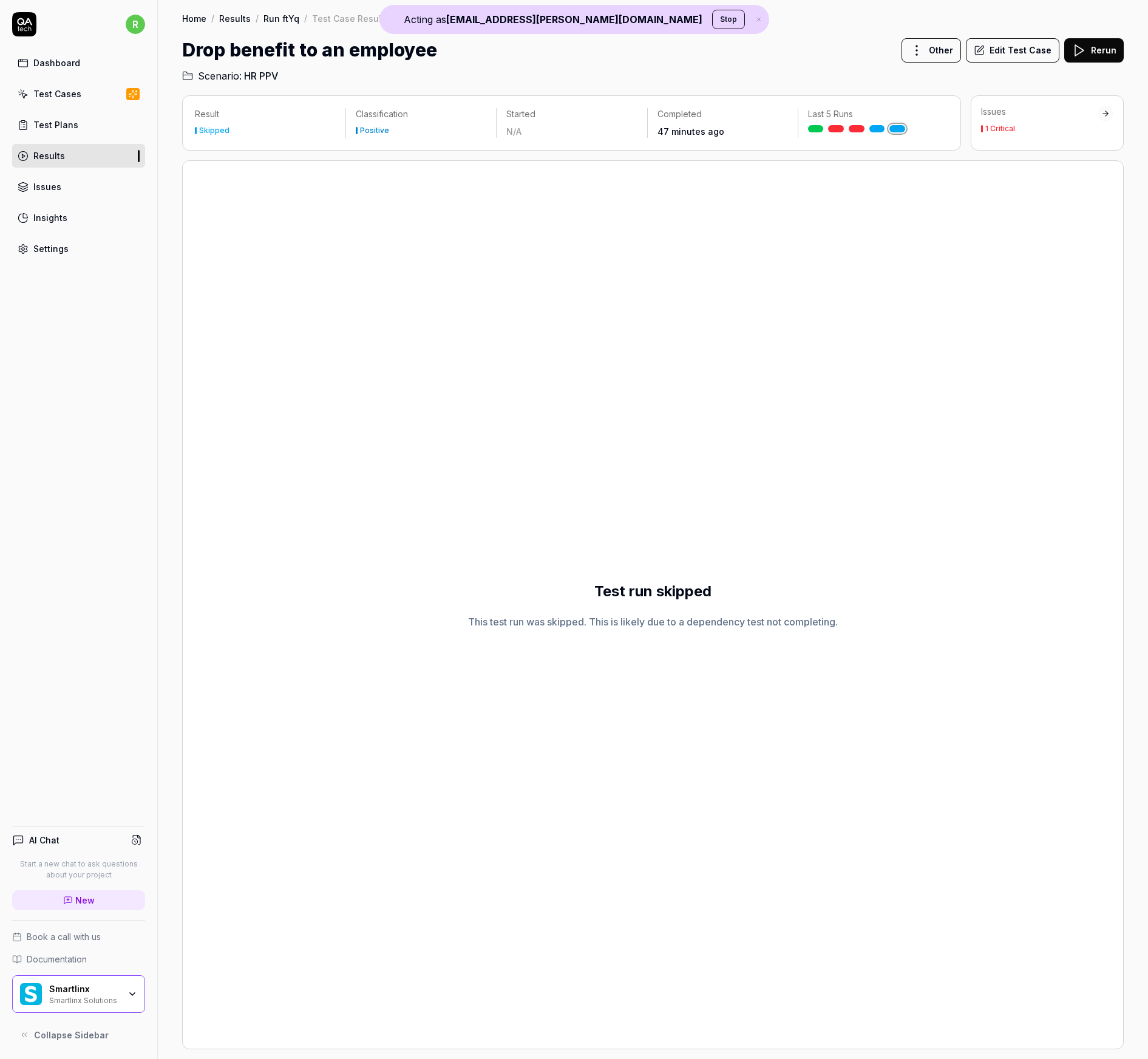
click at [776, 49] on button "Edit Test Case" at bounding box center [1012, 51] width 93 height 24
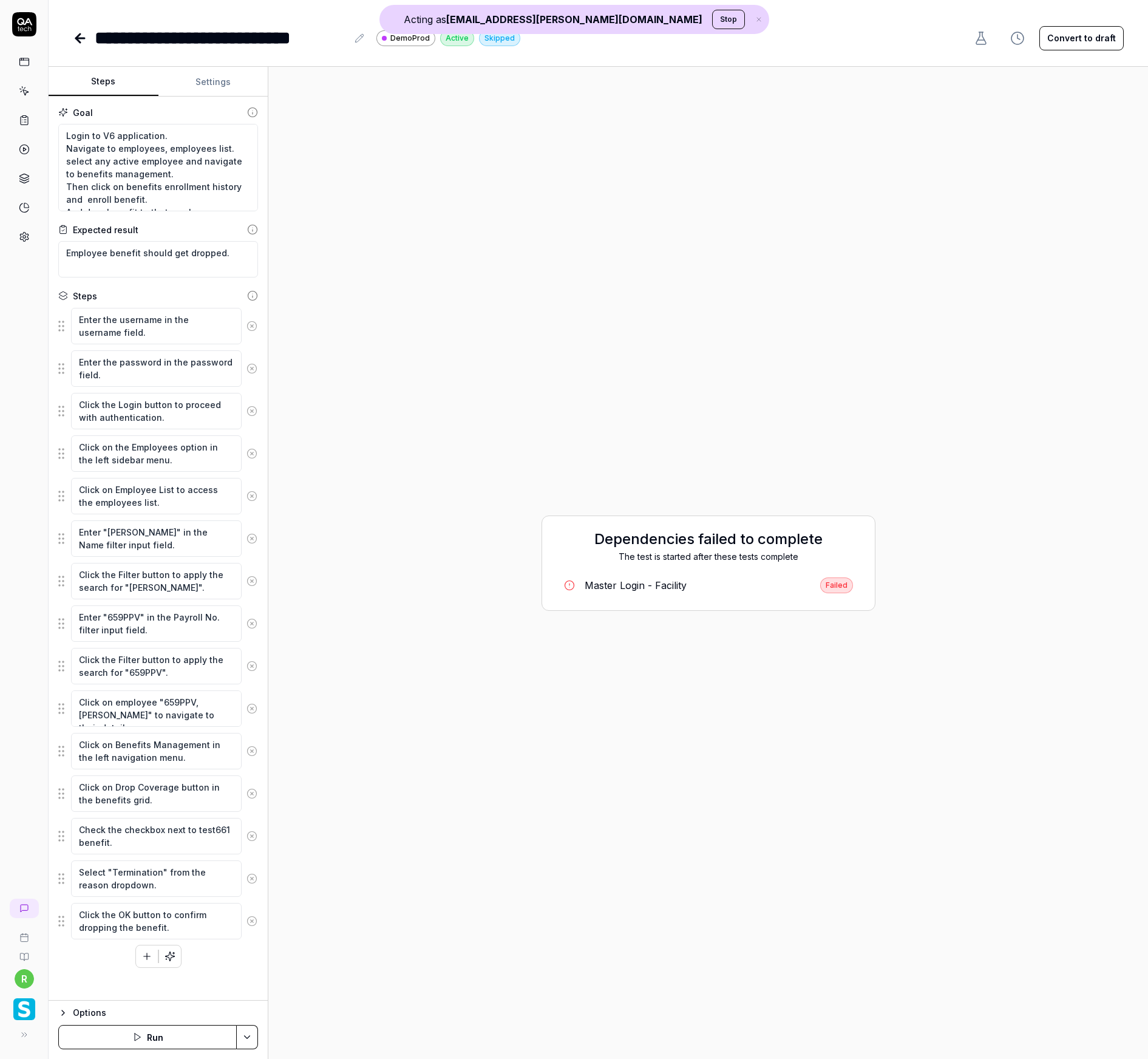
type textarea "*"
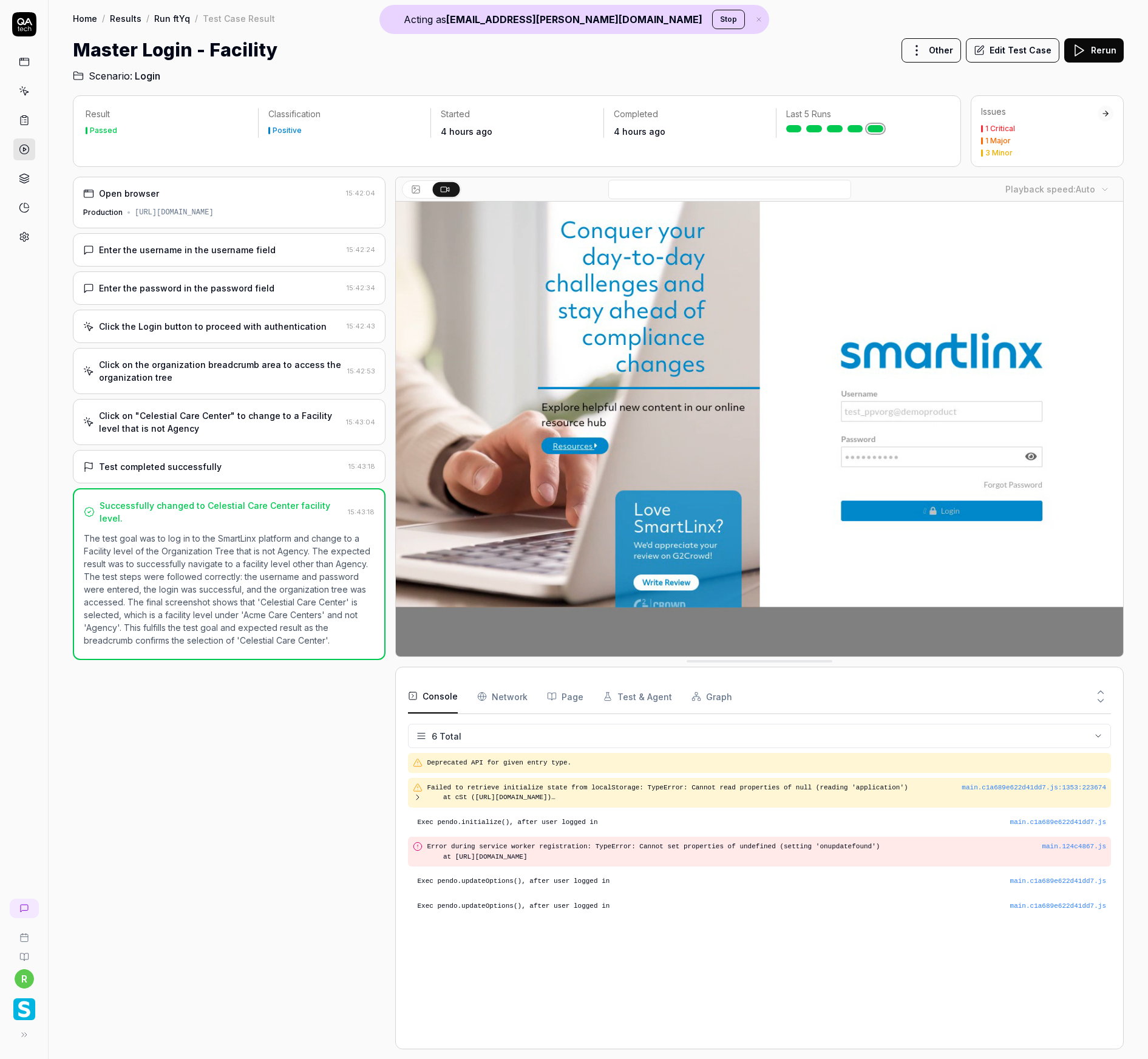
click at [997, 46] on button "Edit Test Case" at bounding box center [1012, 51] width 93 height 24
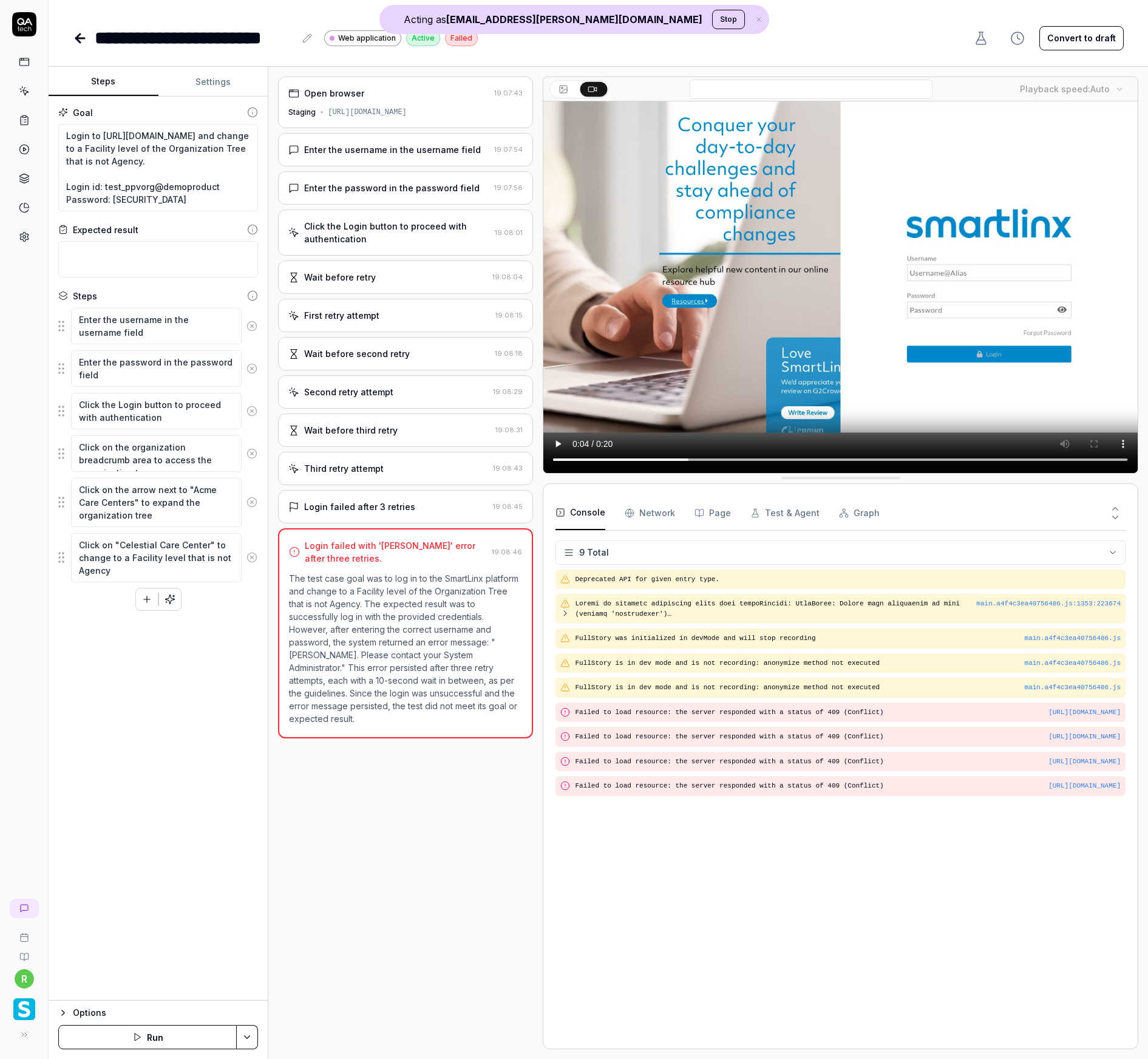
type textarea "*"
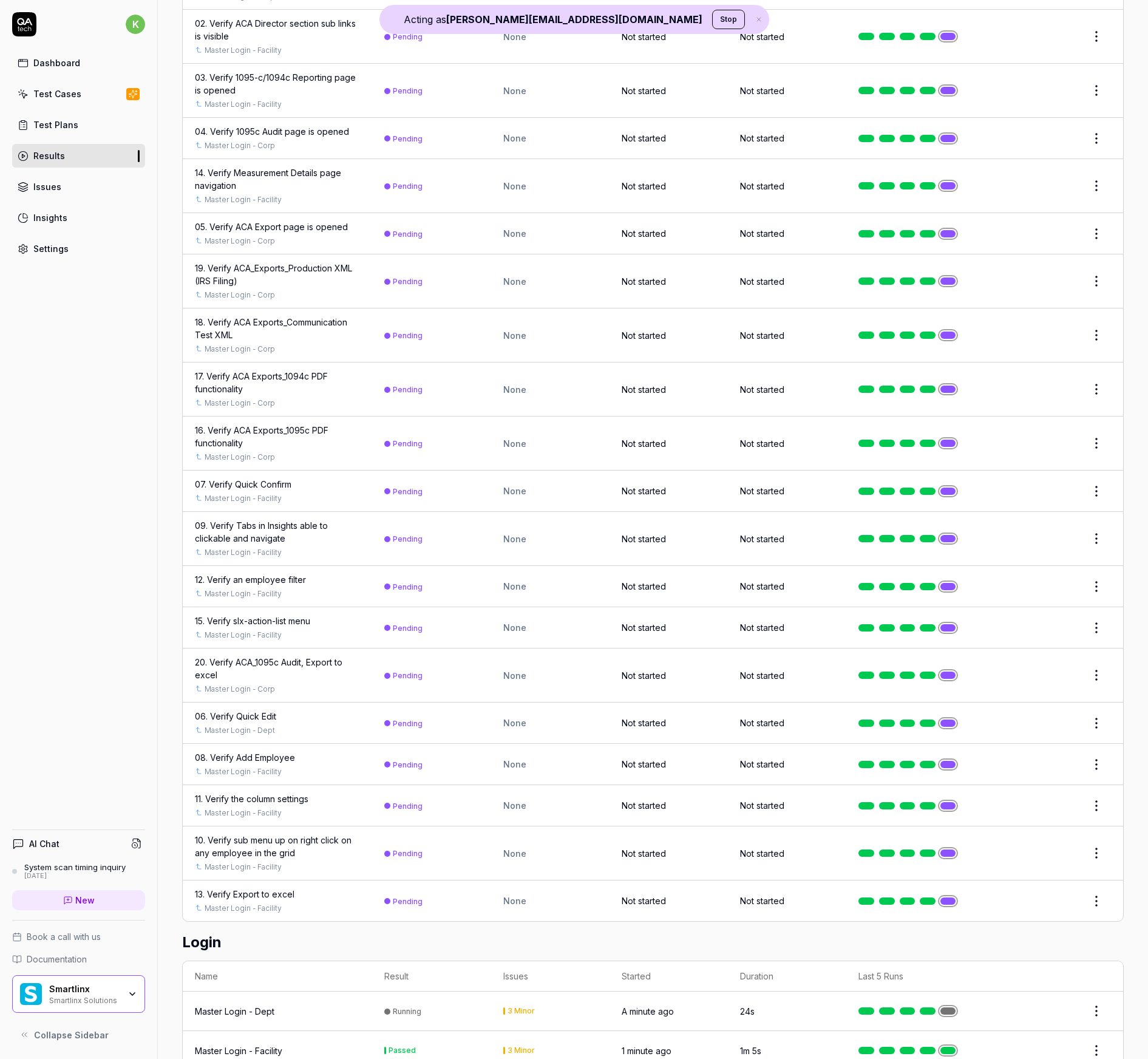
scroll to position [13446, 0]
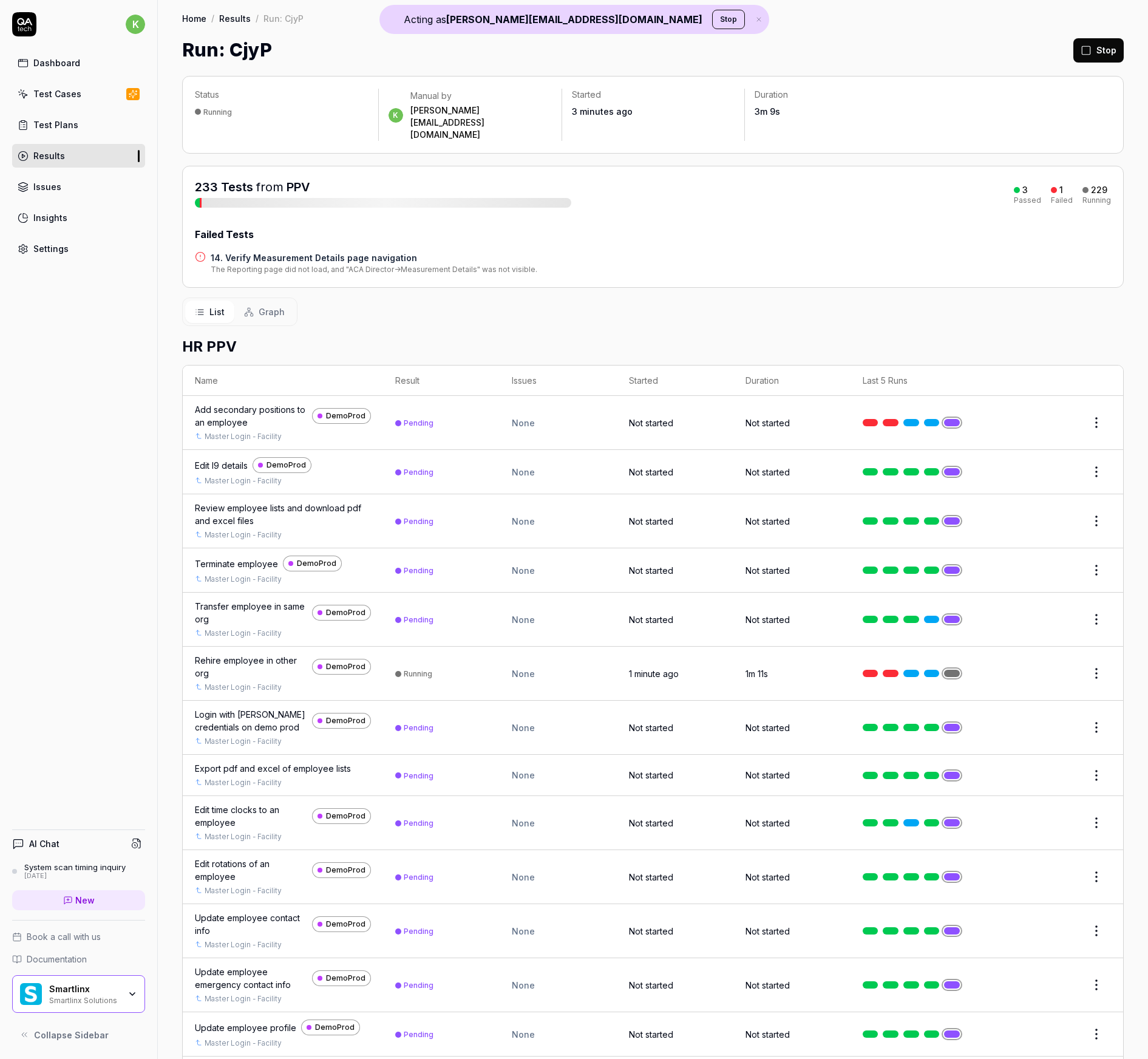
scroll to position [13514, 0]
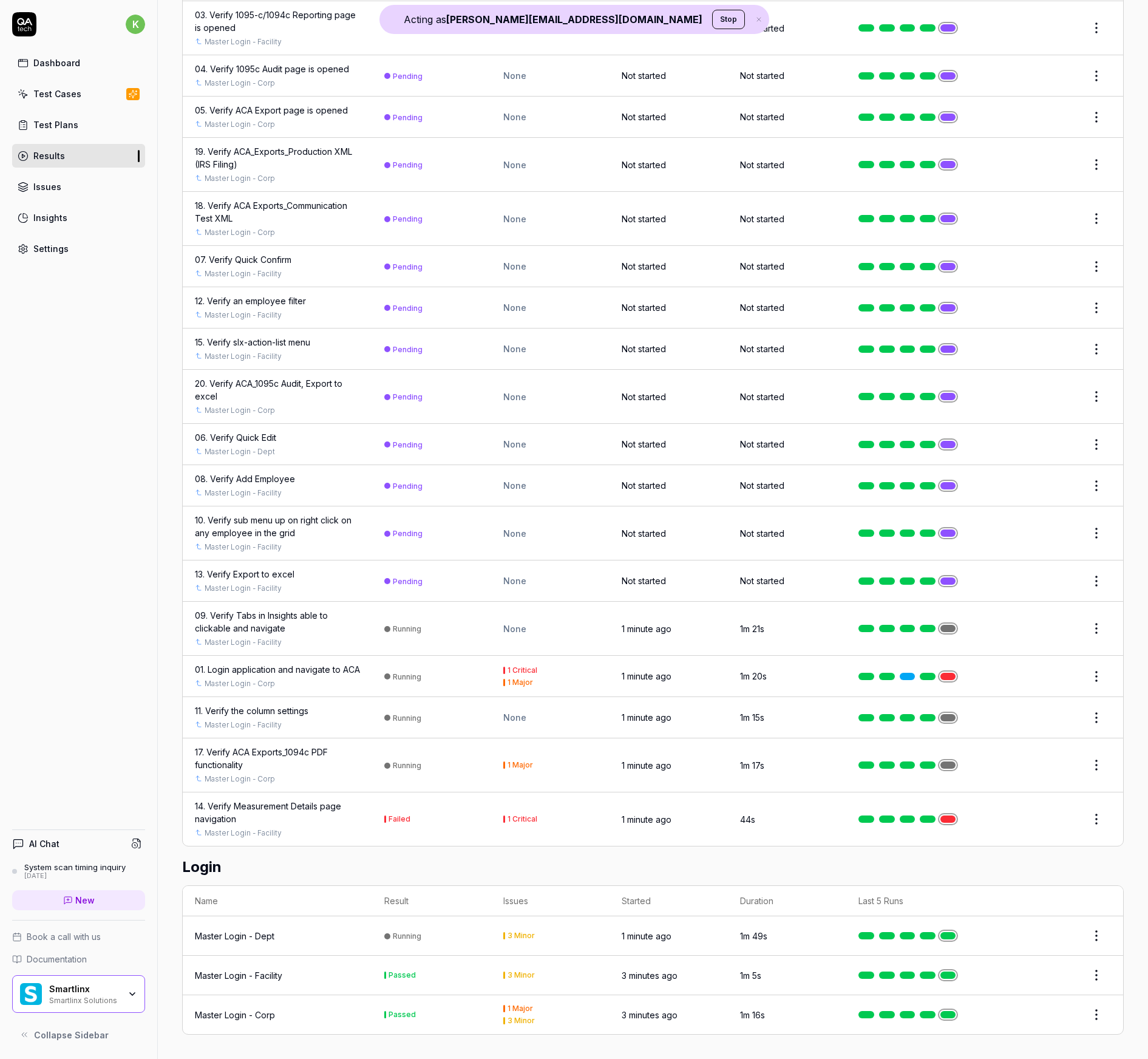
click at [267, 974] on div "Master Login - Facility" at bounding box center [238, 975] width 87 height 13
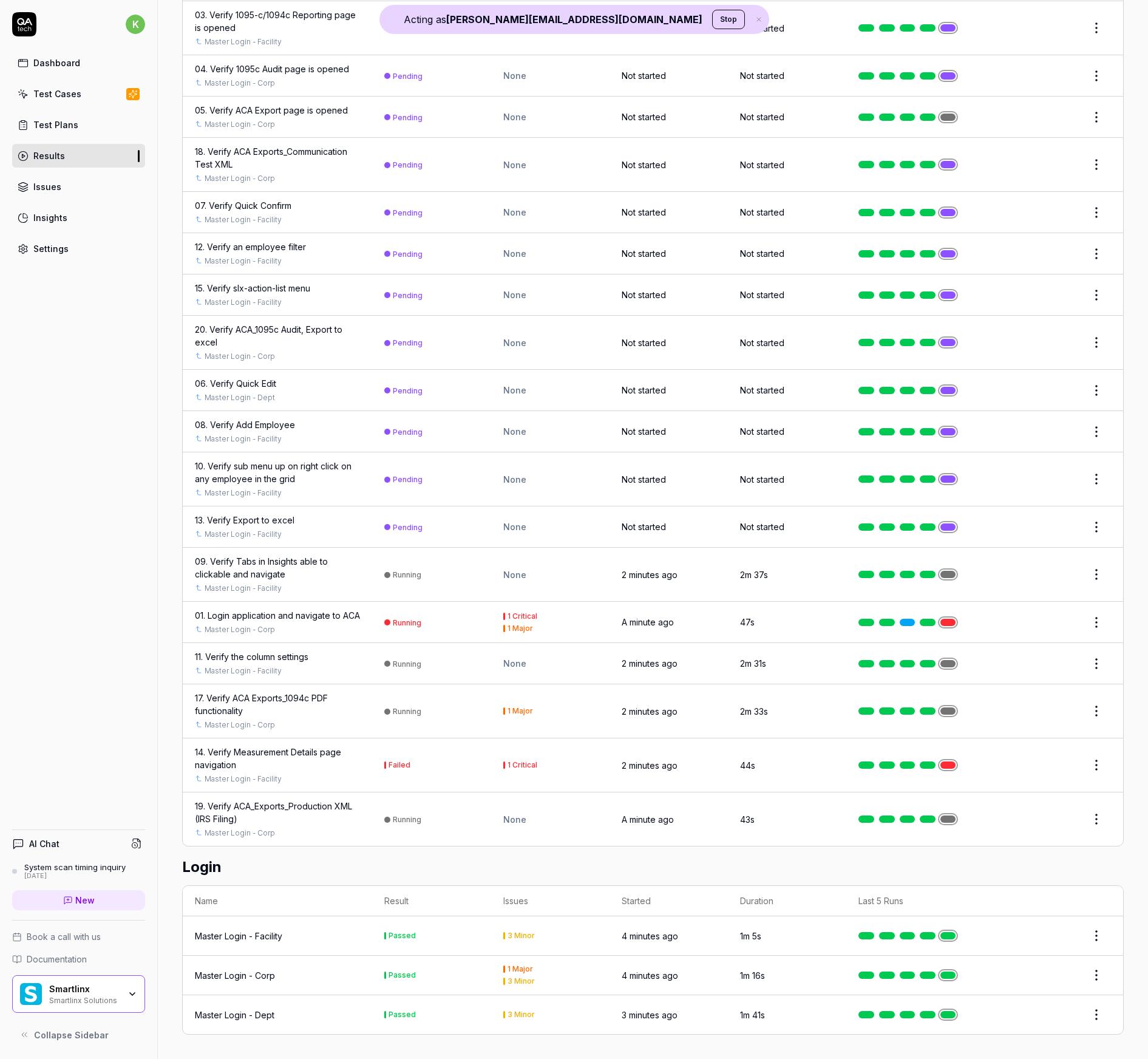
click at [140, 507] on div "k Dashboard Test Cases Test Plans Results Issues Insights Settings AI Chat Syst…" at bounding box center [79, 530] width 158 height 1059
click at [73, 74] on link "Dashboard" at bounding box center [78, 63] width 133 height 24
click at [74, 71] on link "Dashboard" at bounding box center [78, 63] width 133 height 24
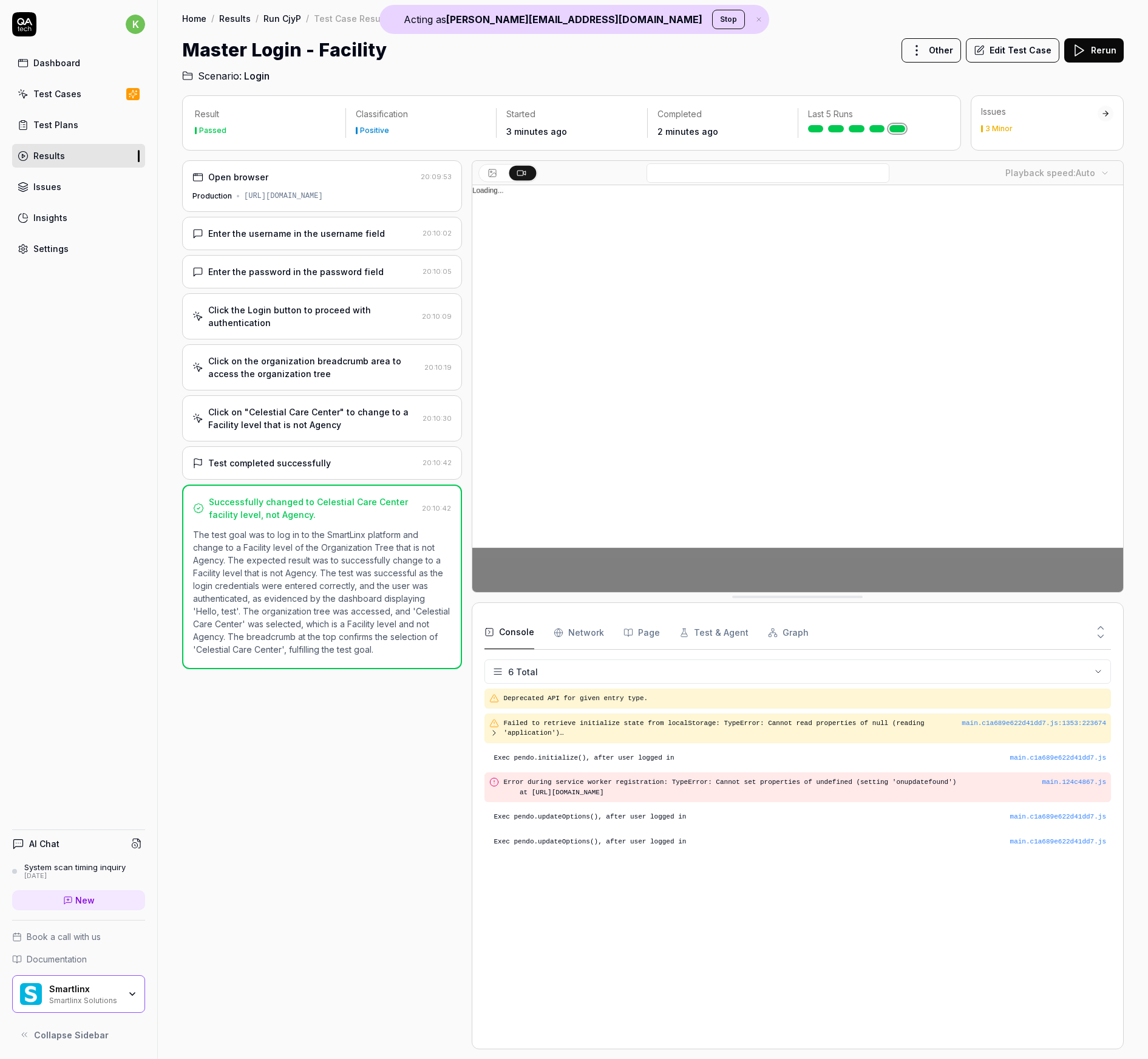
click at [1037, 50] on button "Edit Test Case" at bounding box center [1012, 51] width 93 height 24
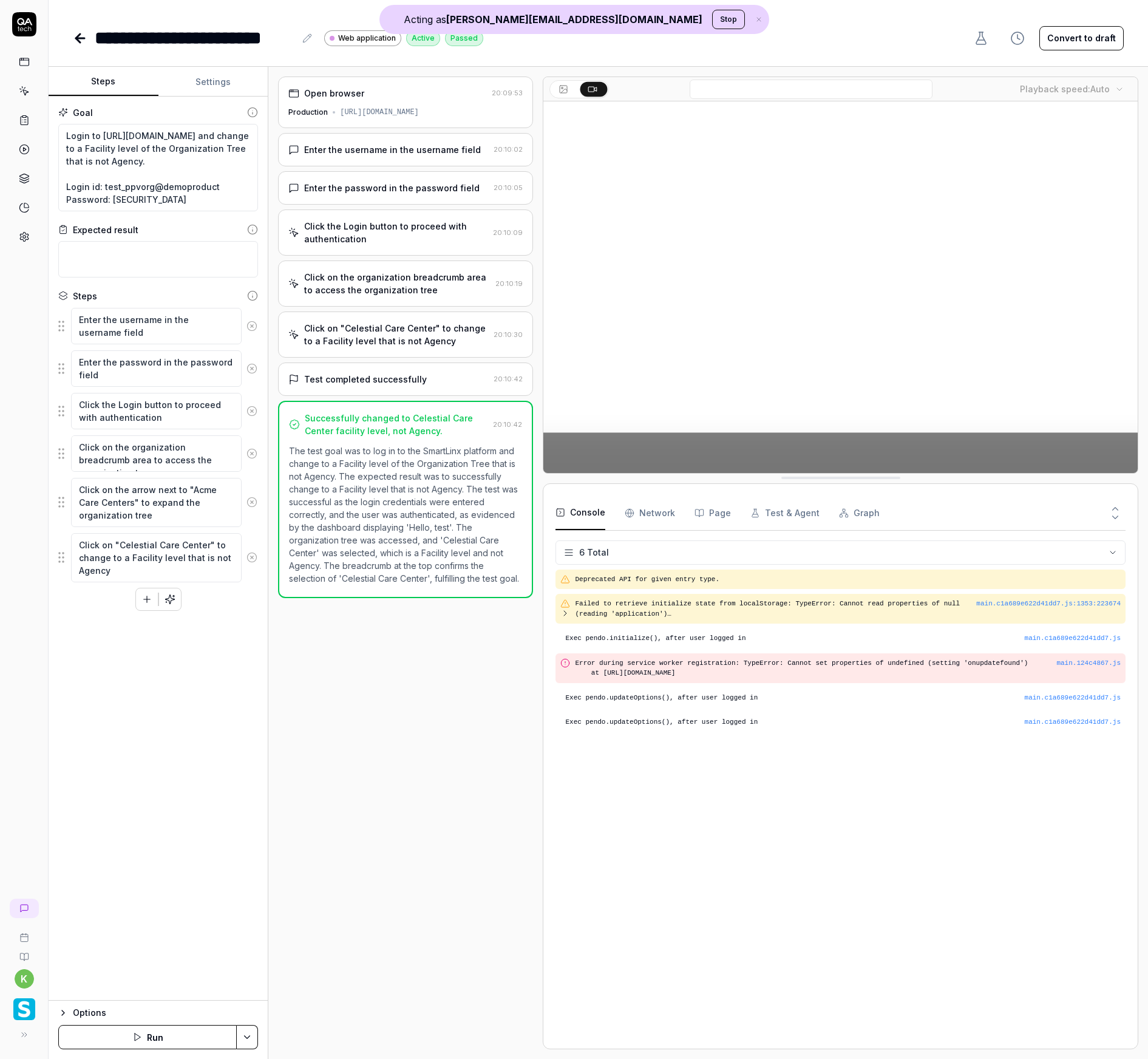
type textarea "*"
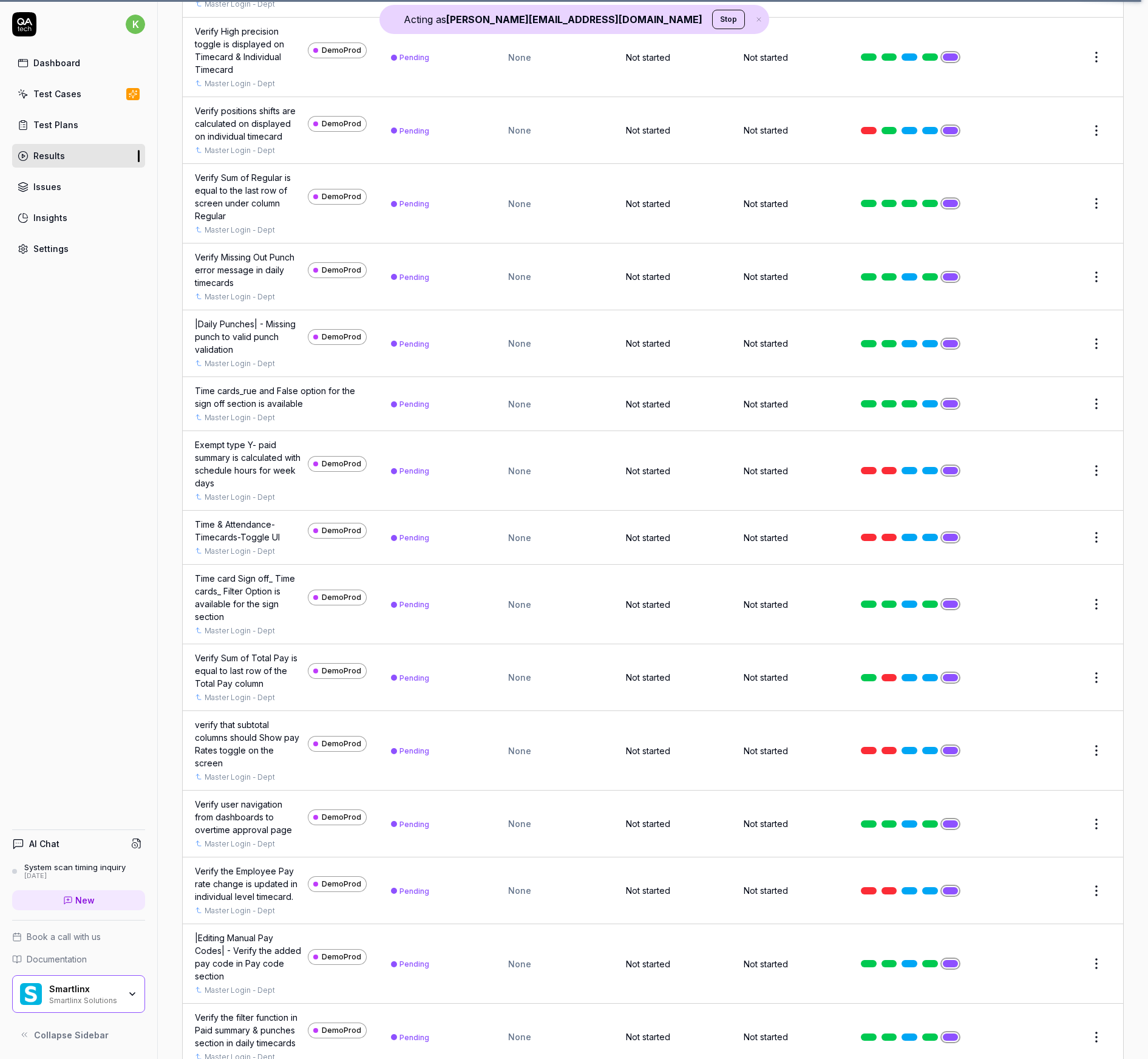
scroll to position [13948, 0]
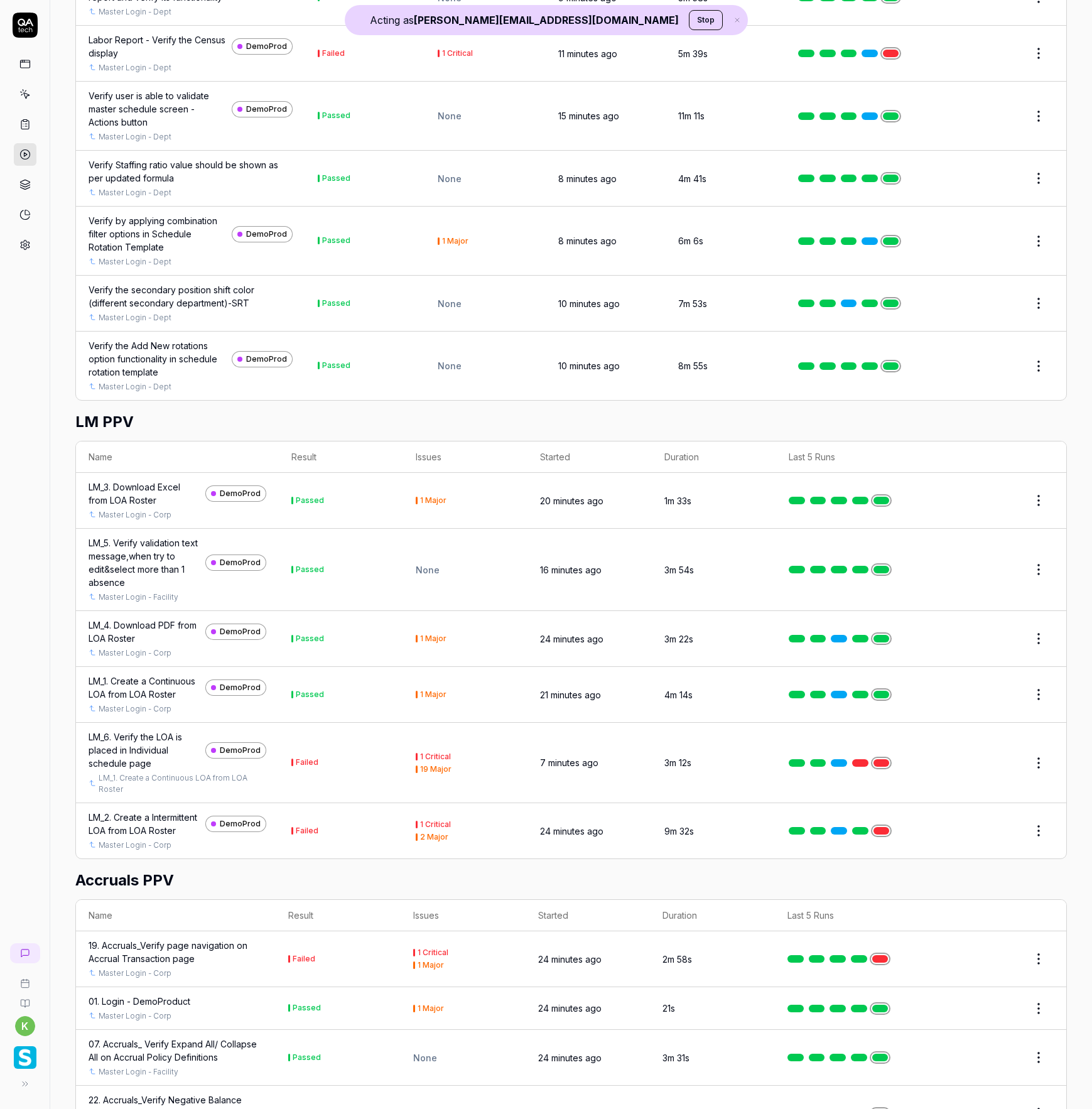
scroll to position [6307, 0]
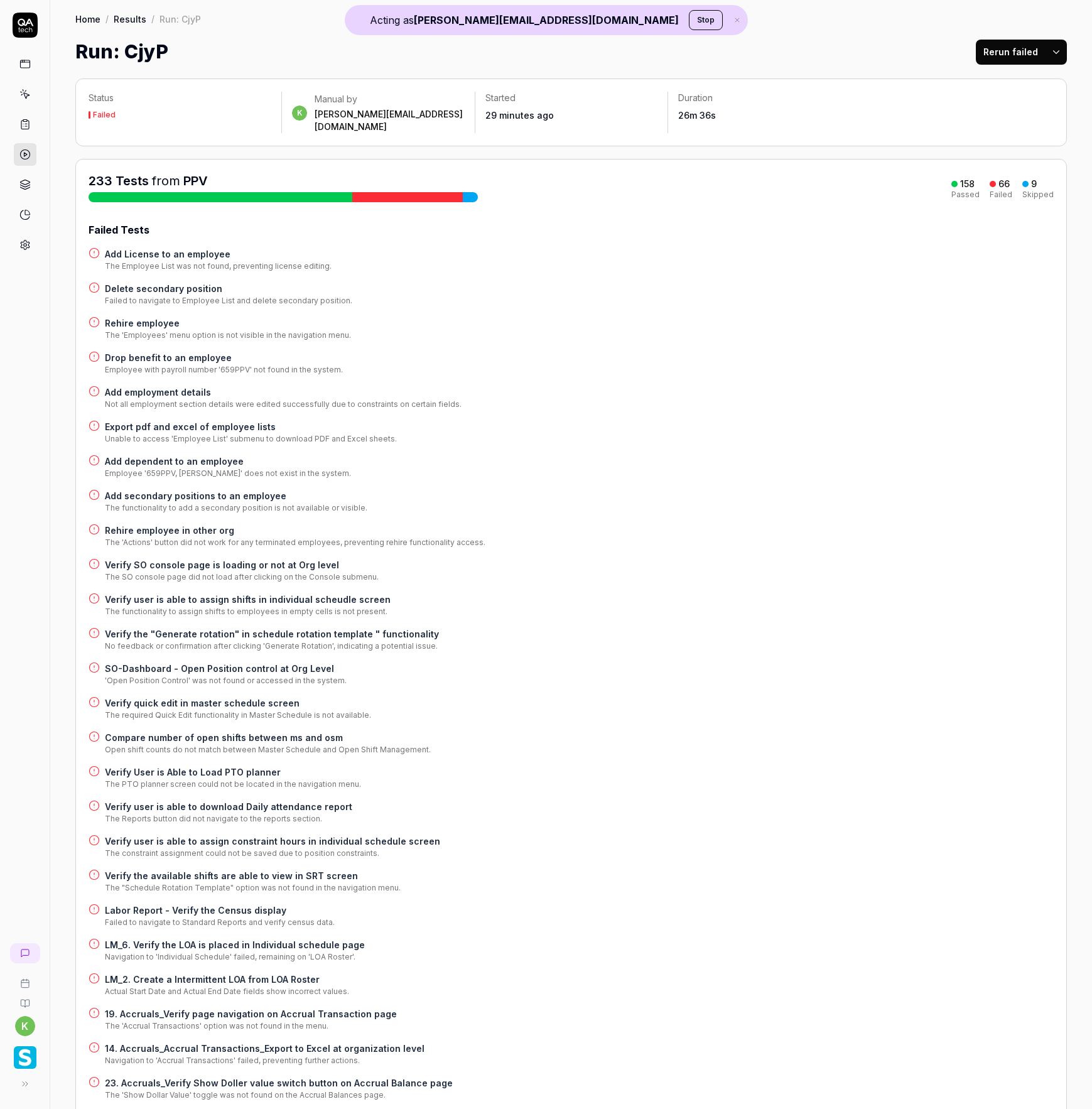
click at [998, 54] on button "Rerun failed" at bounding box center [1011, 52] width 70 height 25
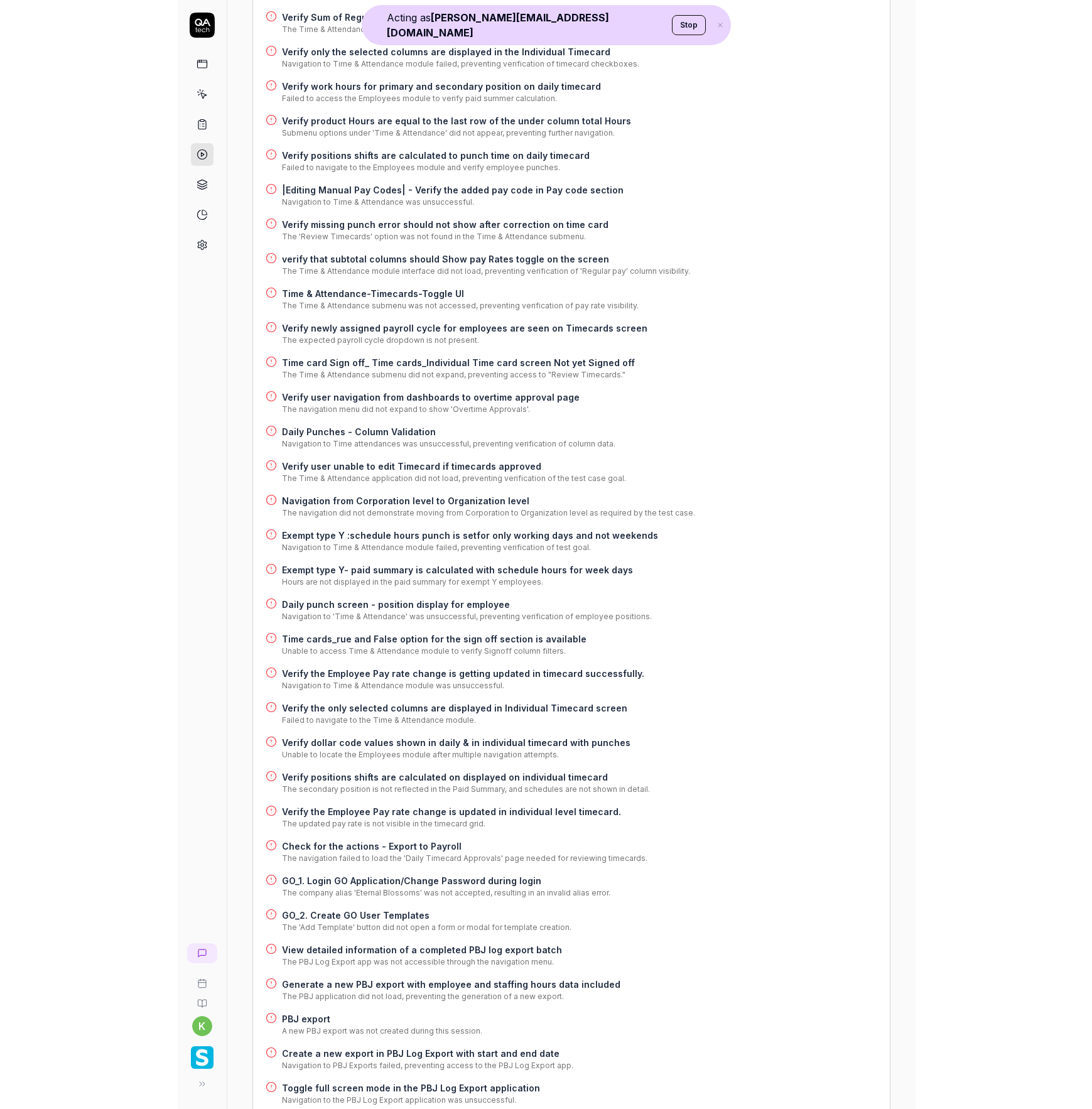
scroll to position [2732, 0]
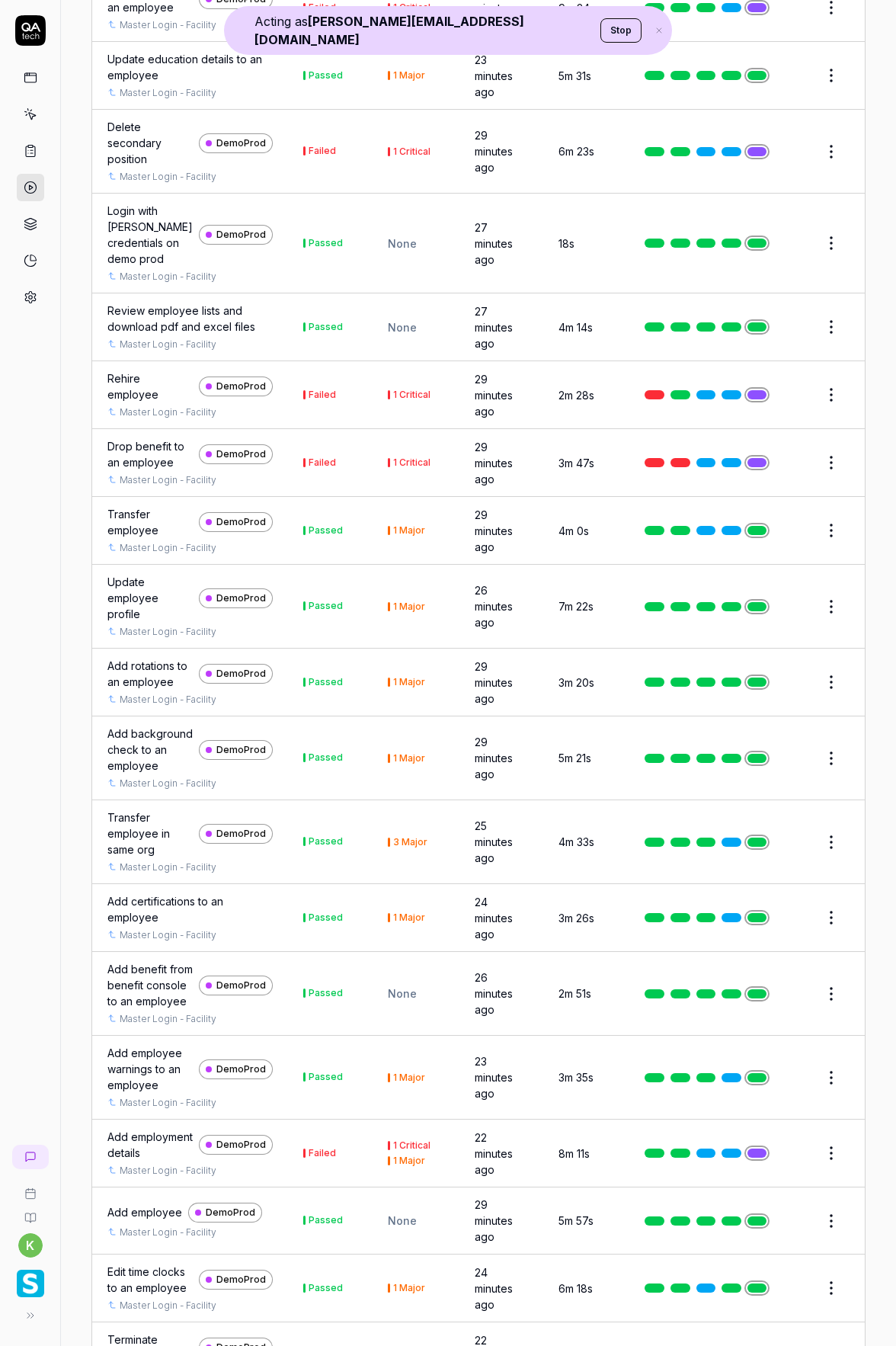
click at [747, 542] on html "Acting as kevin.opolin@smartlinx.com Stop k Home / Results / Run: CjyP Home / R…" at bounding box center [448, 673] width 896 height 1346
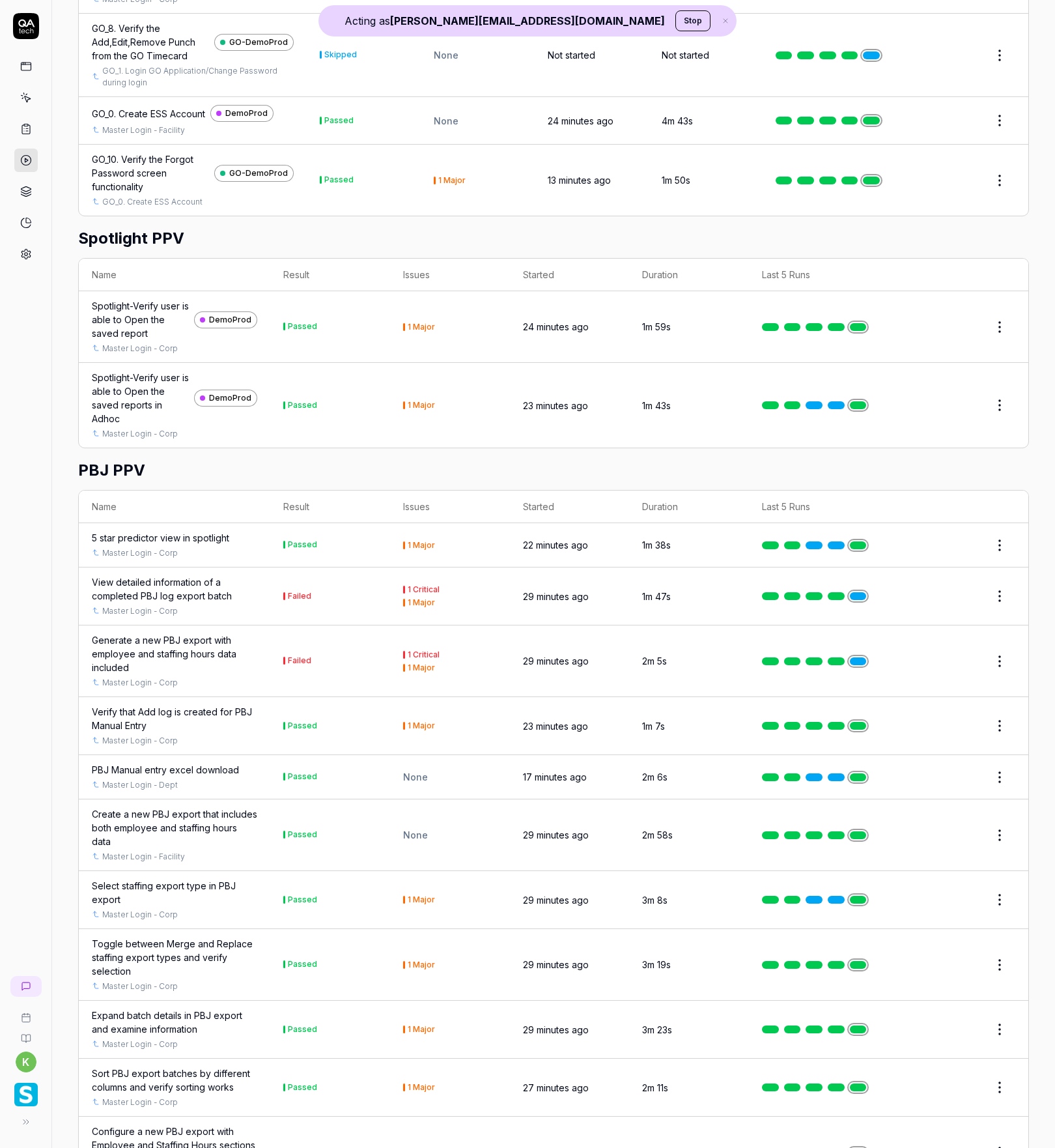
scroll to position [16514, 0]
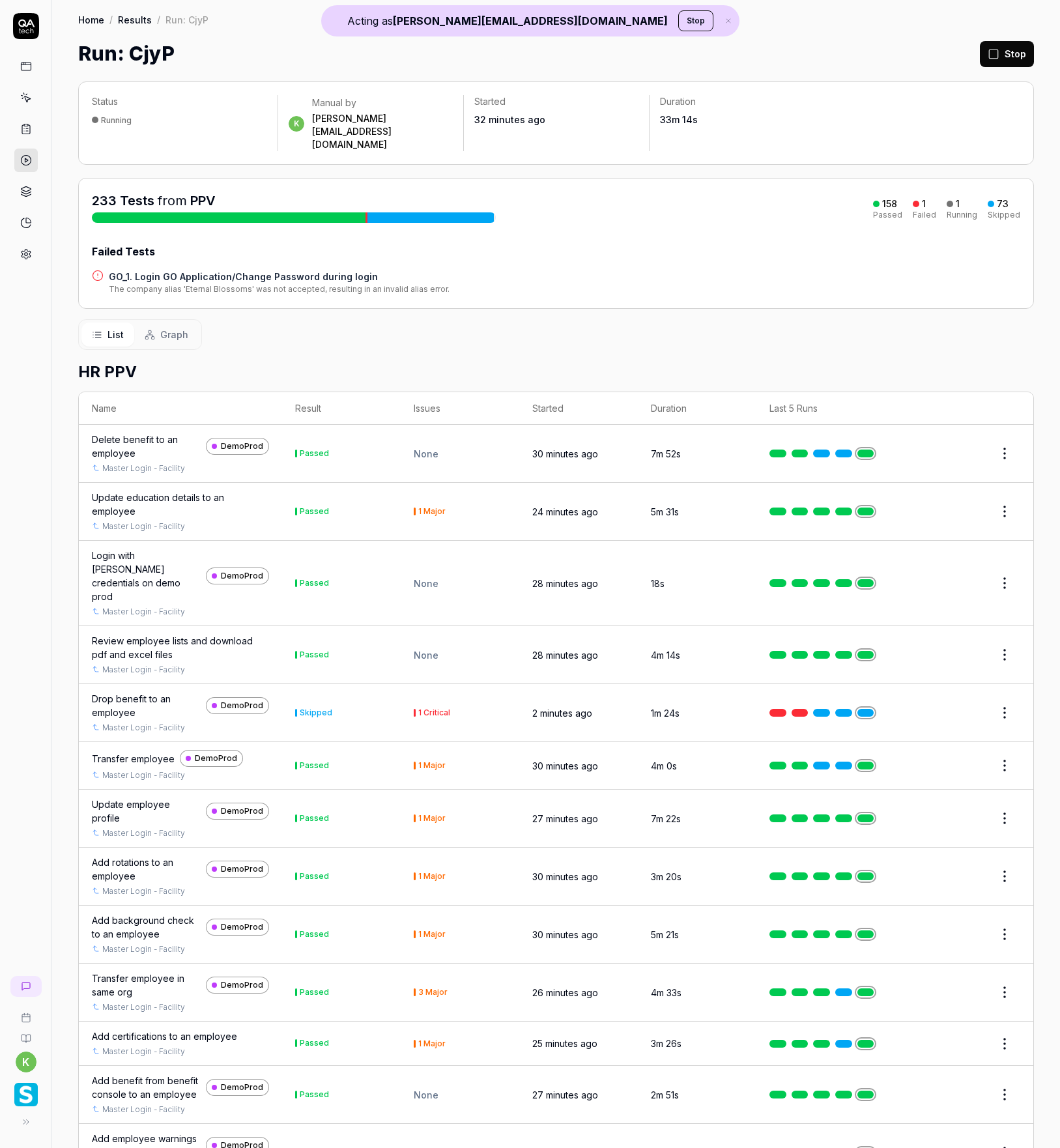
click at [394, 323] on div "List Graph" at bounding box center [556, 334] width 956 height 30
click at [199, 270] on h4 "GO_1. Login GO Application/Change Password during login" at bounding box center [279, 276] width 341 height 14
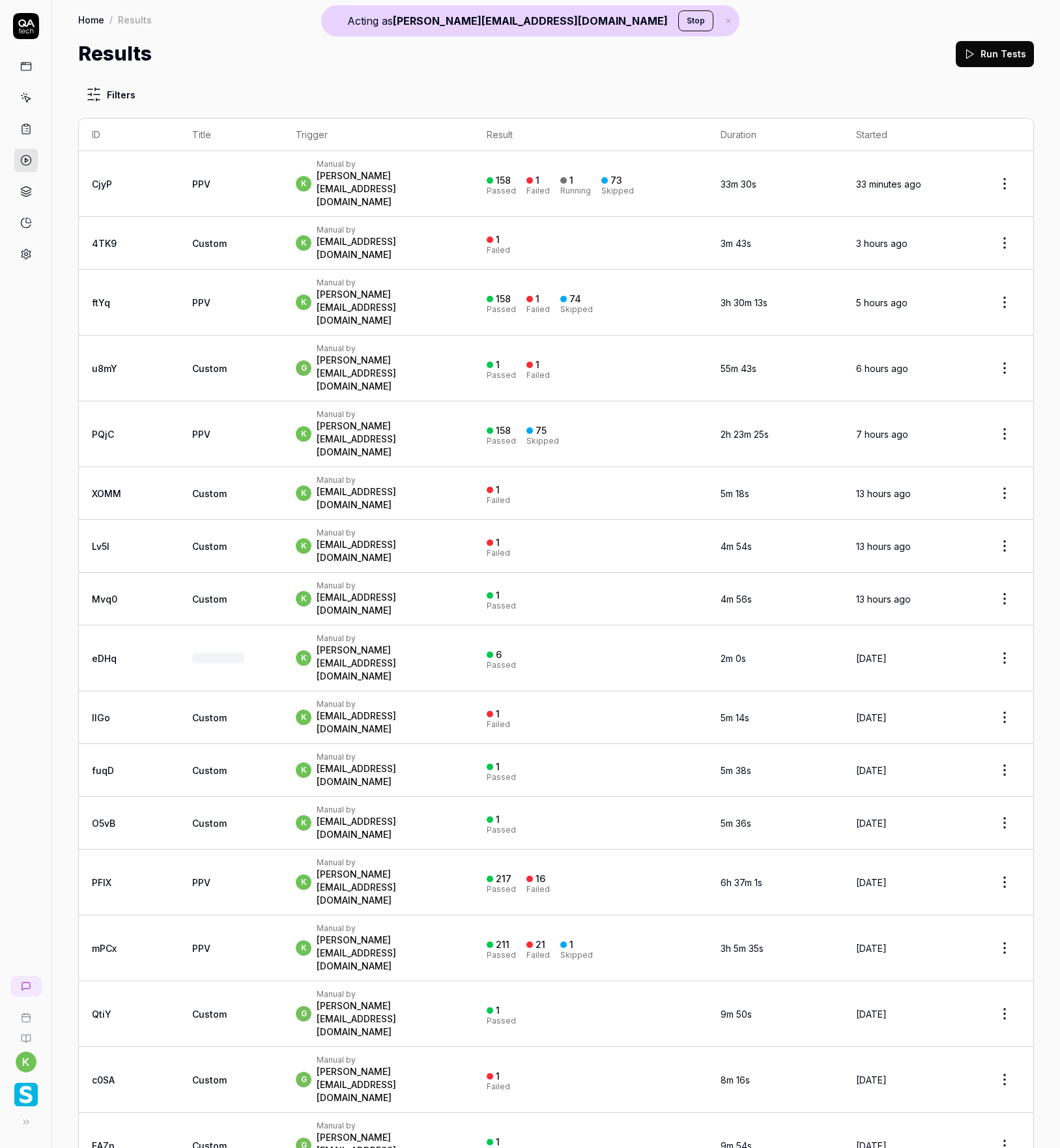
click at [106, 178] on link "CjyP" at bounding box center [102, 183] width 20 height 11
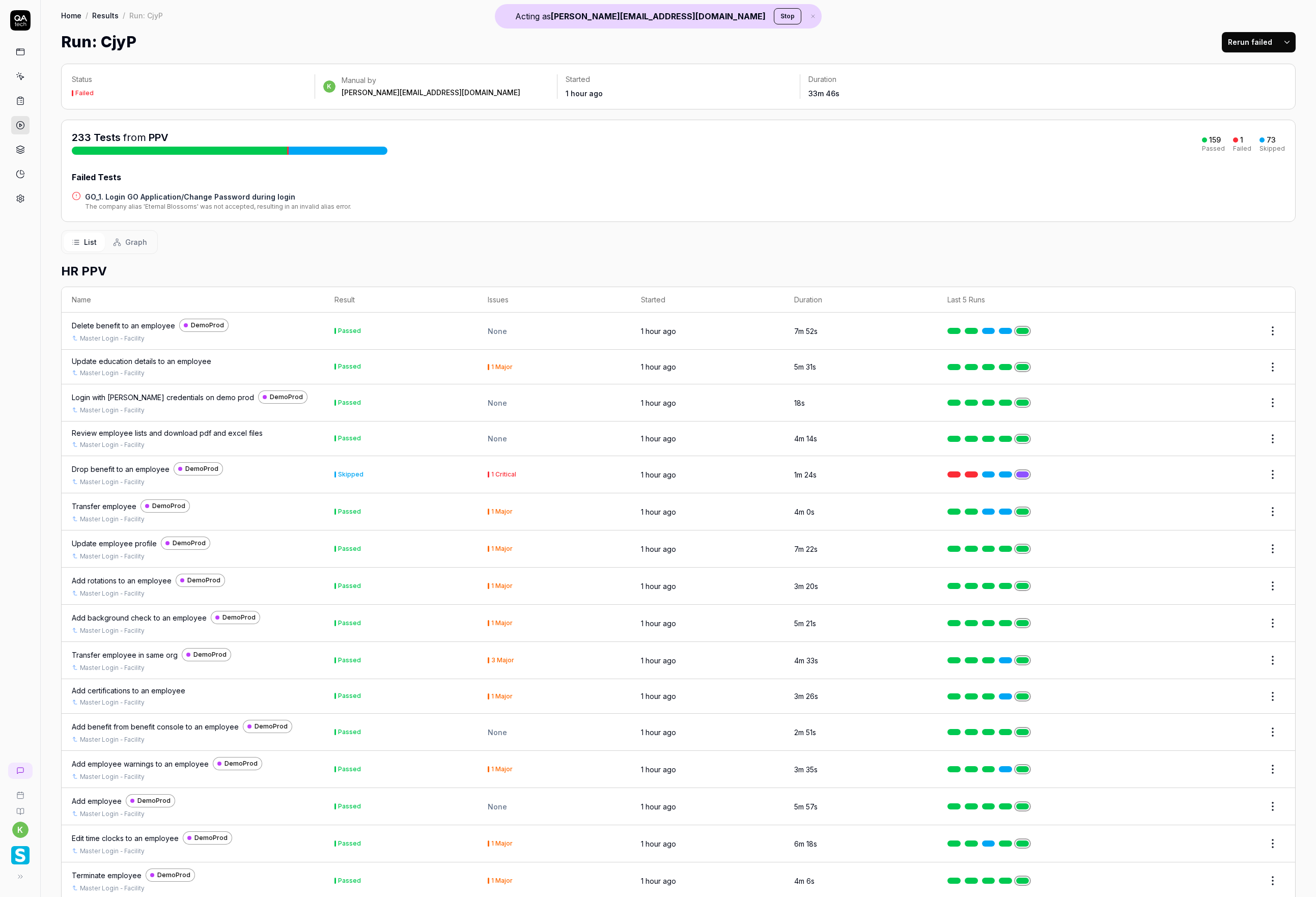
click at [19, 113] on div at bounding box center [20, 125] width 18 height 165
click at [19, 123] on icon at bounding box center [20, 125] width 9 height 9
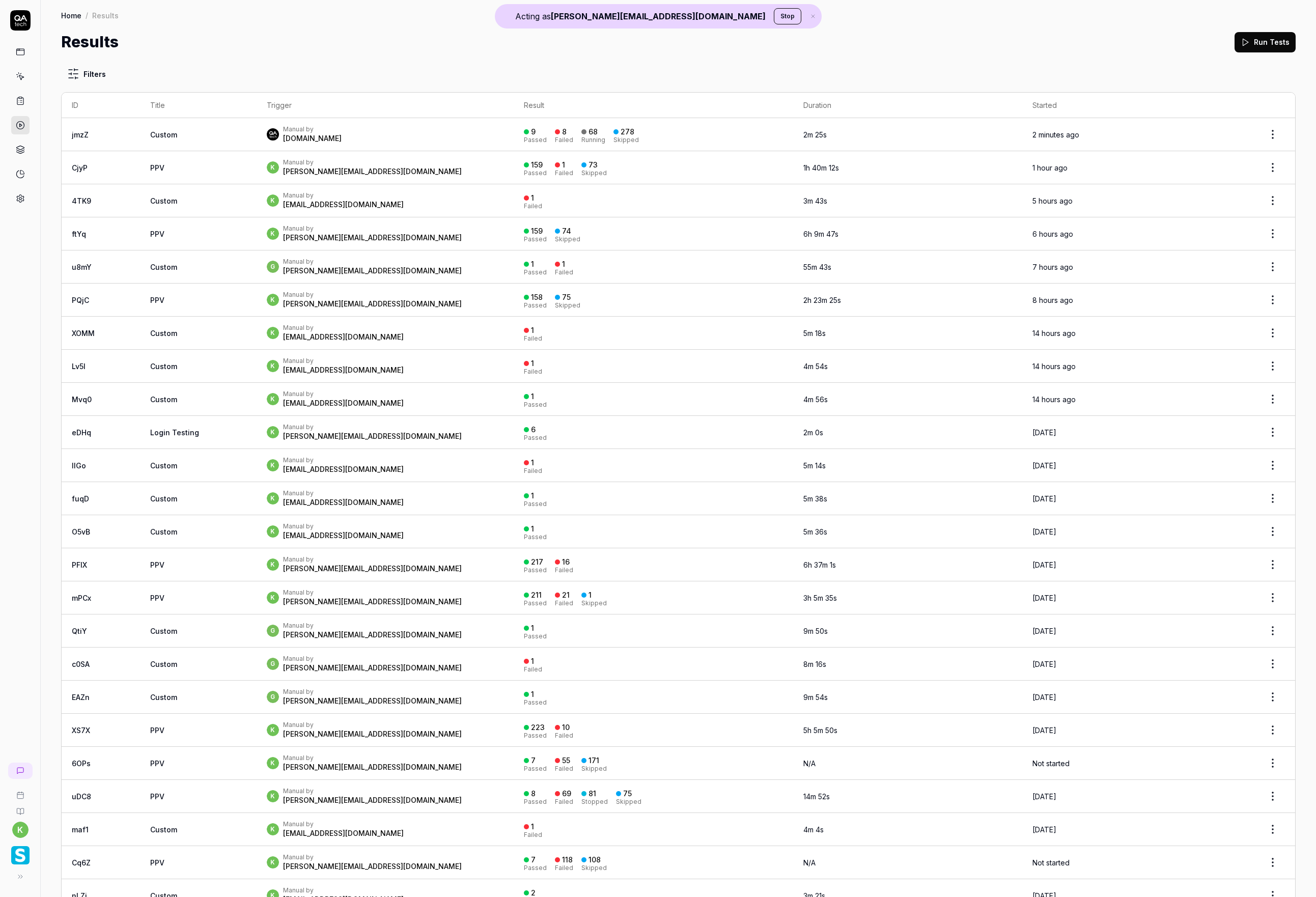
click at [77, 132] on link "jmzZ" at bounding box center [80, 134] width 17 height 8
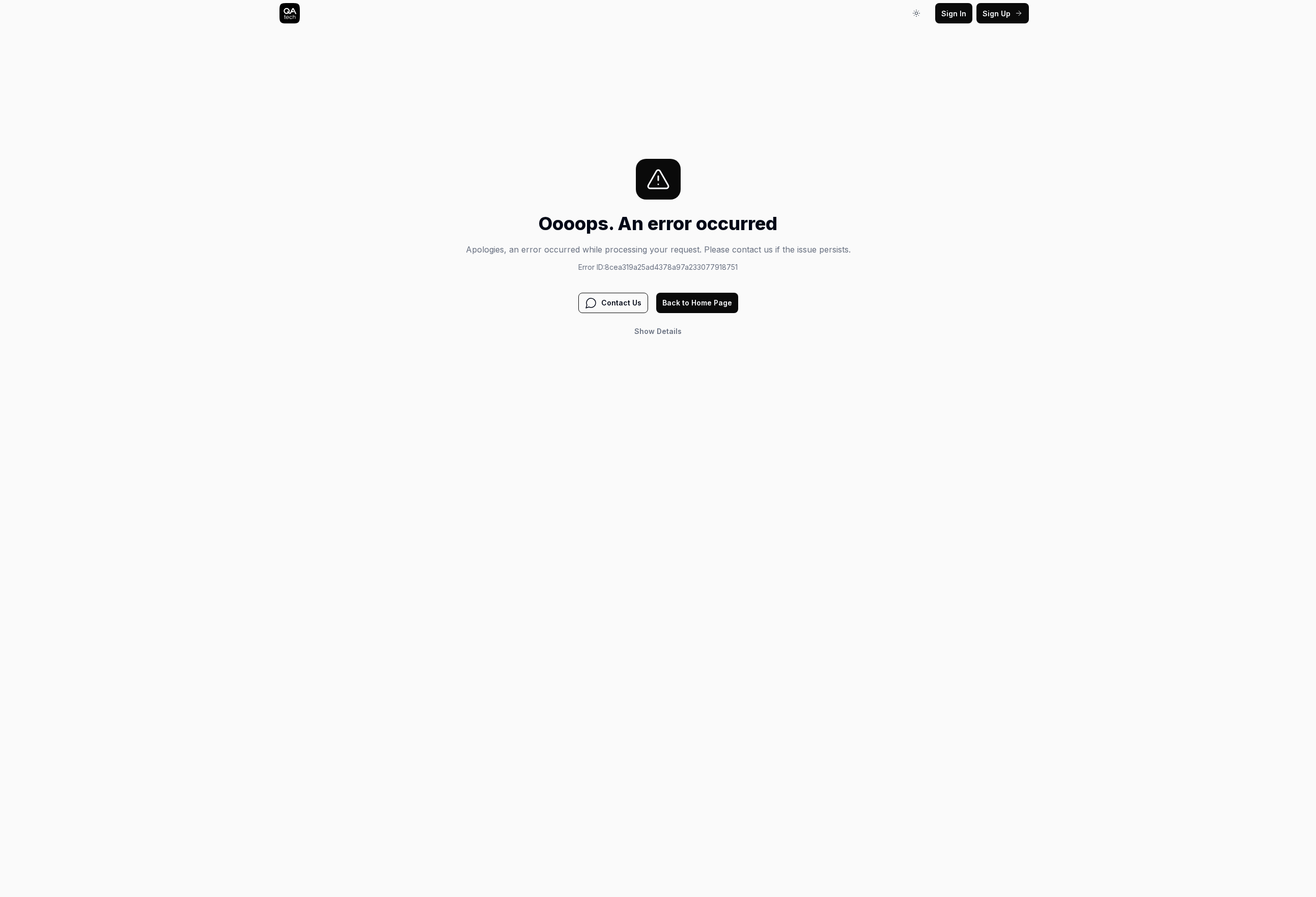
click at [543, 153] on div "Sign In Sign In Sign Up Sign In Oooops. An error occurred Apologies, an error o…" at bounding box center [658, 448] width 1316 height 897
click at [714, 297] on button "Back to Home Page" at bounding box center [697, 303] width 82 height 20
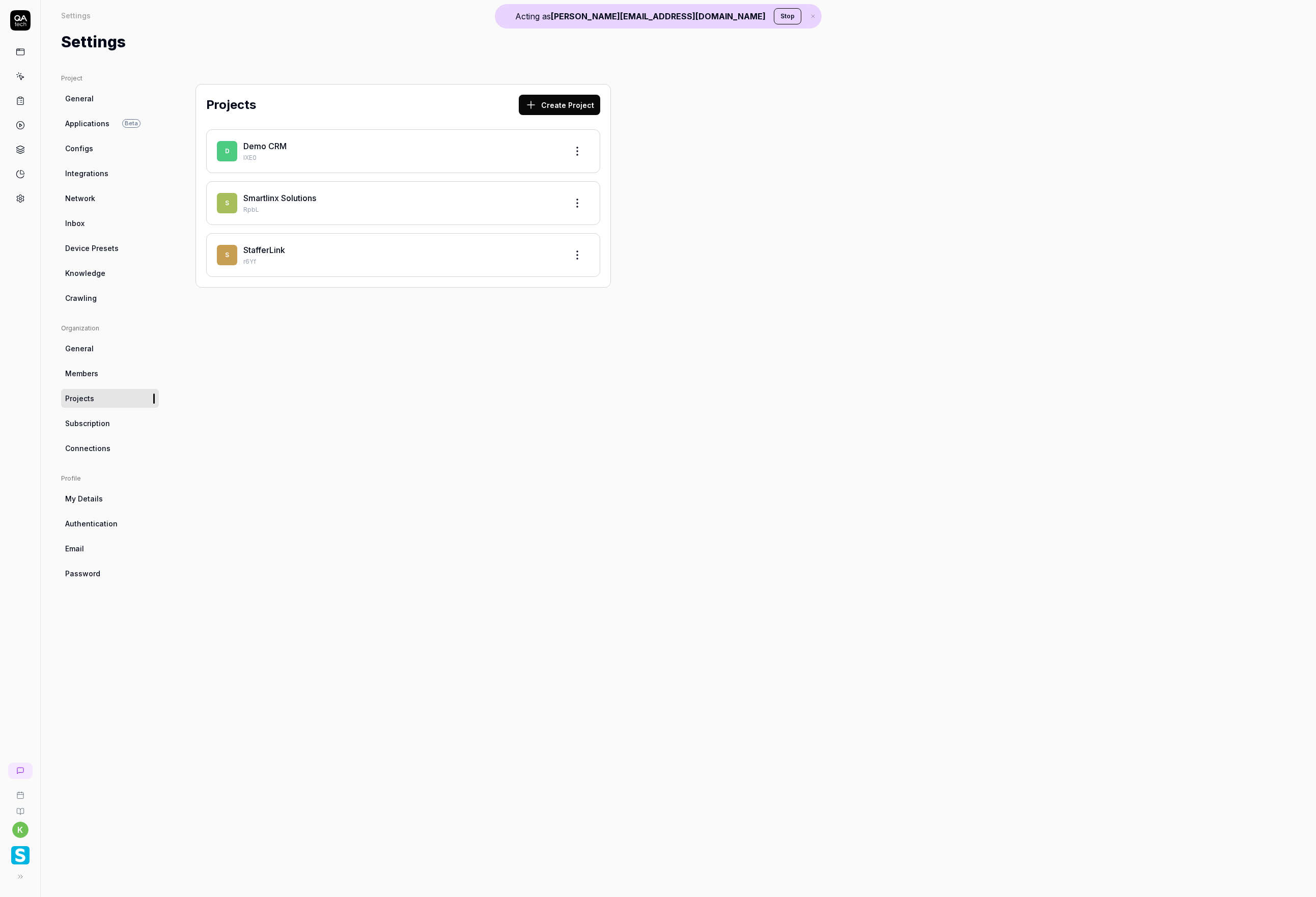
click at [14, 139] on div at bounding box center [20, 125] width 18 height 165
click at [25, 123] on link at bounding box center [20, 125] width 18 height 18
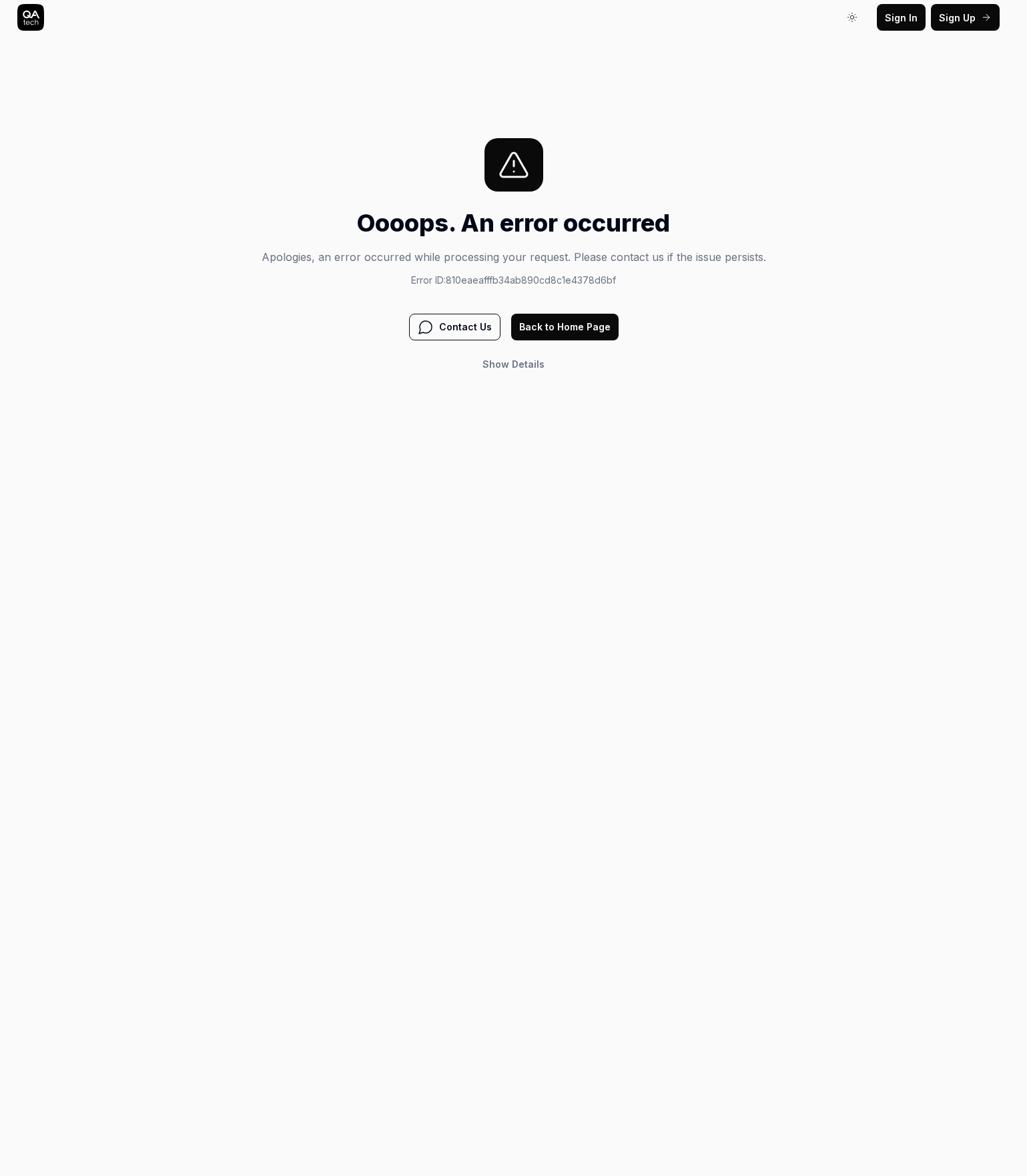
click at [544, 320] on button "Back to Home Page" at bounding box center [565, 327] width 108 height 27
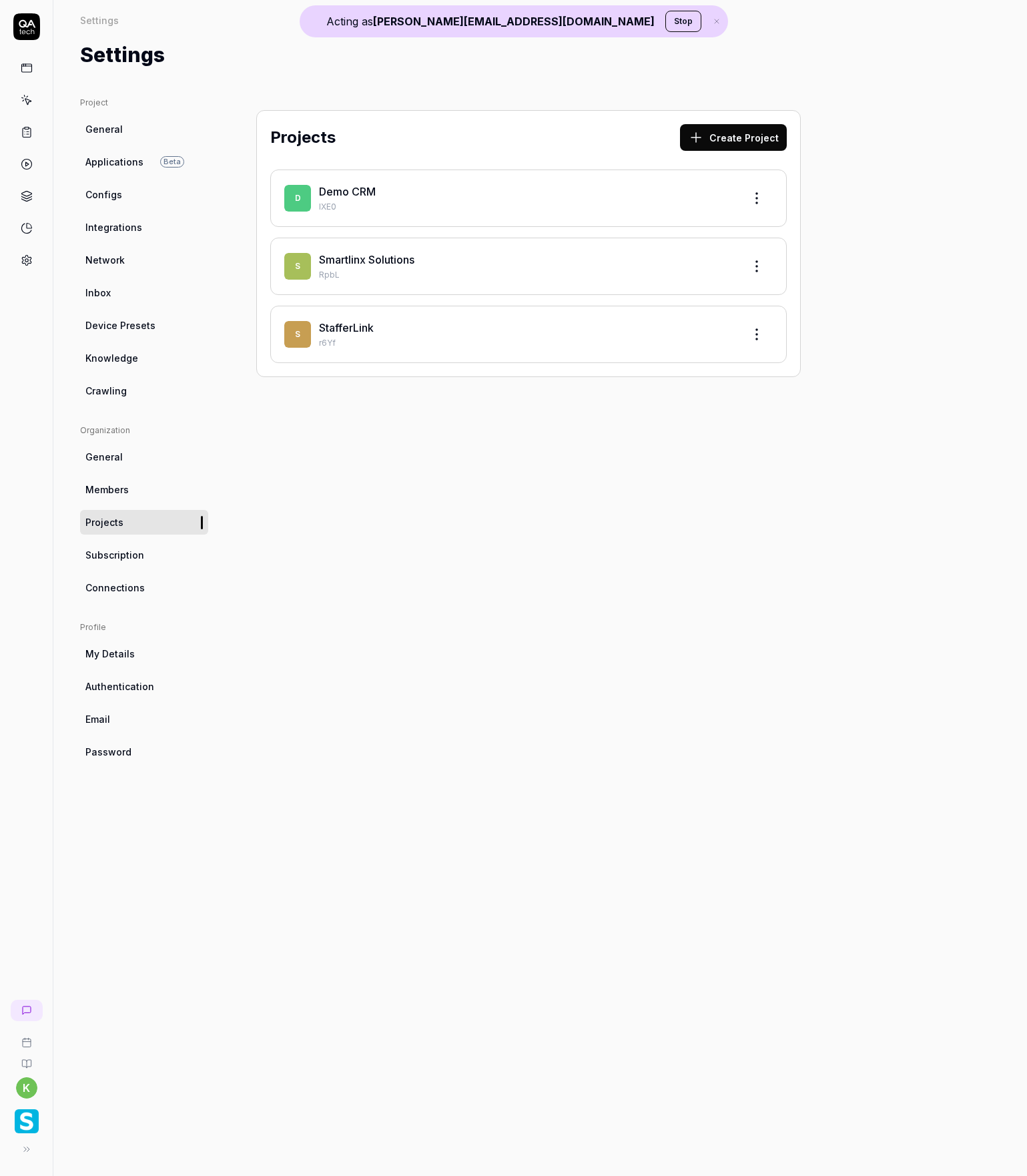
click at [28, 70] on icon at bounding box center [27, 68] width 12 height 12
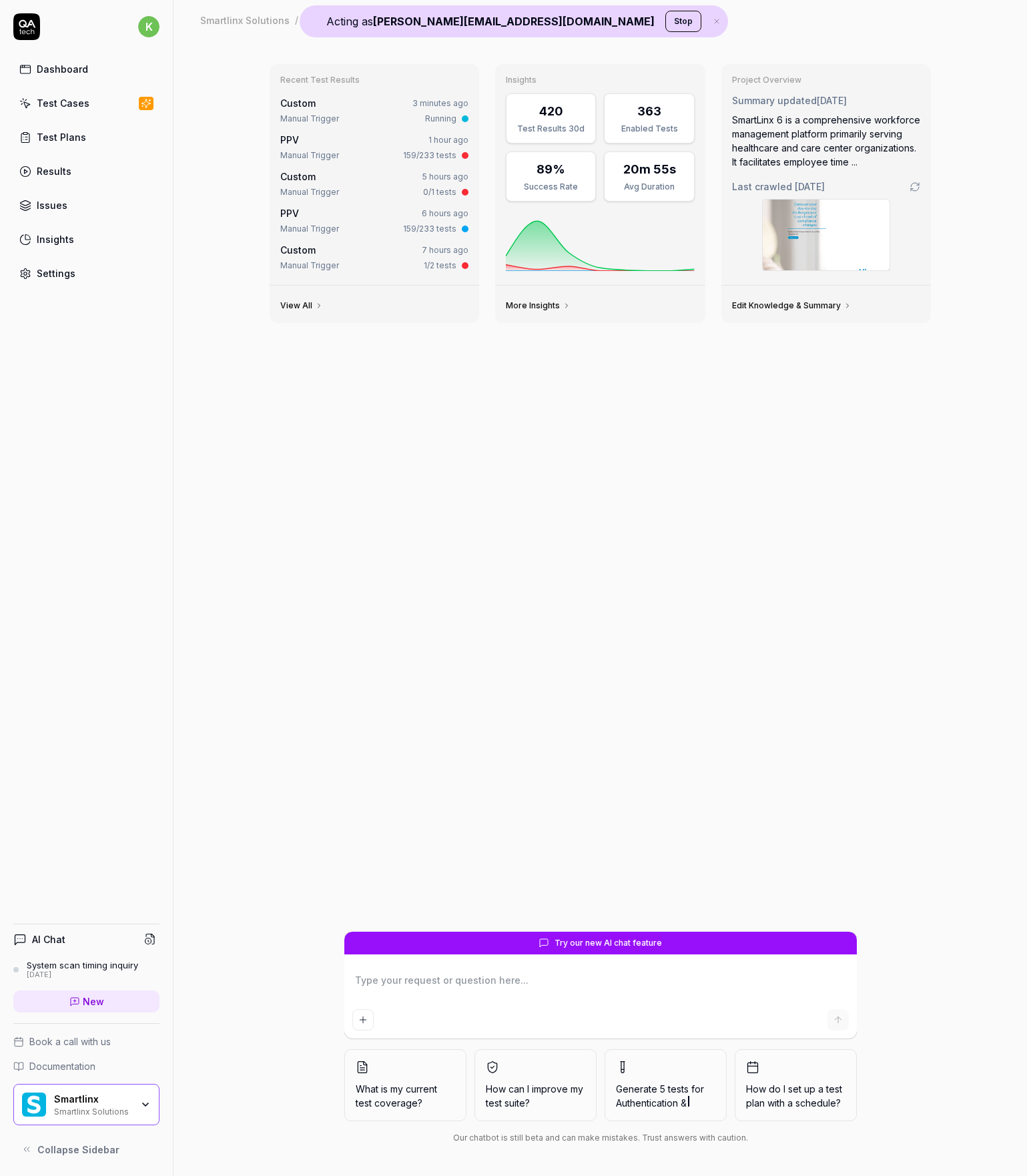
type textarea "*"
click at [56, 180] on link "Results" at bounding box center [86, 171] width 146 height 26
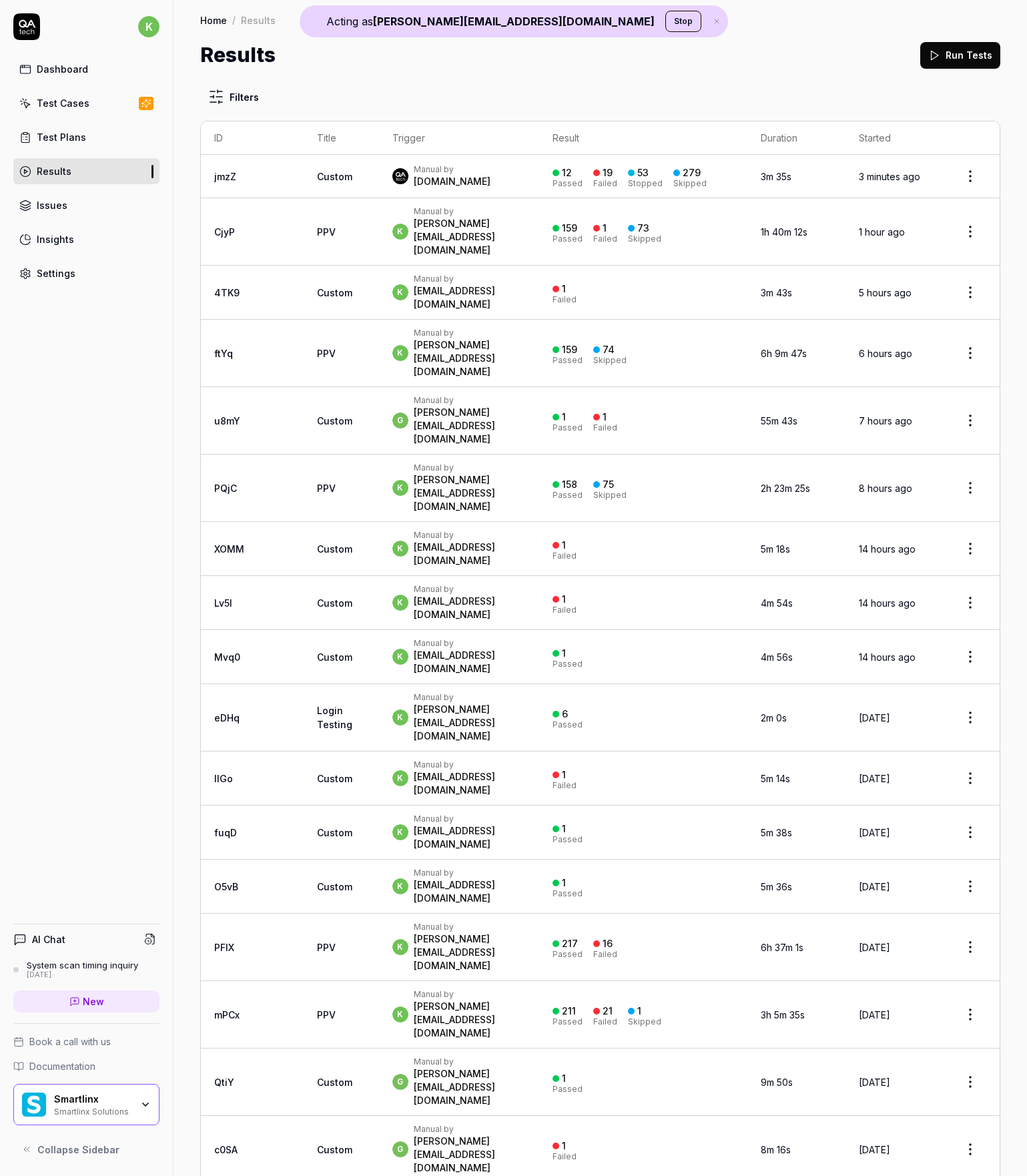
click at [231, 174] on link "jmzZ" at bounding box center [226, 176] width 22 height 11
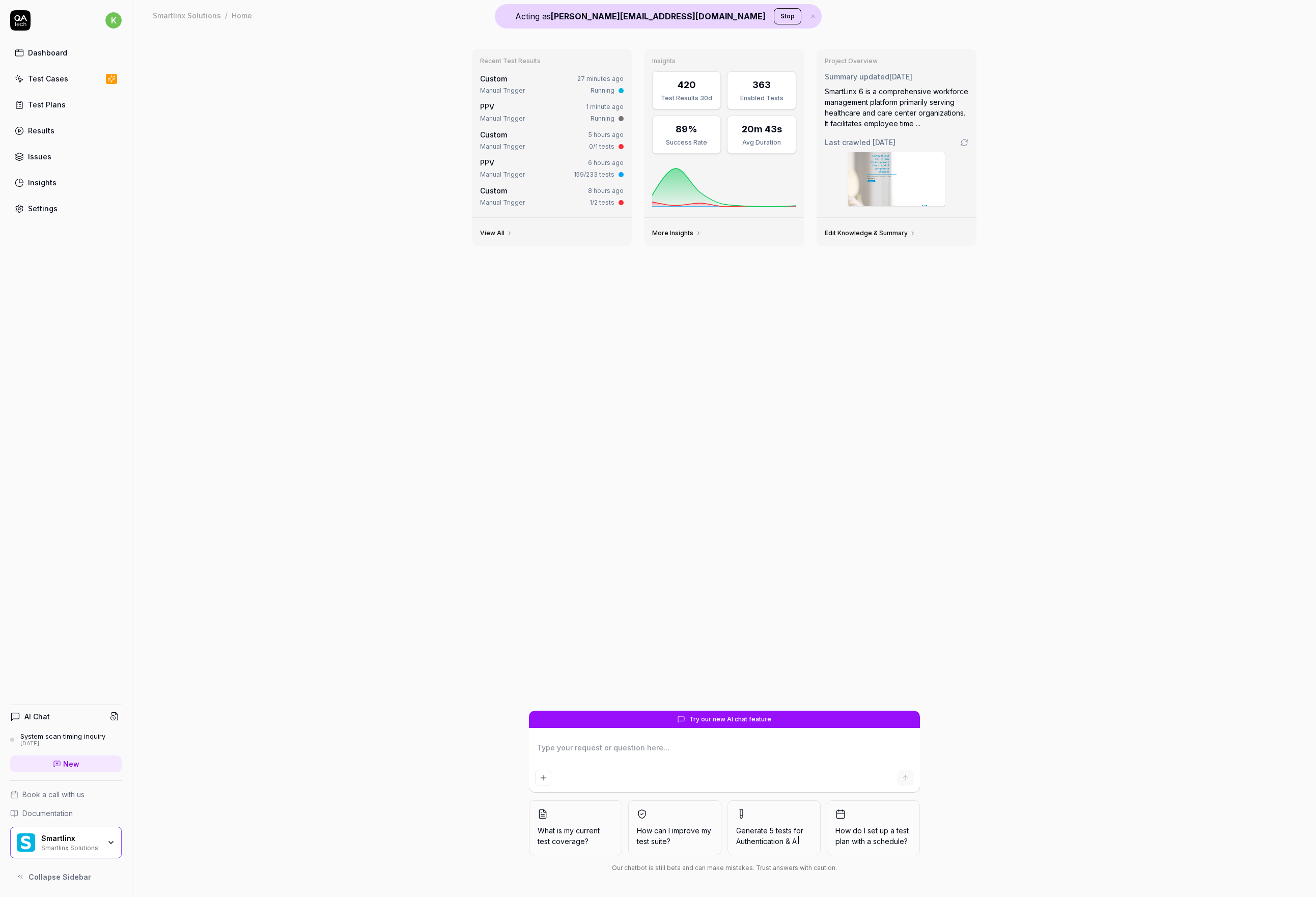
type textarea "*"
click at [49, 134] on div "Results" at bounding box center [41, 130] width 27 height 11
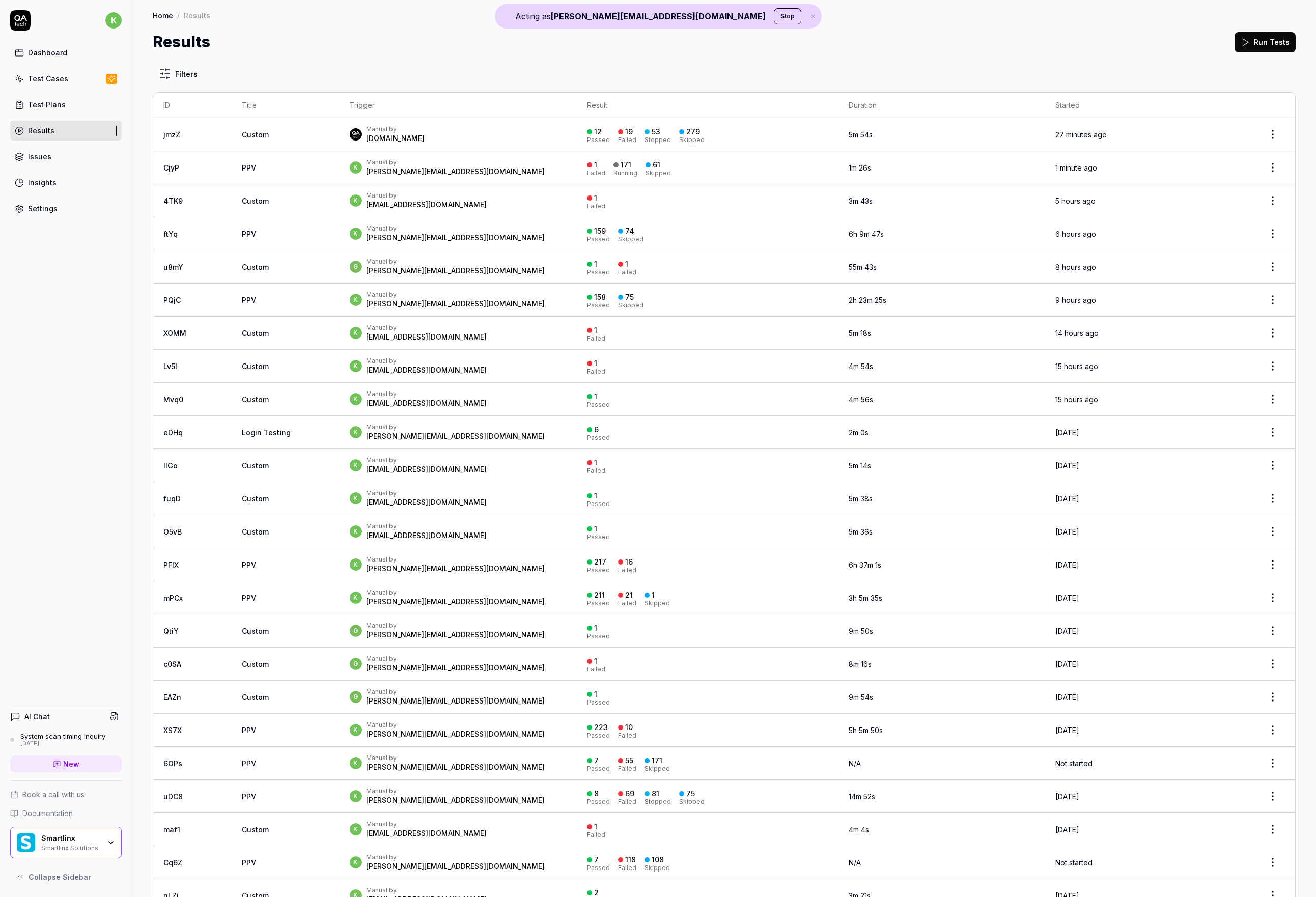
click at [169, 164] on link "CjyP" at bounding box center [172, 168] width 16 height 8
